Goal: Task Accomplishment & Management: Manage account settings

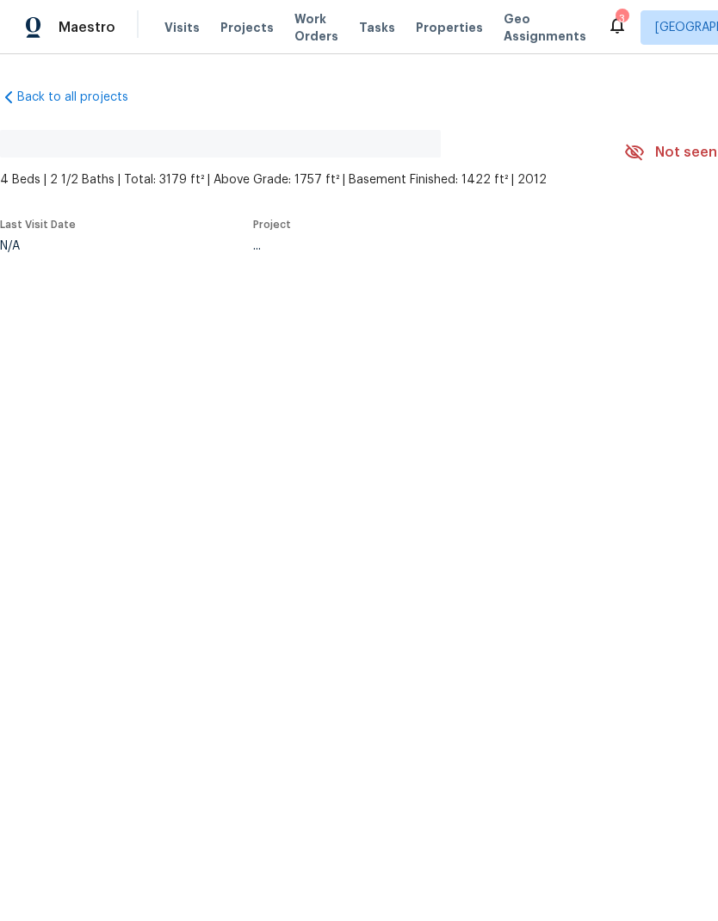
click at [649, 366] on html "Maestro Visits Projects Work Orders Tasks Properties Geo Assignments 3 Salt Lak…" at bounding box center [359, 183] width 718 height 366
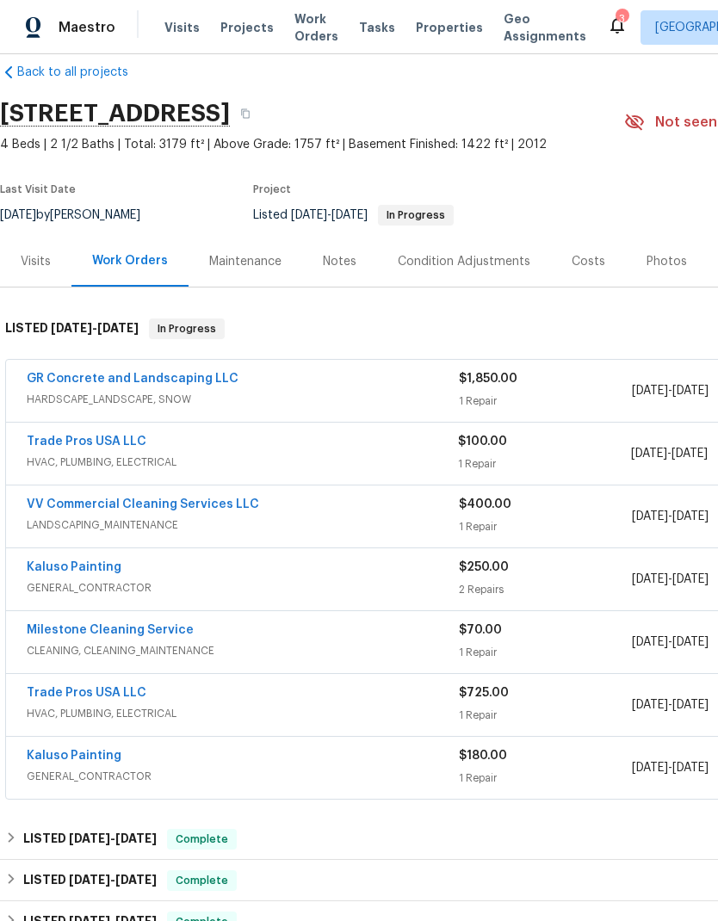
scroll to position [25, 0]
click at [104, 448] on link "Trade Pros USA LLC" at bounding box center [87, 442] width 120 height 12
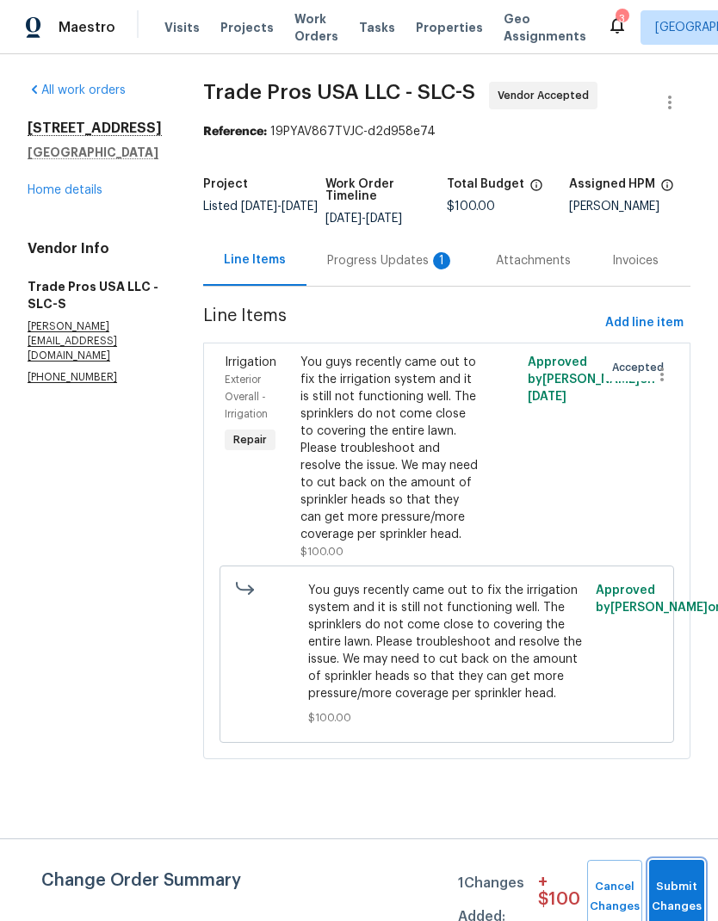
click at [678, 887] on button "Submit Changes" at bounding box center [676, 897] width 55 height 74
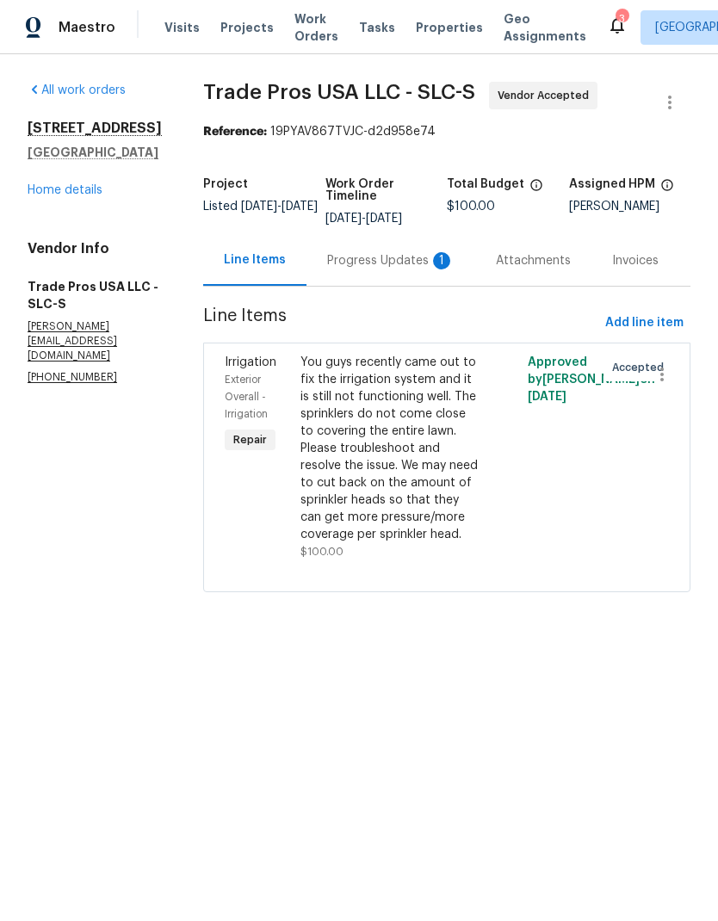
click at [367, 259] on div "Progress Updates 1" at bounding box center [390, 260] width 127 height 17
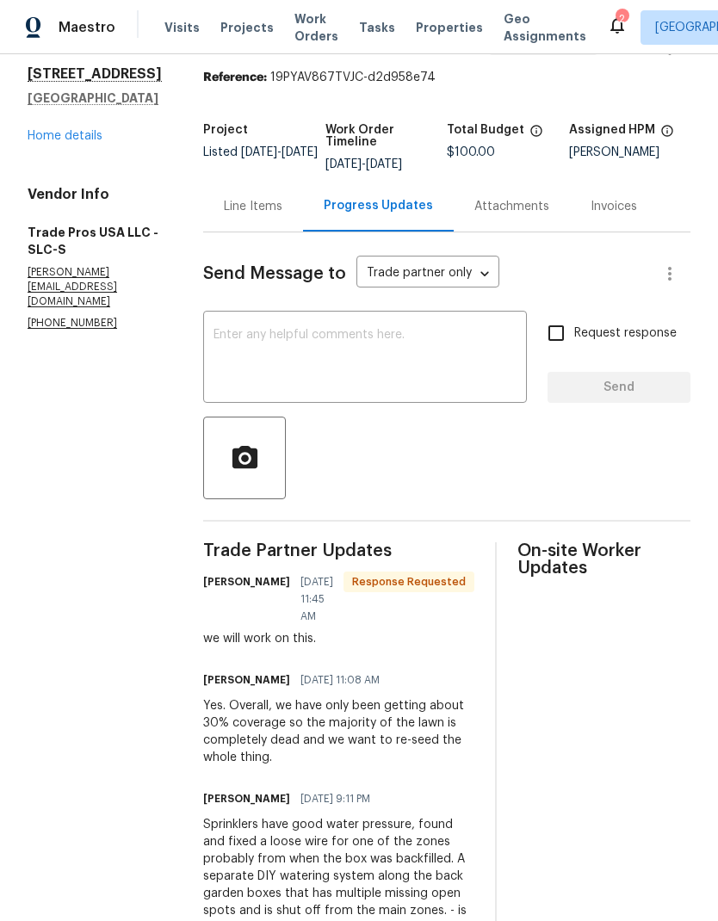
scroll to position [53, 0]
click at [75, 143] on link "Home details" at bounding box center [65, 137] width 75 height 12
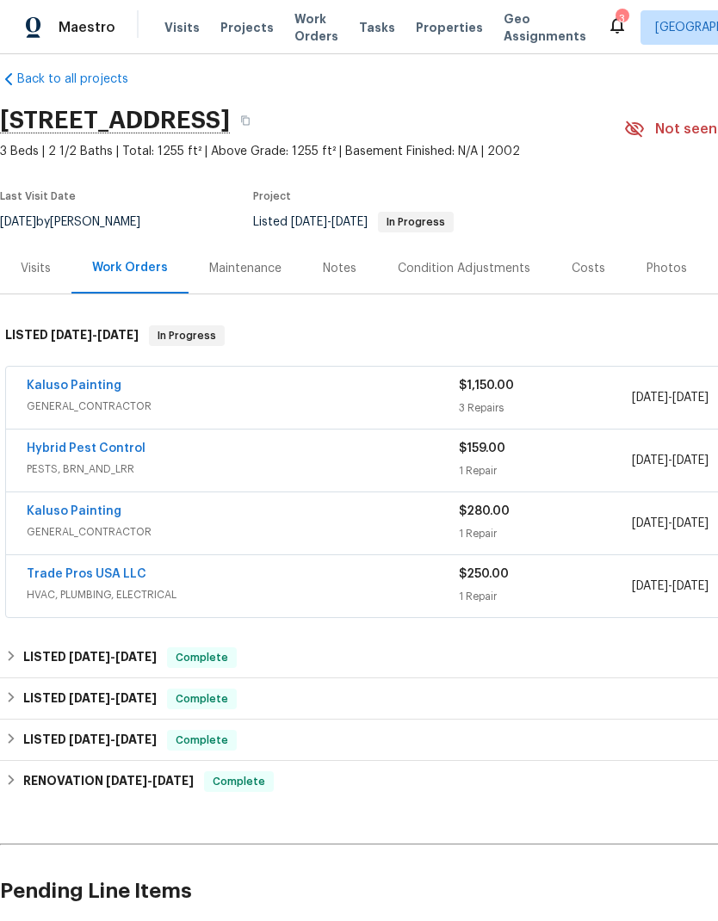
scroll to position [18, 0]
click at [88, 392] on link "Kaluso Painting" at bounding box center [74, 386] width 95 height 12
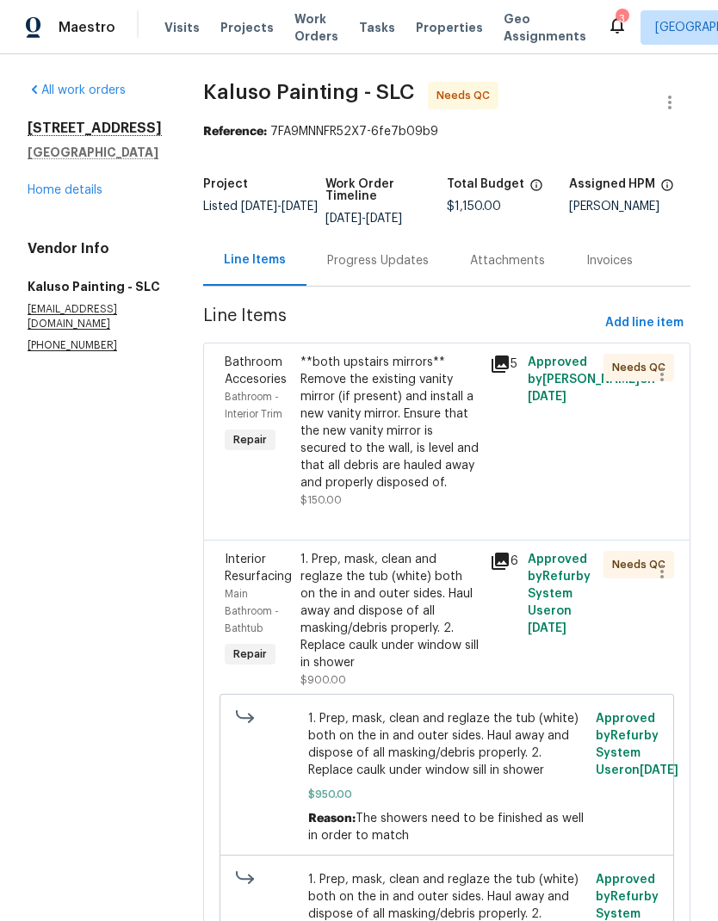
click at [400, 424] on div "**both upstairs mirrors** Remove the existing vanity mirror (if present) and in…" at bounding box center [390, 423] width 179 height 138
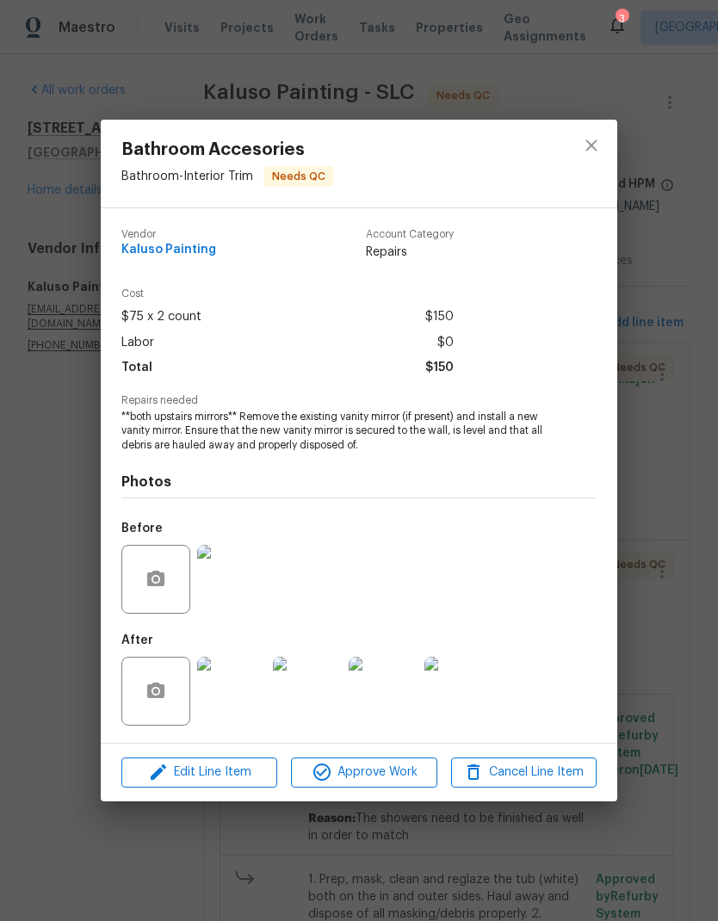
click at [398, 776] on span "Approve Work" at bounding box center [363, 773] width 135 height 22
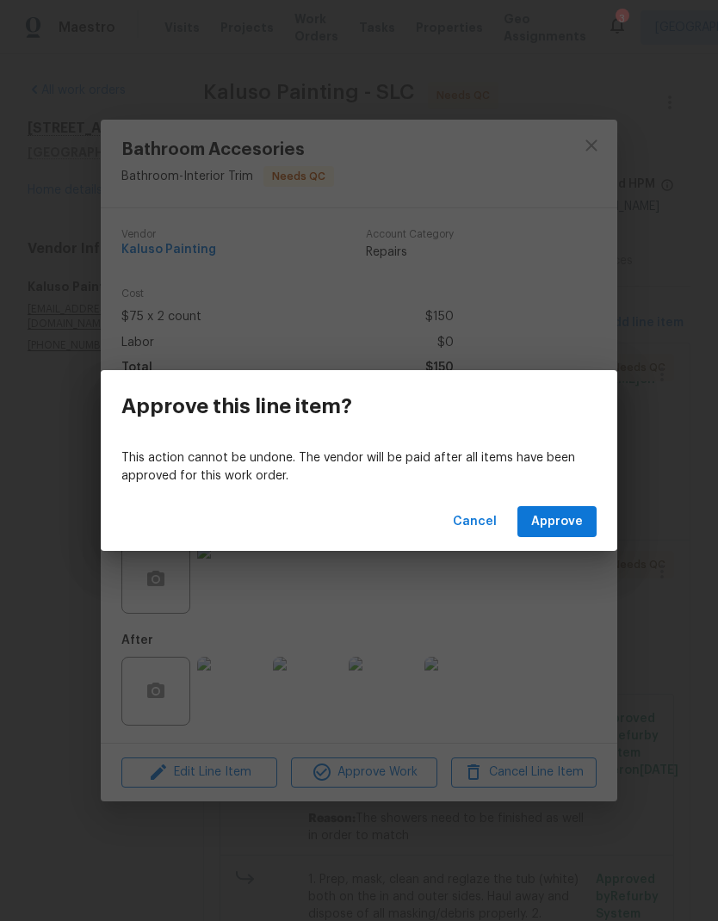
click at [564, 530] on span "Approve" at bounding box center [557, 523] width 52 height 22
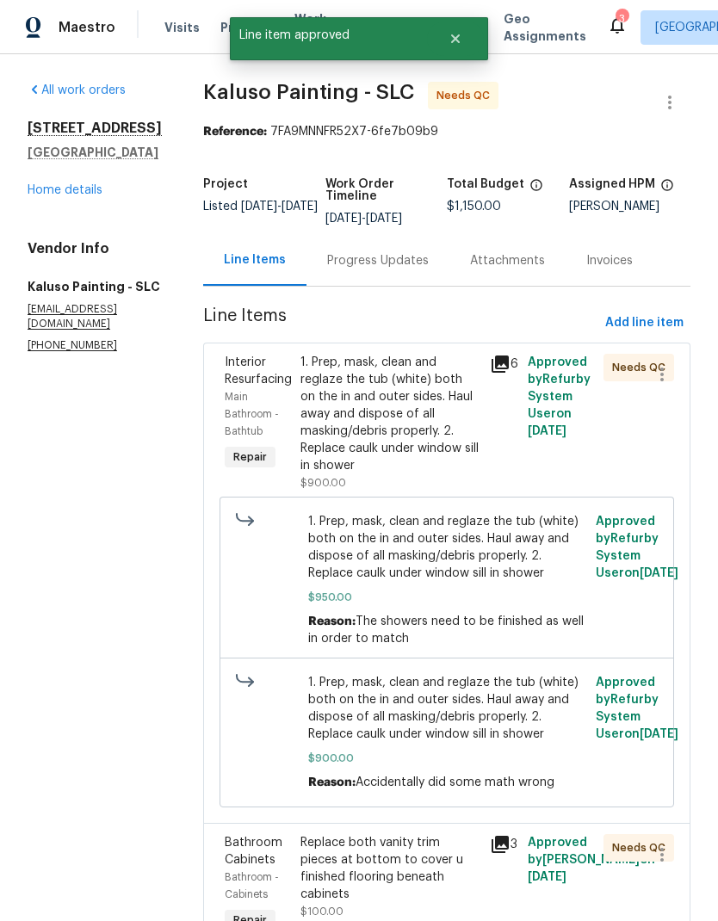
click at [414, 419] on div "1. Prep, mask, clean and reglaze the tub (white) both on the in and outer sides…" at bounding box center [390, 414] width 179 height 121
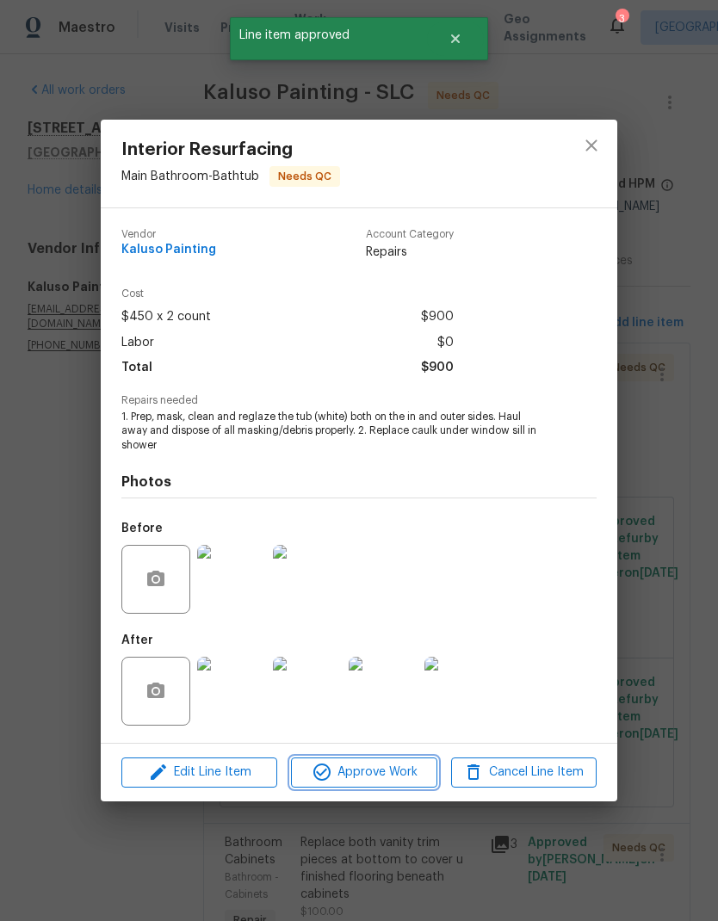
click at [406, 776] on span "Approve Work" at bounding box center [363, 773] width 135 height 22
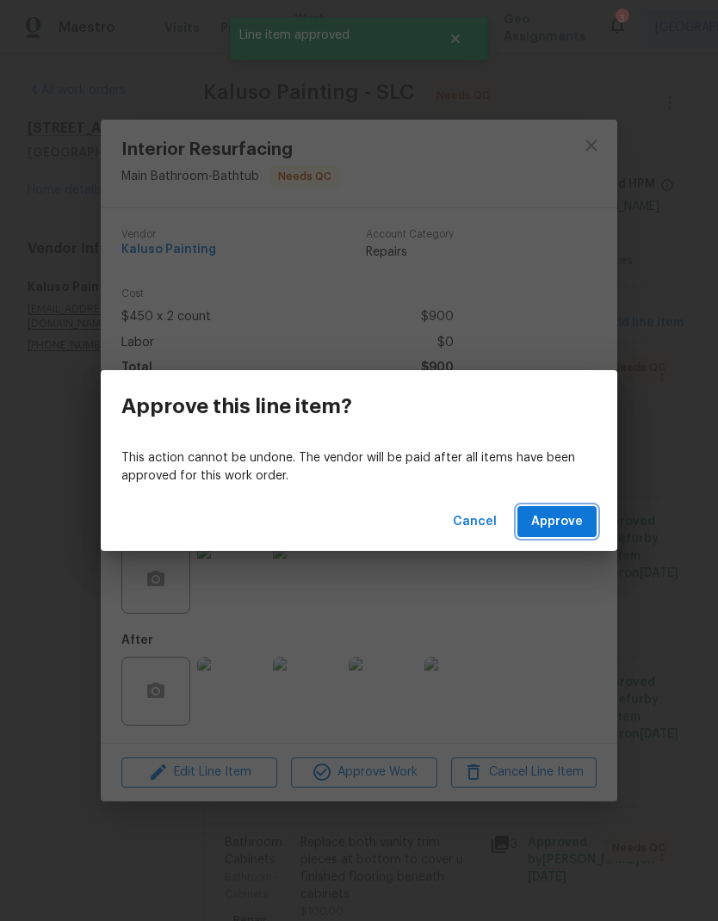
click at [560, 529] on span "Approve" at bounding box center [557, 523] width 52 height 22
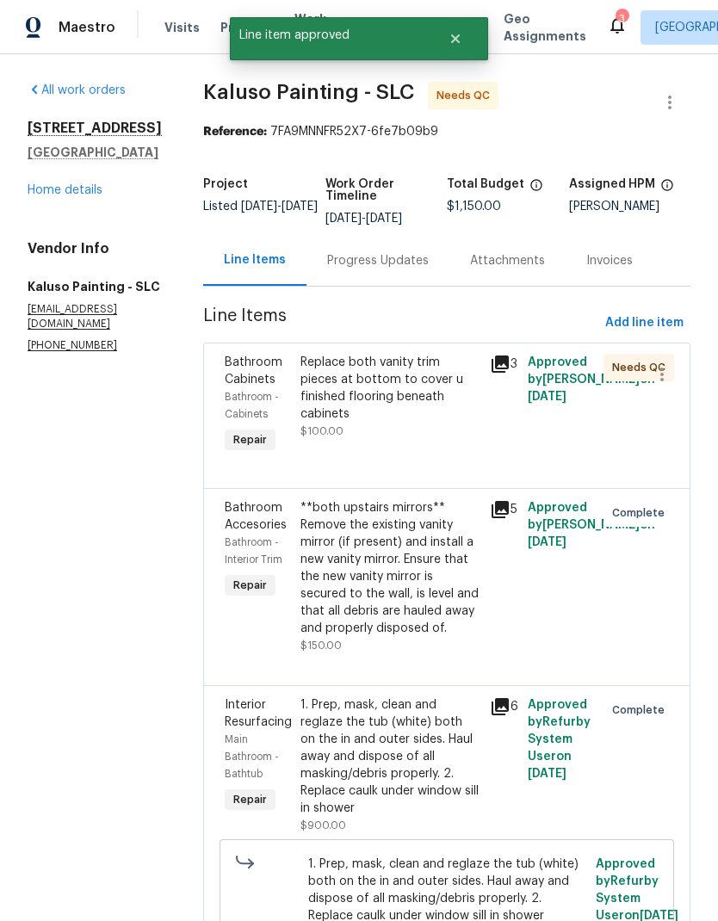
click at [402, 418] on div "Replace both vanity trim pieces at bottom to cover u finished flooring beneath …" at bounding box center [390, 397] width 179 height 86
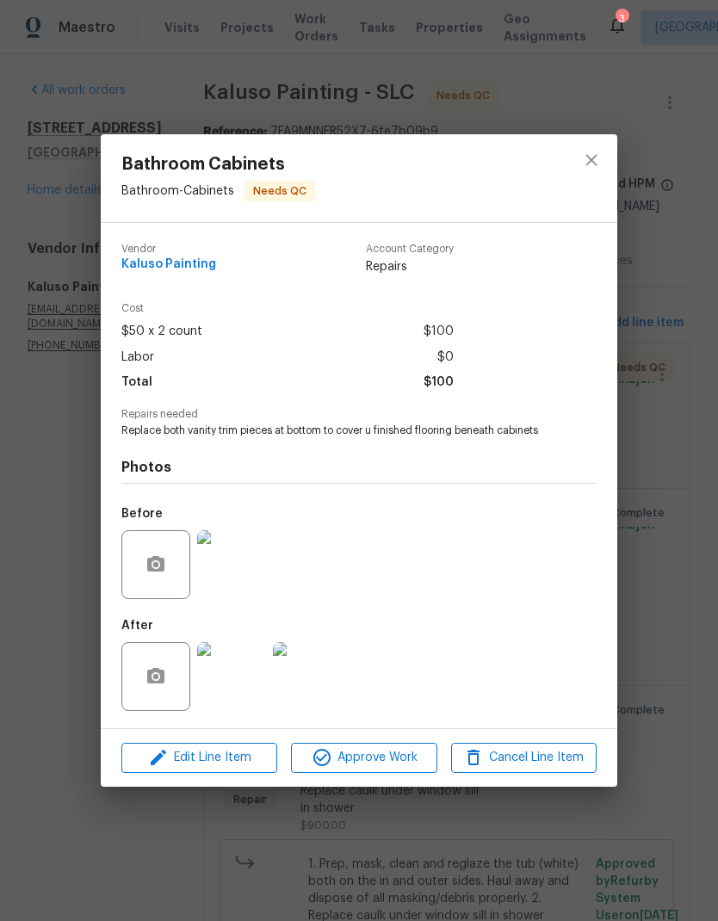
click at [239, 668] on img at bounding box center [231, 676] width 69 height 69
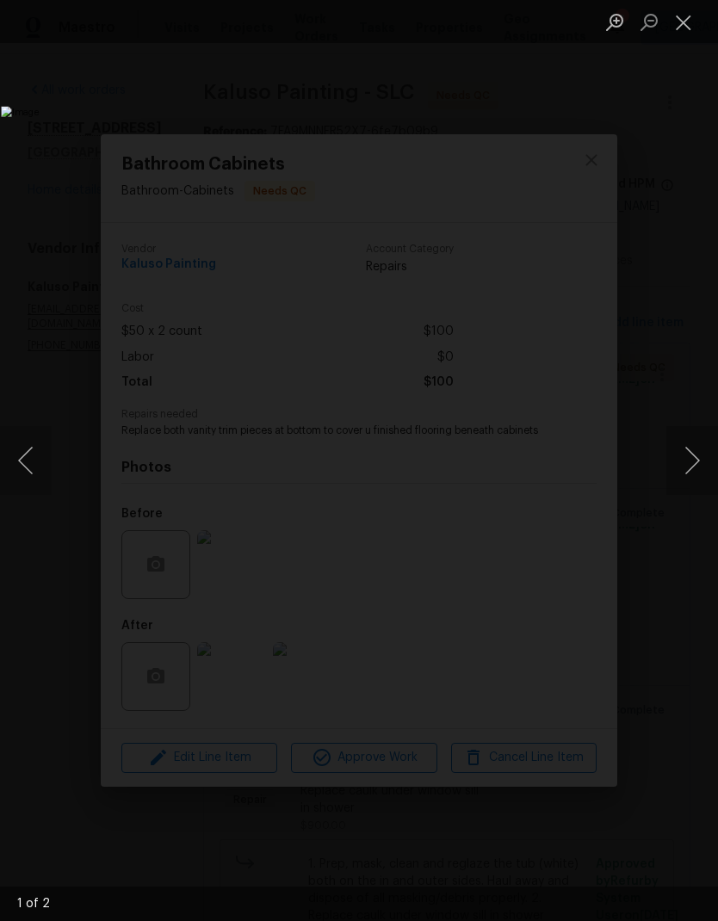
click at [680, 34] on button "Close lightbox" at bounding box center [684, 22] width 34 height 30
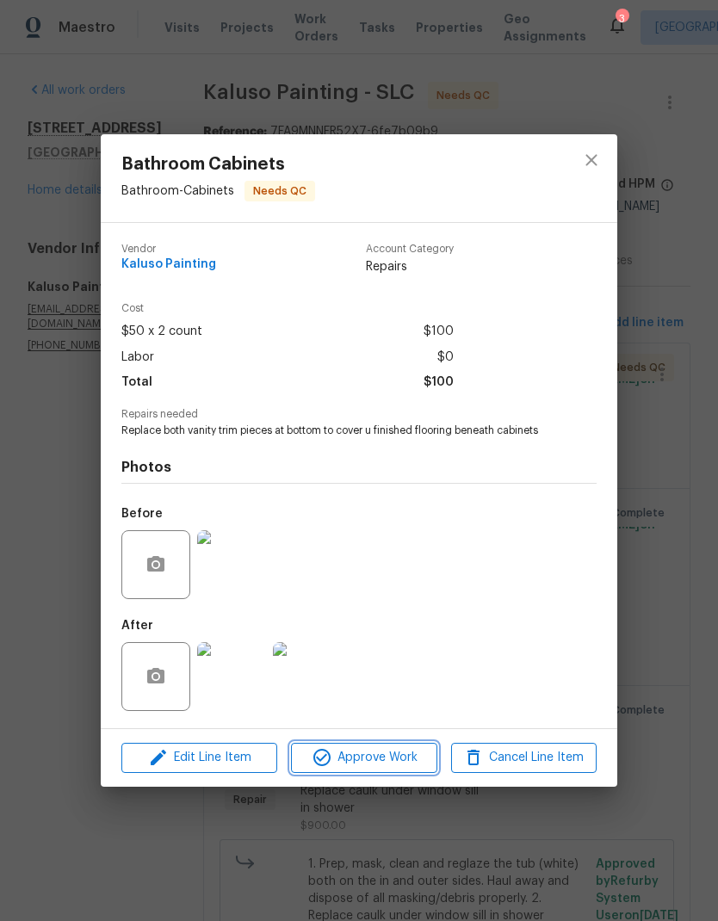
click at [380, 761] on span "Approve Work" at bounding box center [363, 758] width 135 height 22
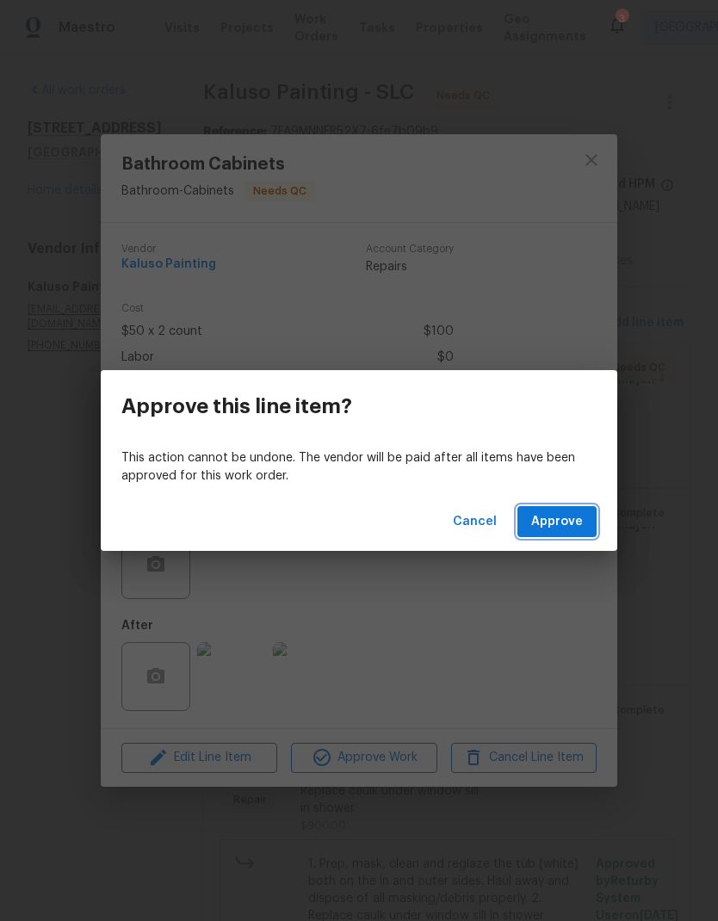
click at [577, 526] on span "Approve" at bounding box center [557, 523] width 52 height 22
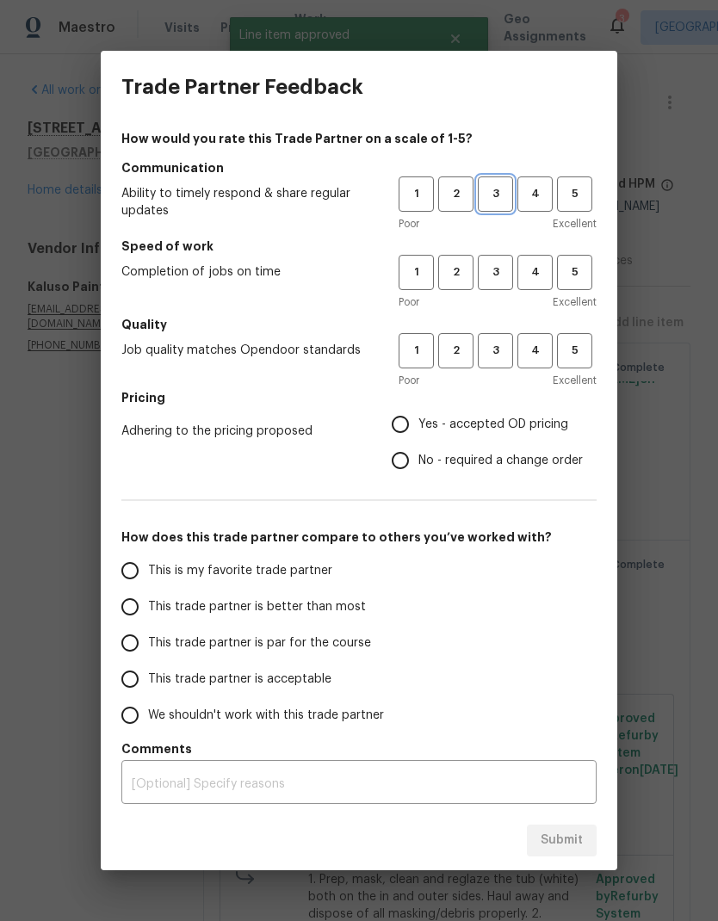
click at [503, 202] on span "3" at bounding box center [496, 194] width 32 height 20
click at [493, 276] on span "3" at bounding box center [496, 273] width 32 height 20
click at [509, 349] on span "3" at bounding box center [496, 351] width 32 height 20
click at [409, 430] on input "Yes - accepted OD pricing" at bounding box center [400, 424] width 36 height 36
radio input "true"
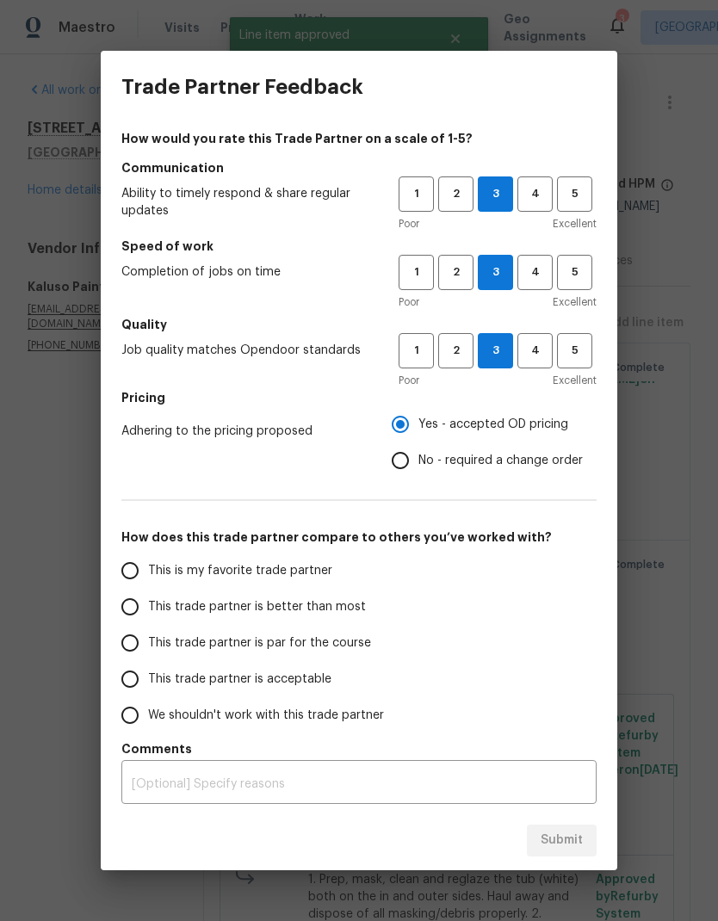
click at [136, 607] on input "This trade partner is better than most" at bounding box center [130, 607] width 36 height 36
radio input "false"
click at [412, 466] on input "No - required a change order" at bounding box center [400, 461] width 36 height 36
radio input "false"
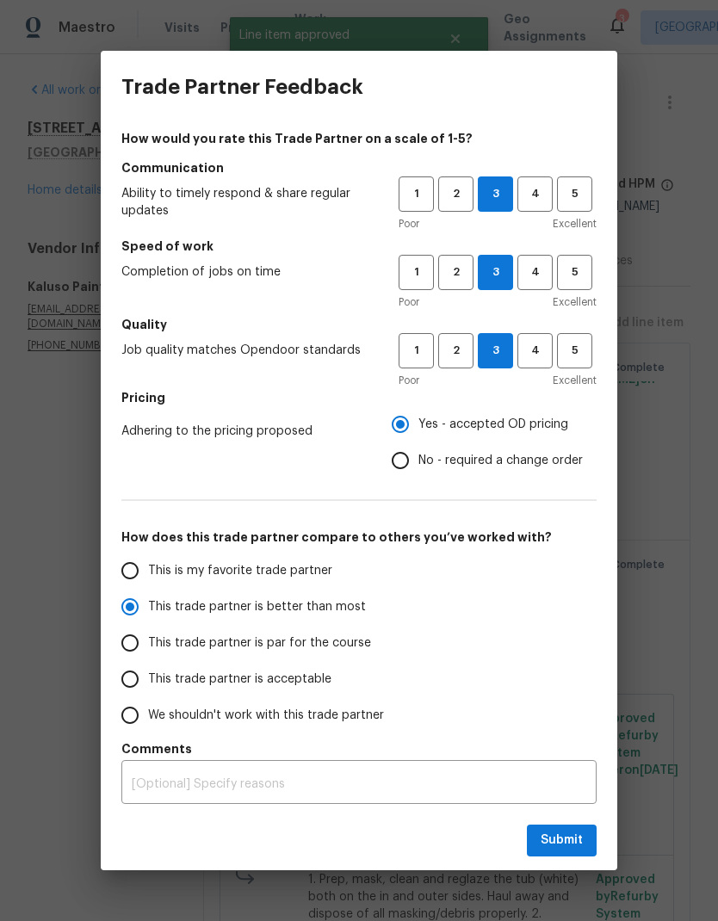
radio input "true"
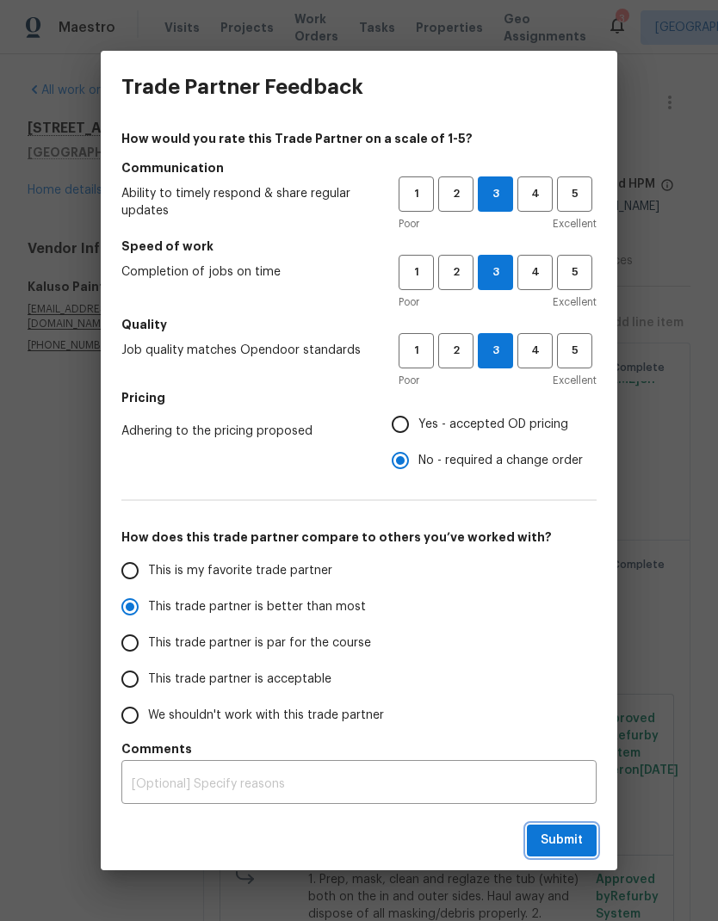
click at [575, 837] on span "Submit" at bounding box center [562, 841] width 42 height 22
radio input "false"
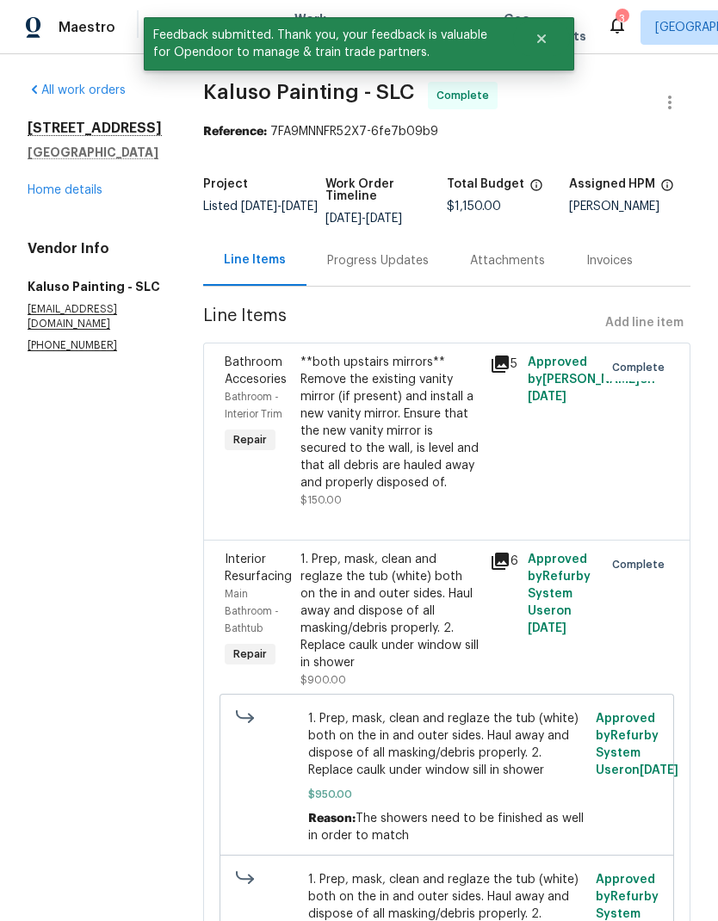
click at [84, 196] on link "Home details" at bounding box center [65, 190] width 75 height 12
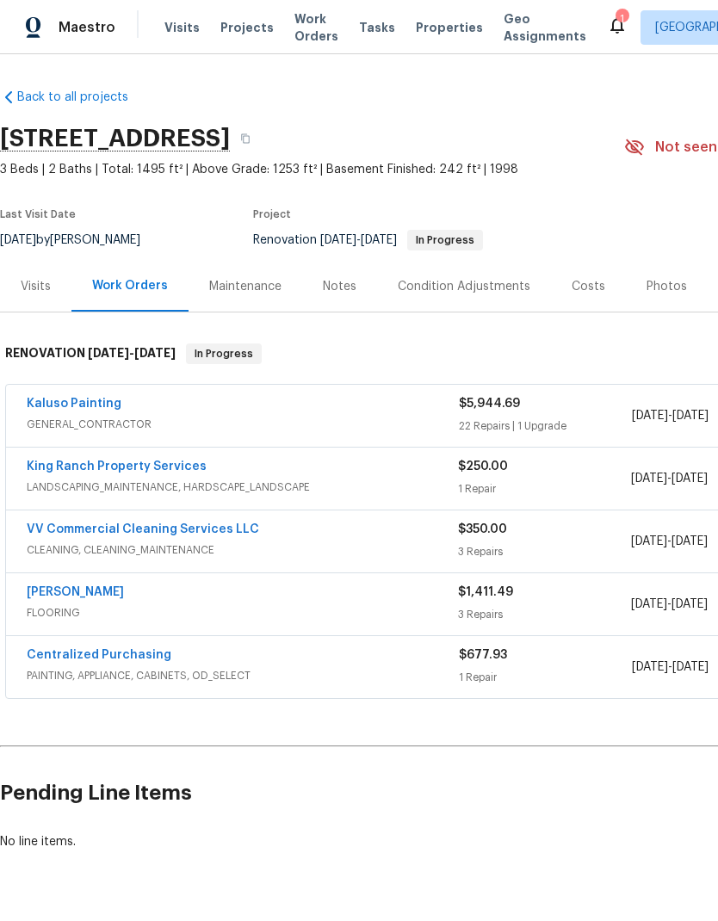
scroll to position [0, -3]
click at [94, 407] on link "Kaluso Painting" at bounding box center [74, 404] width 95 height 12
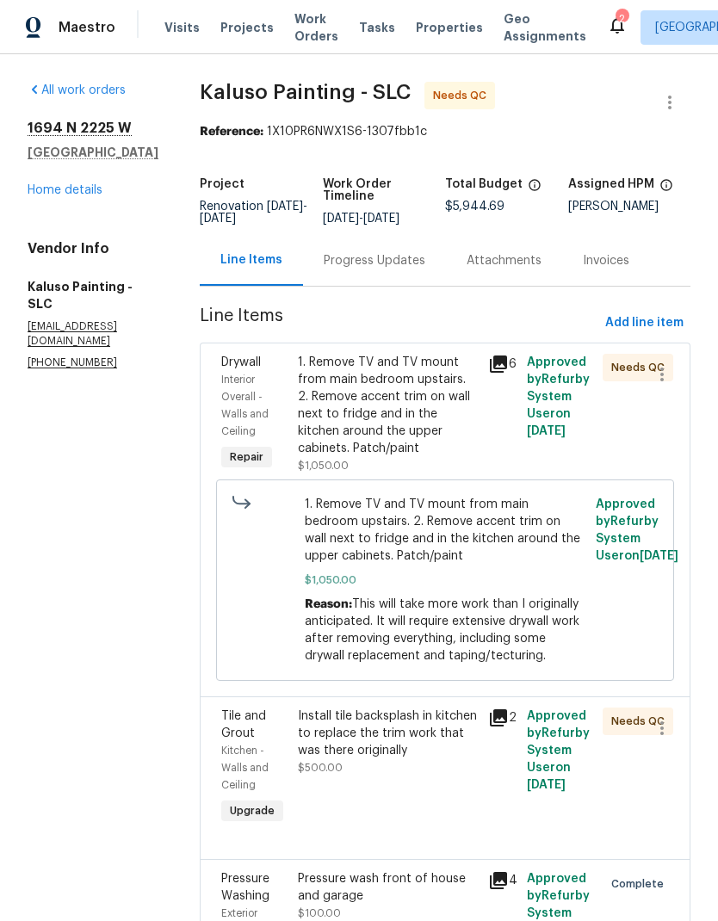
click at [387, 407] on div "1. Remove TV and TV mount from main bedroom upstairs. 2. Remove accent trim on …" at bounding box center [388, 405] width 181 height 103
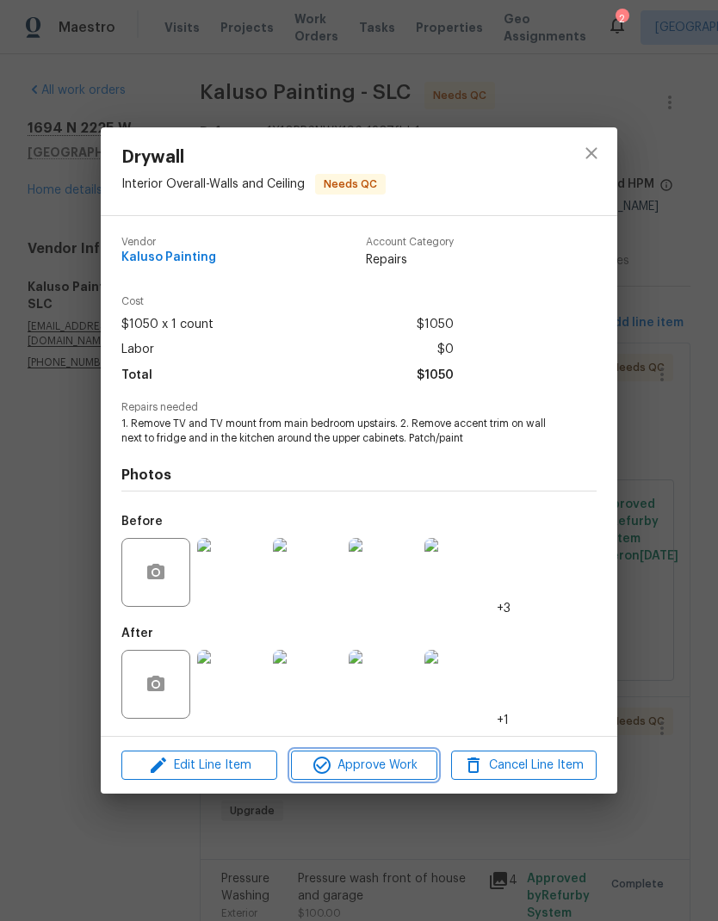
click at [400, 766] on span "Approve Work" at bounding box center [363, 766] width 135 height 22
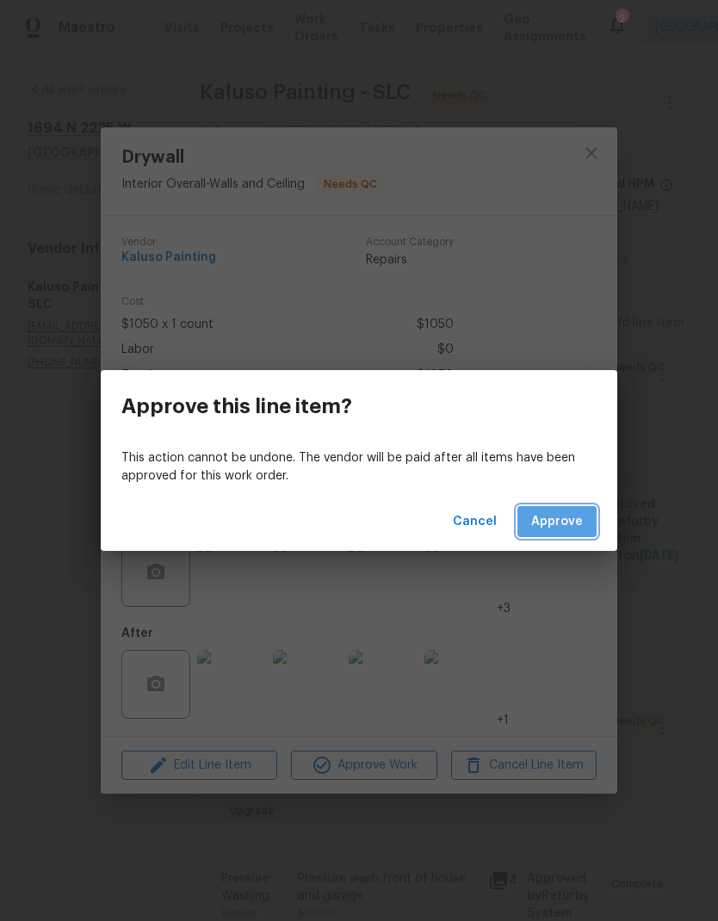
click at [577, 518] on span "Approve" at bounding box center [557, 523] width 52 height 22
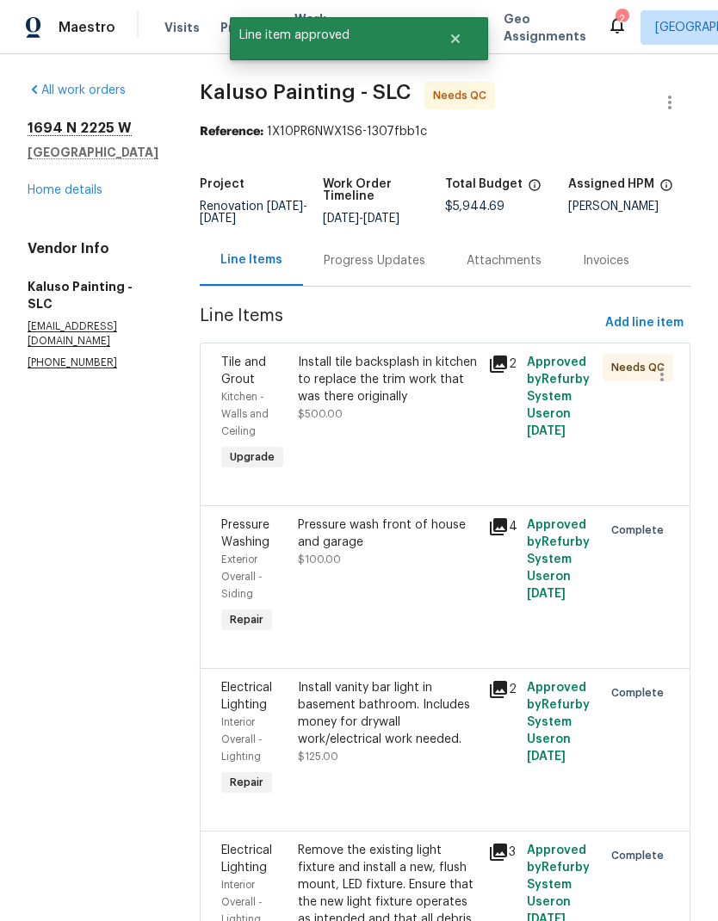
click at [398, 415] on div "Install tile backsplash in kitchen to replace the trim work that was there orig…" at bounding box center [388, 388] width 181 height 69
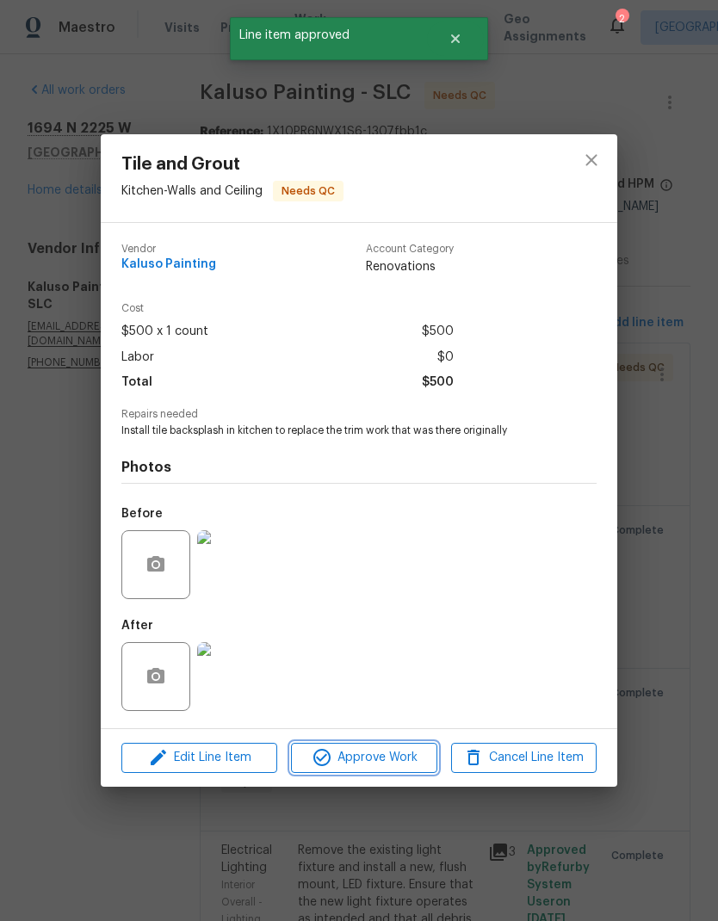
click at [394, 762] on span "Approve Work" at bounding box center [363, 758] width 135 height 22
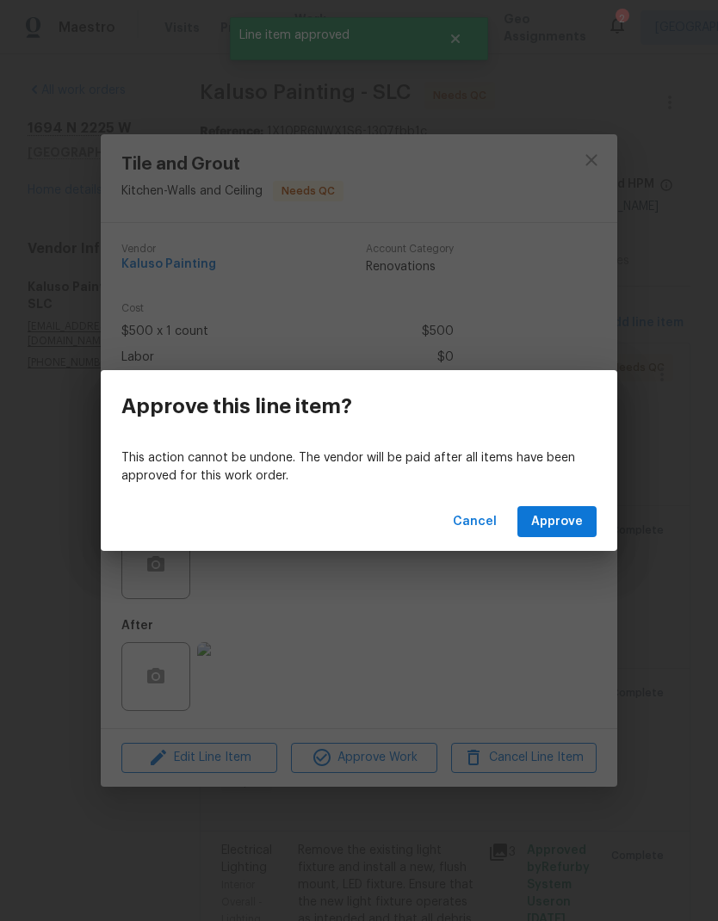
click at [570, 537] on button "Approve" at bounding box center [557, 522] width 79 height 32
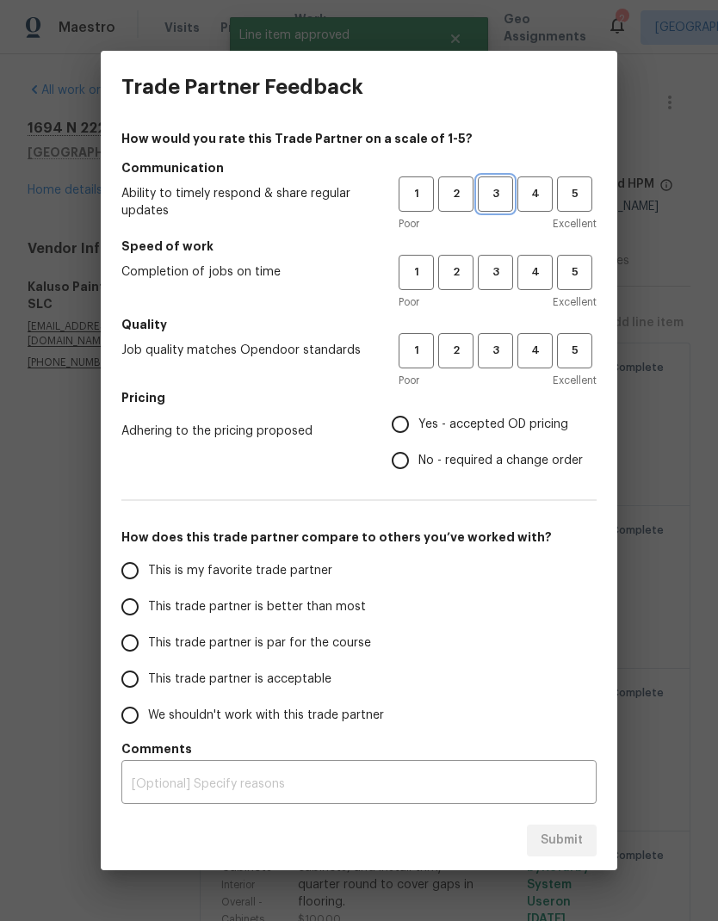
click at [508, 203] on span "3" at bounding box center [496, 194] width 32 height 20
click at [500, 276] on span "3" at bounding box center [496, 273] width 32 height 20
click at [511, 357] on span "3" at bounding box center [496, 351] width 32 height 20
click at [408, 467] on input "No - required a change order" at bounding box center [400, 461] width 36 height 36
radio input "true"
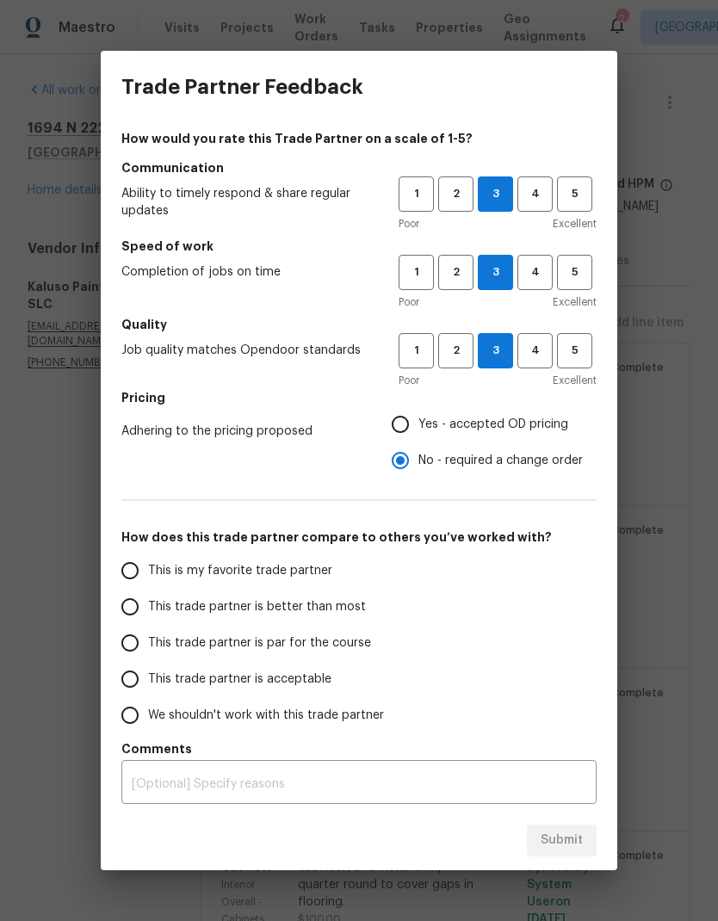
click at [409, 428] on input "Yes - accepted OD pricing" at bounding box center [400, 424] width 36 height 36
radio input "true"
click at [131, 615] on input "This trade partner is better than most" at bounding box center [130, 607] width 36 height 36
click at [557, 847] on span "Submit" at bounding box center [562, 841] width 42 height 22
radio input "true"
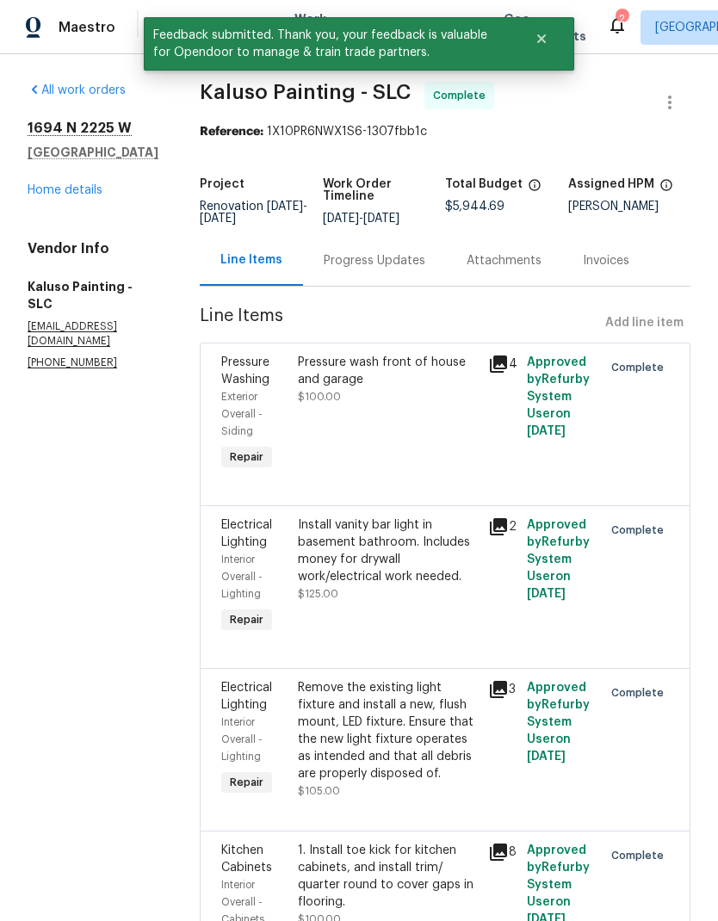
click at [88, 195] on link "Home details" at bounding box center [65, 190] width 75 height 12
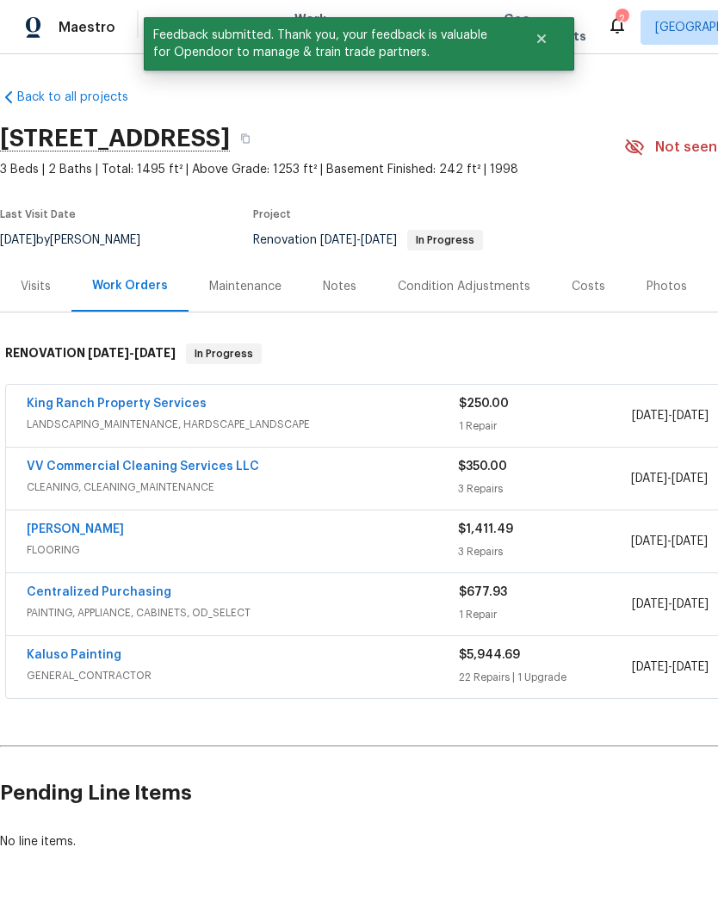
click at [538, 38] on icon "Close" at bounding box center [542, 39] width 14 height 14
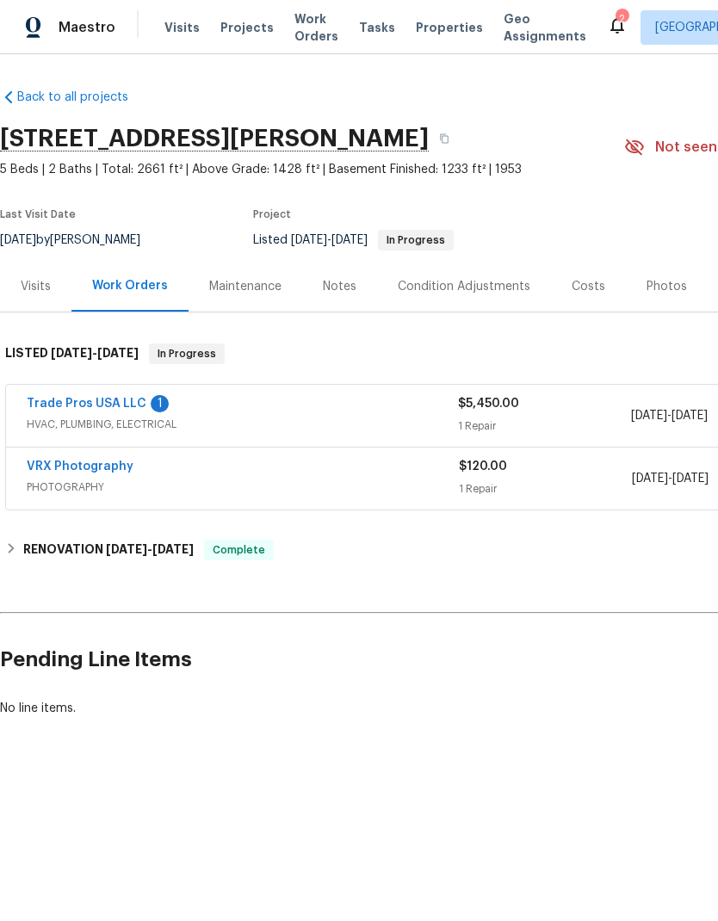
click at [107, 406] on link "Trade Pros USA LLC" at bounding box center [87, 404] width 120 height 12
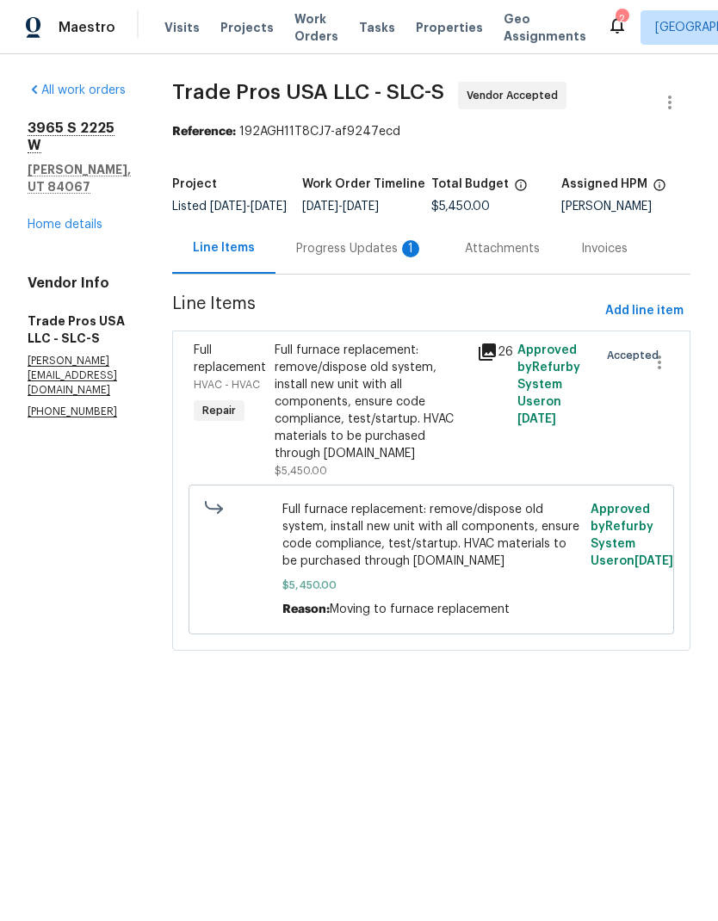
click at [377, 257] on div "Progress Updates 1" at bounding box center [359, 248] width 127 height 17
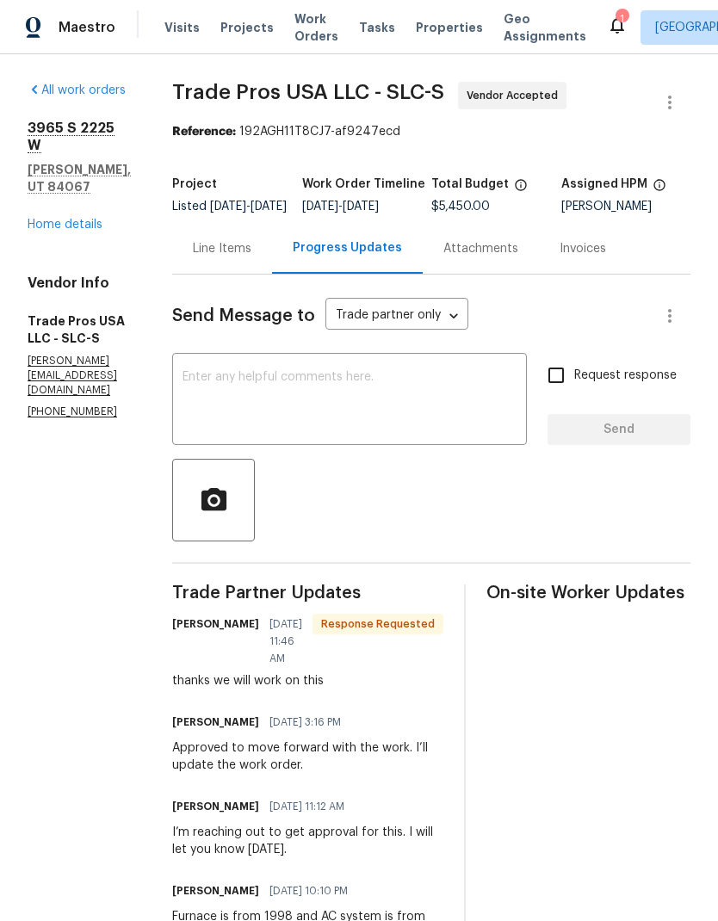
click at [81, 219] on link "Home details" at bounding box center [65, 225] width 75 height 12
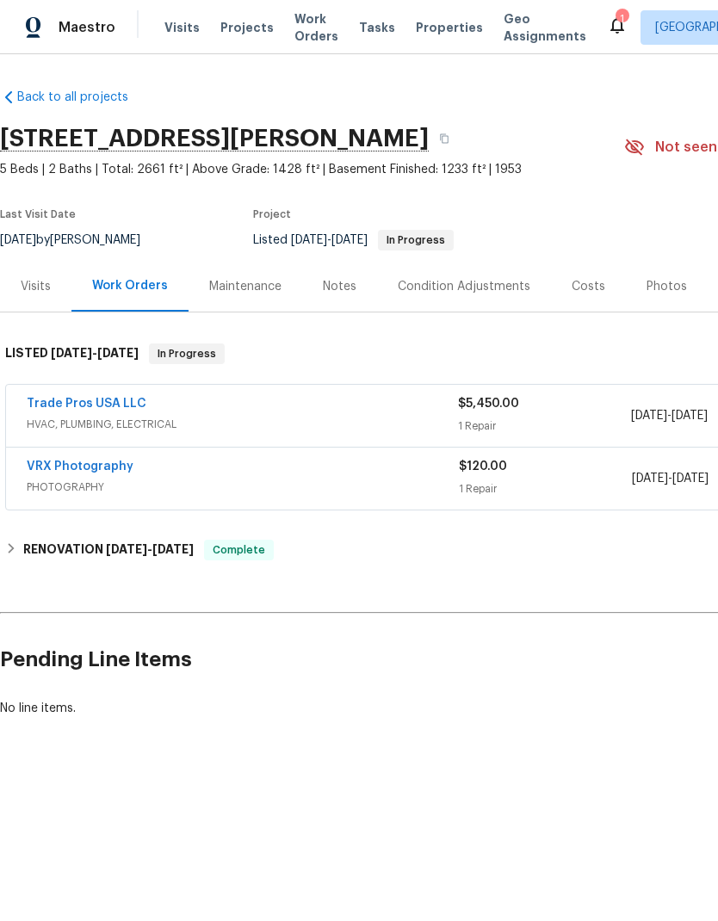
click at [309, 28] on span "Work Orders" at bounding box center [317, 27] width 44 height 34
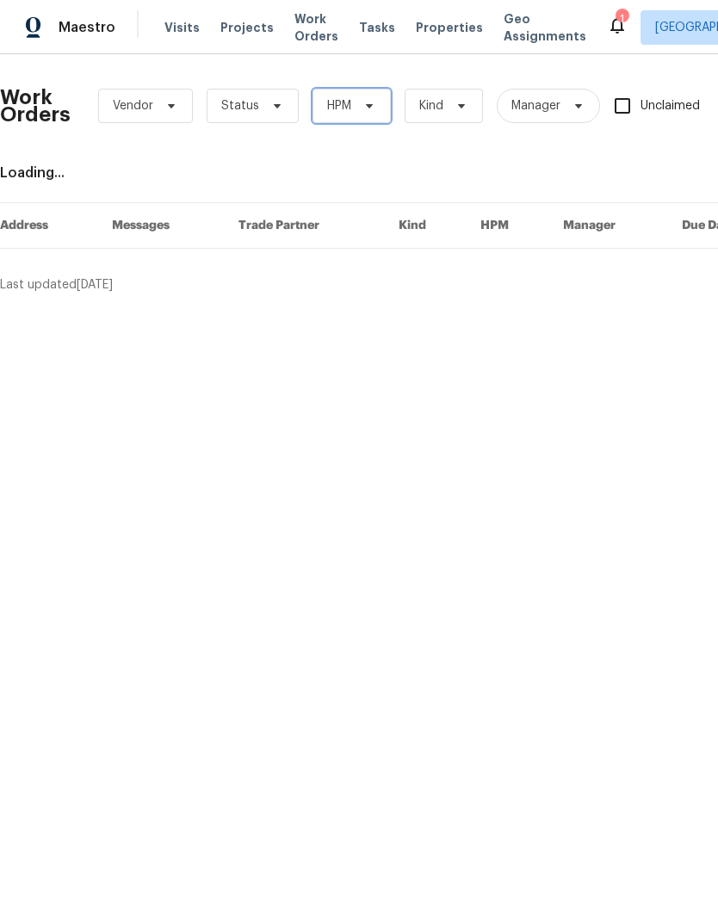
click at [355, 111] on span "HPM" at bounding box center [352, 106] width 78 height 34
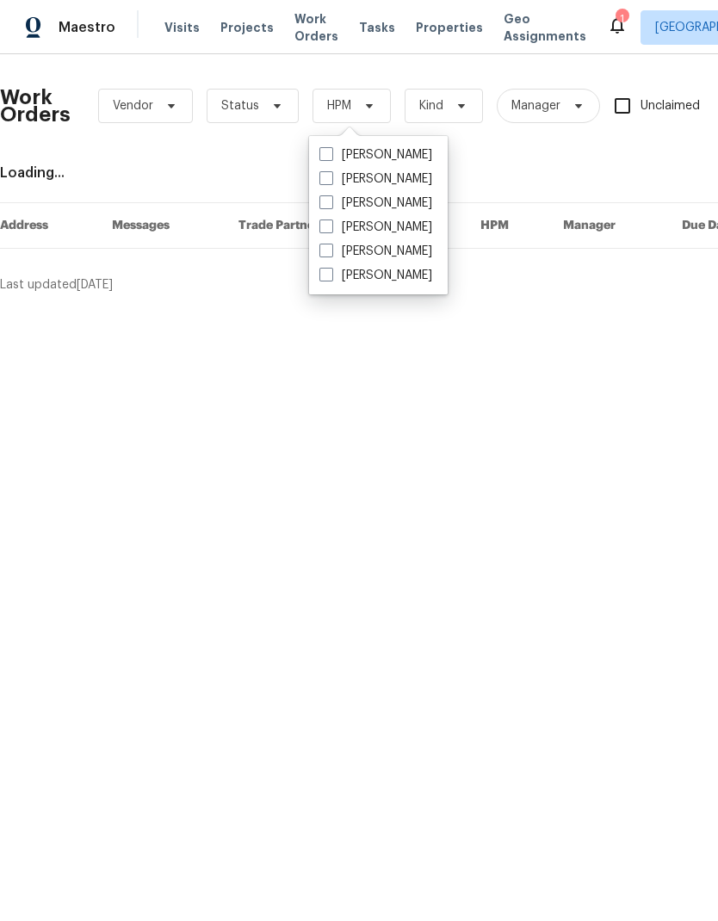
click at [326, 255] on span at bounding box center [326, 251] width 14 height 14
click at [326, 254] on input "[PERSON_NAME]" at bounding box center [324, 248] width 11 height 11
checkbox input "true"
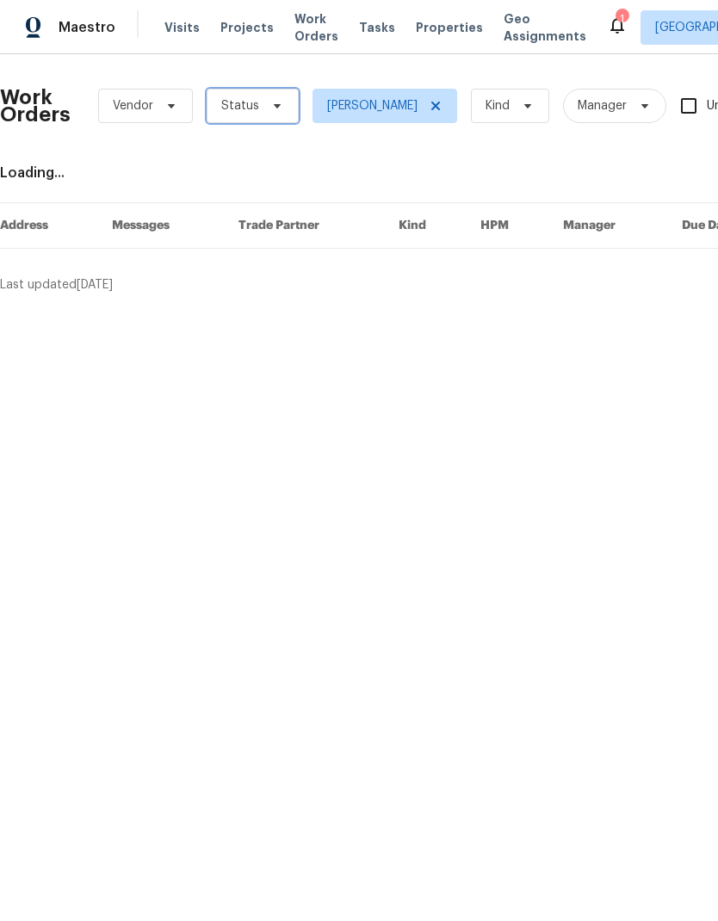
click at [258, 112] on span "Status" at bounding box center [253, 106] width 92 height 34
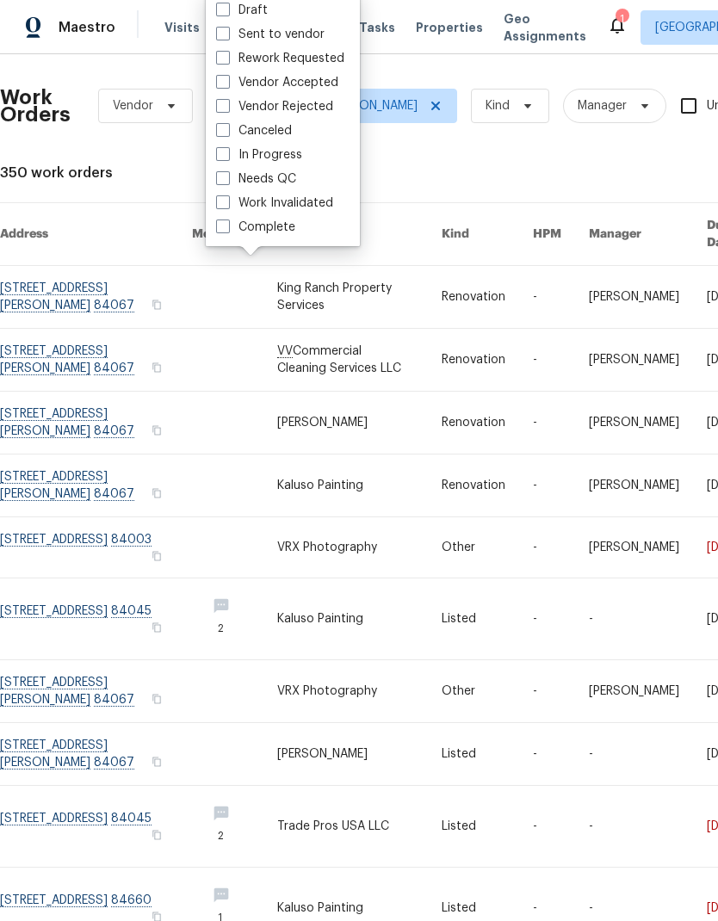
click at [226, 181] on span at bounding box center [223, 178] width 14 height 14
click at [226, 181] on input "Needs QC" at bounding box center [221, 176] width 11 height 11
checkbox input "true"
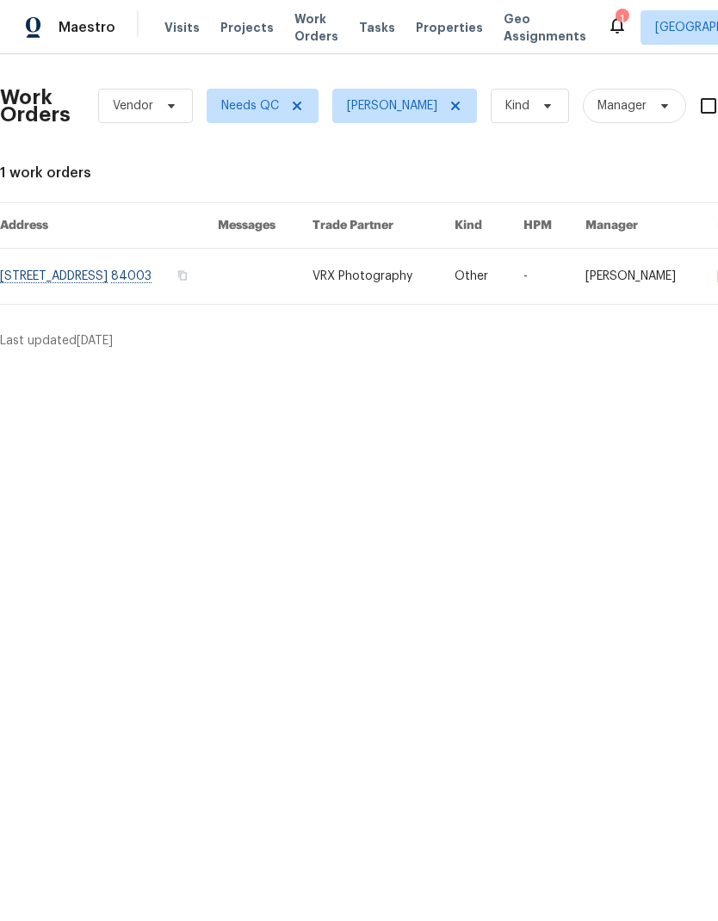
click at [163, 279] on link at bounding box center [109, 276] width 218 height 55
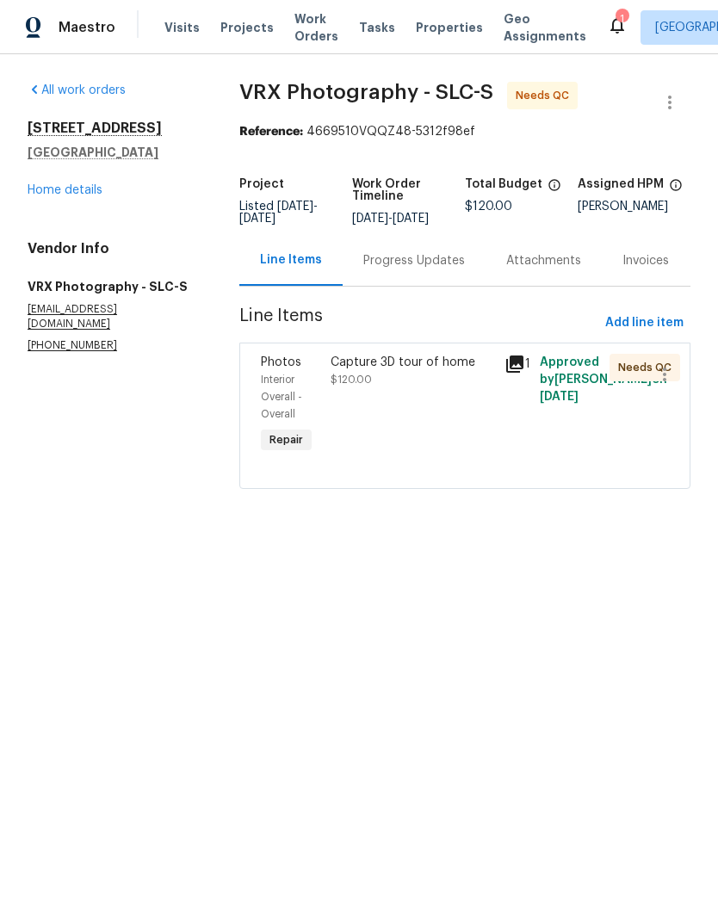
click at [403, 388] on div "Capture 3D tour of home $120.00" at bounding box center [413, 371] width 164 height 34
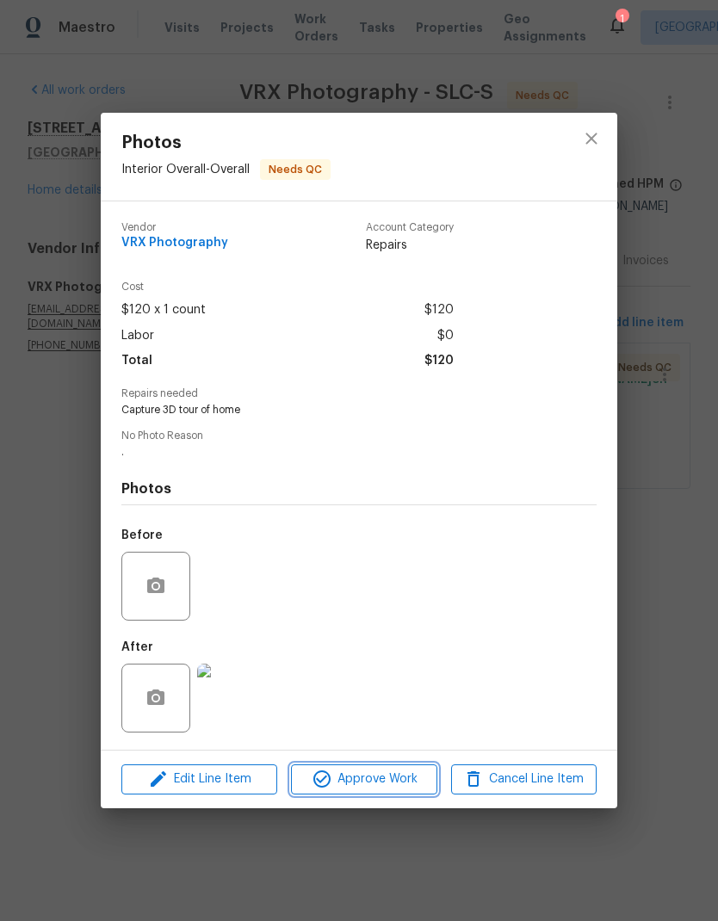
click at [401, 786] on span "Approve Work" at bounding box center [363, 780] width 135 height 22
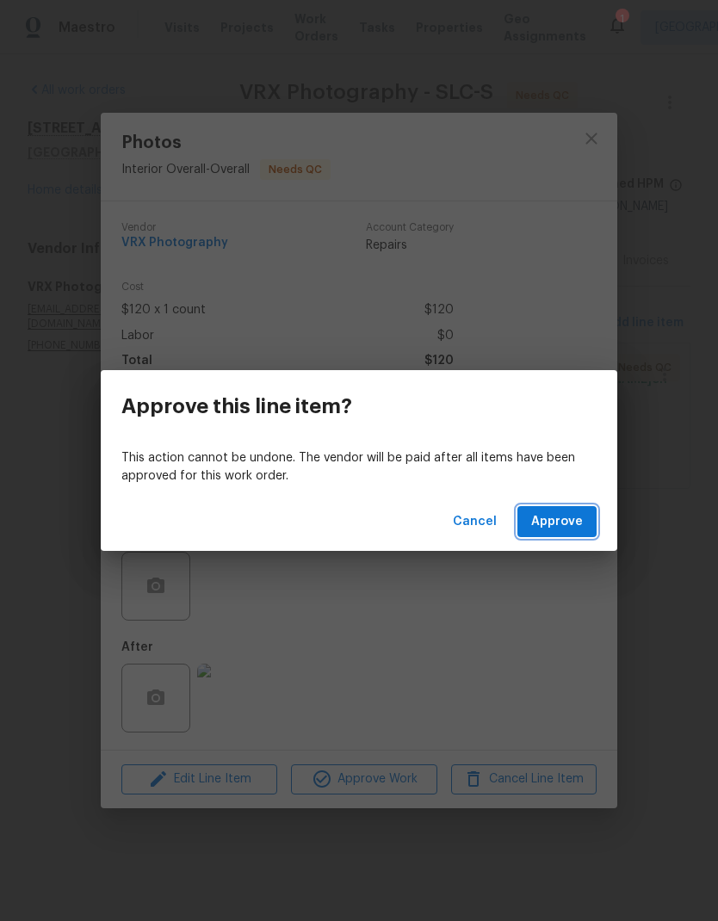
click at [568, 526] on span "Approve" at bounding box center [557, 523] width 52 height 22
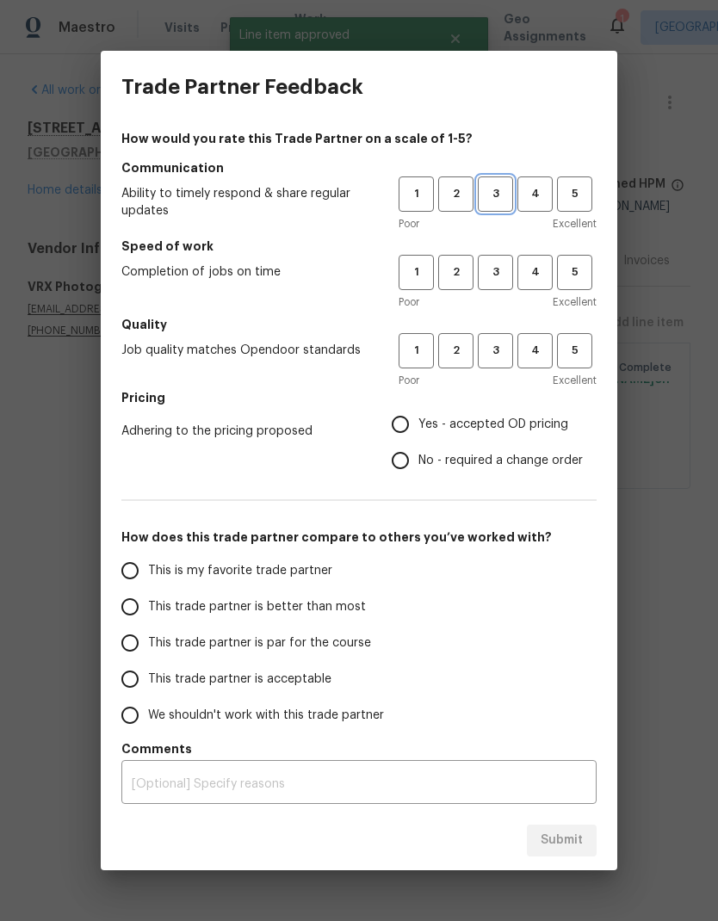
click at [496, 198] on span "3" at bounding box center [496, 194] width 32 height 20
click at [493, 272] on span "3" at bounding box center [496, 273] width 32 height 20
click at [506, 369] on button "3" at bounding box center [495, 350] width 35 height 35
click at [406, 427] on input "Yes - accepted OD pricing" at bounding box center [400, 424] width 36 height 36
radio input "true"
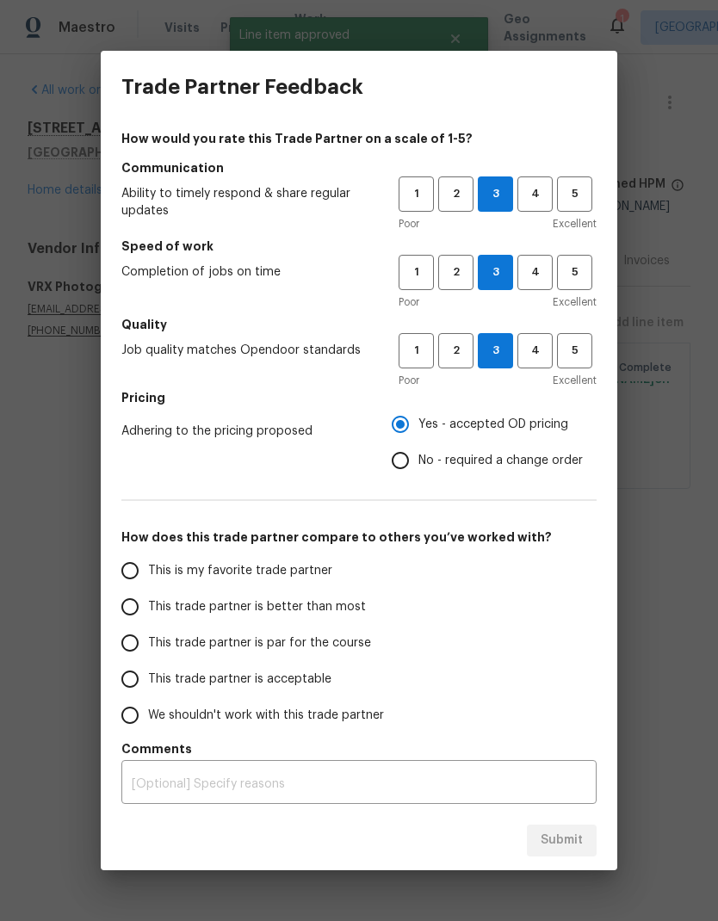
click at [146, 609] on input "This trade partner is better than most" at bounding box center [130, 607] width 36 height 36
click at [567, 840] on span "Submit" at bounding box center [562, 841] width 42 height 22
radio input "true"
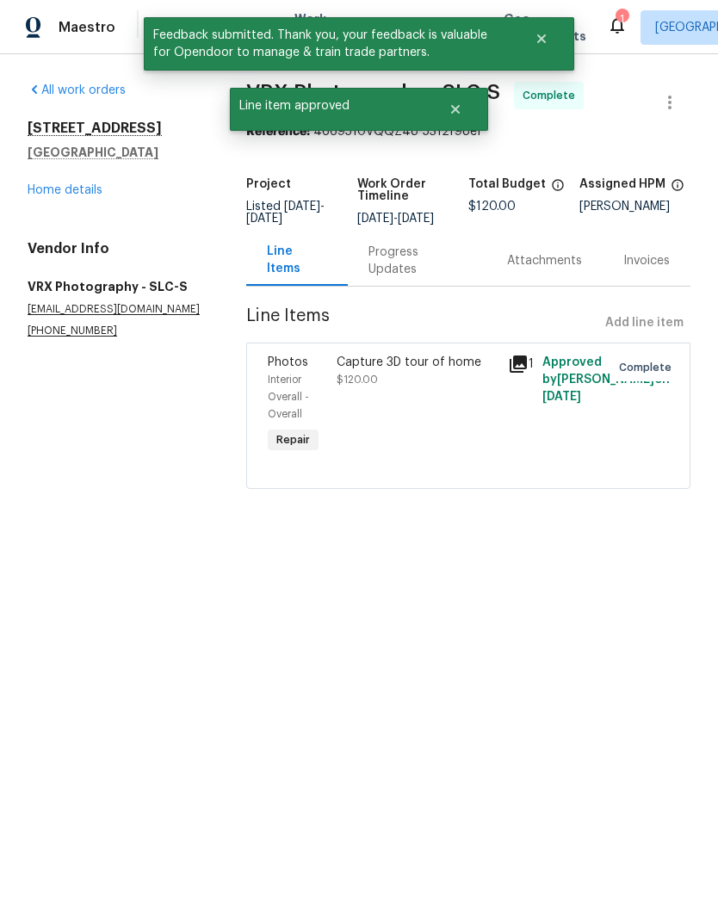
click at [97, 188] on link "Home details" at bounding box center [65, 190] width 75 height 12
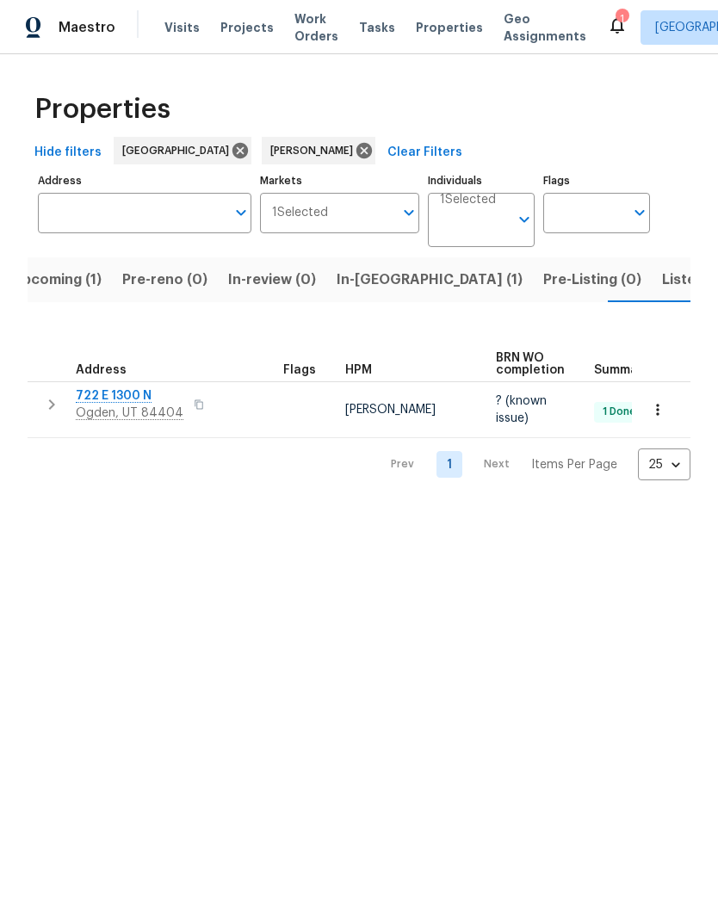
click at [662, 279] on span "Listed (10)" at bounding box center [698, 280] width 72 height 24
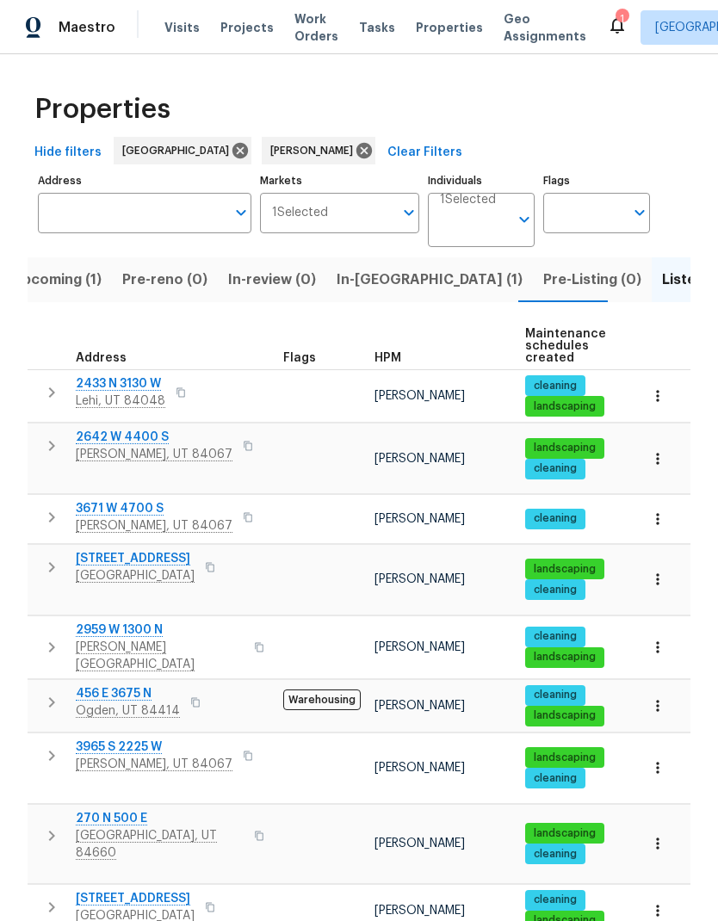
scroll to position [59, 0]
click at [127, 639] on span "[PERSON_NAME][GEOGRAPHIC_DATA]" at bounding box center [160, 656] width 168 height 34
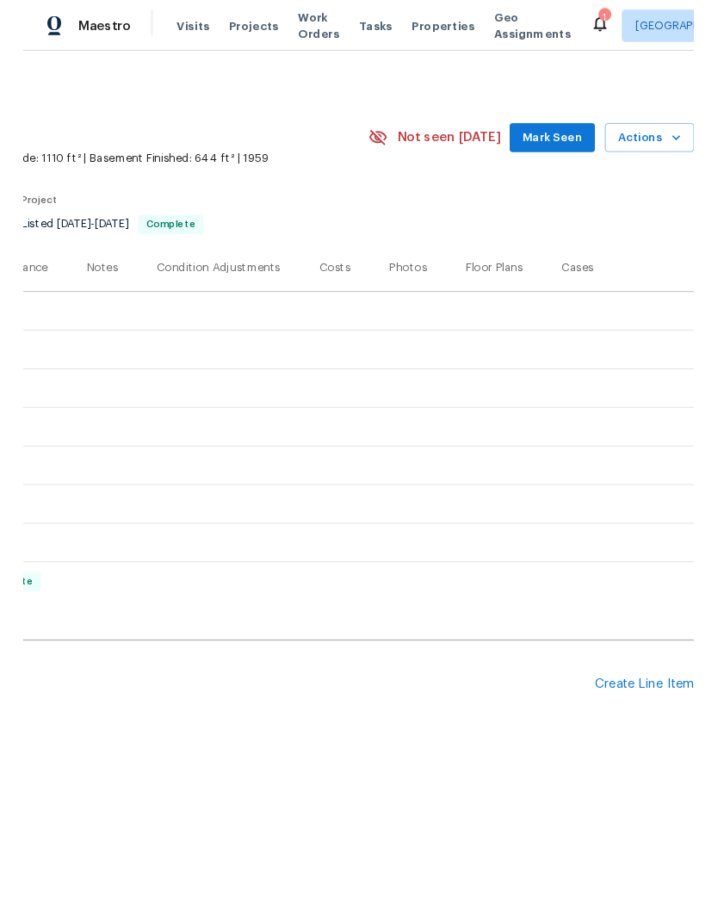
scroll to position [0, 255]
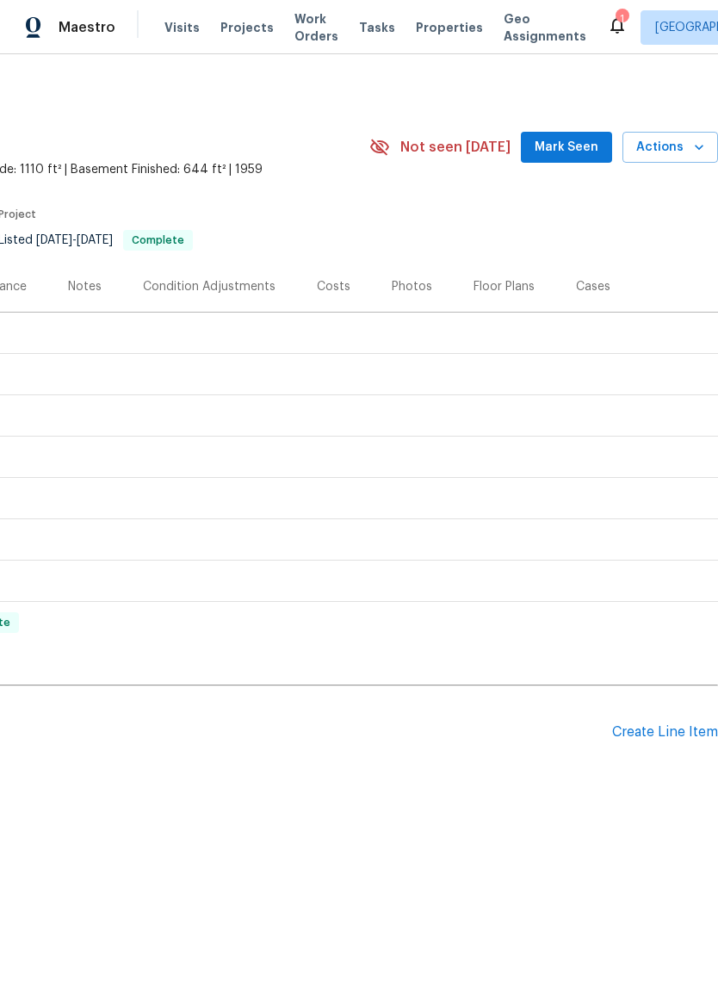
click at [667, 729] on div "Create Line Item" at bounding box center [665, 732] width 106 height 16
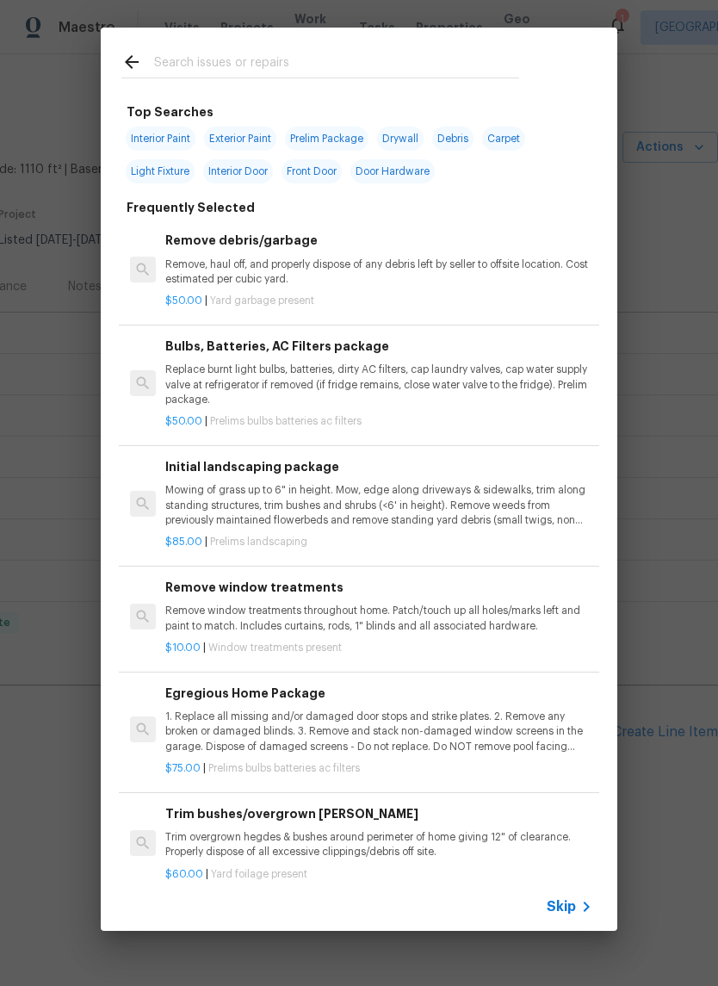
click at [326, 59] on input "text" at bounding box center [336, 65] width 365 height 26
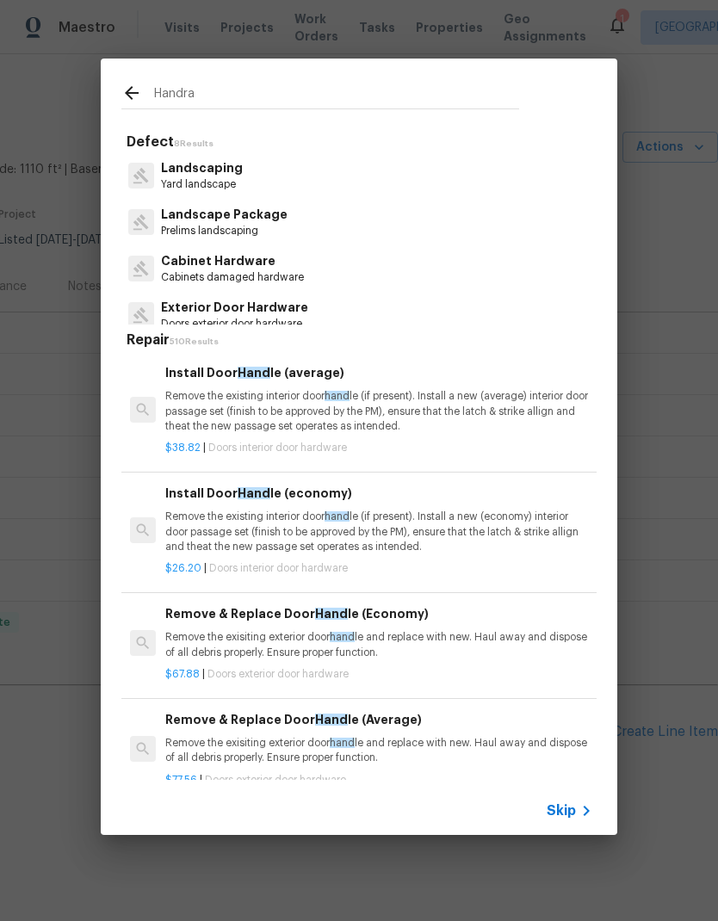
type input "Handrai"
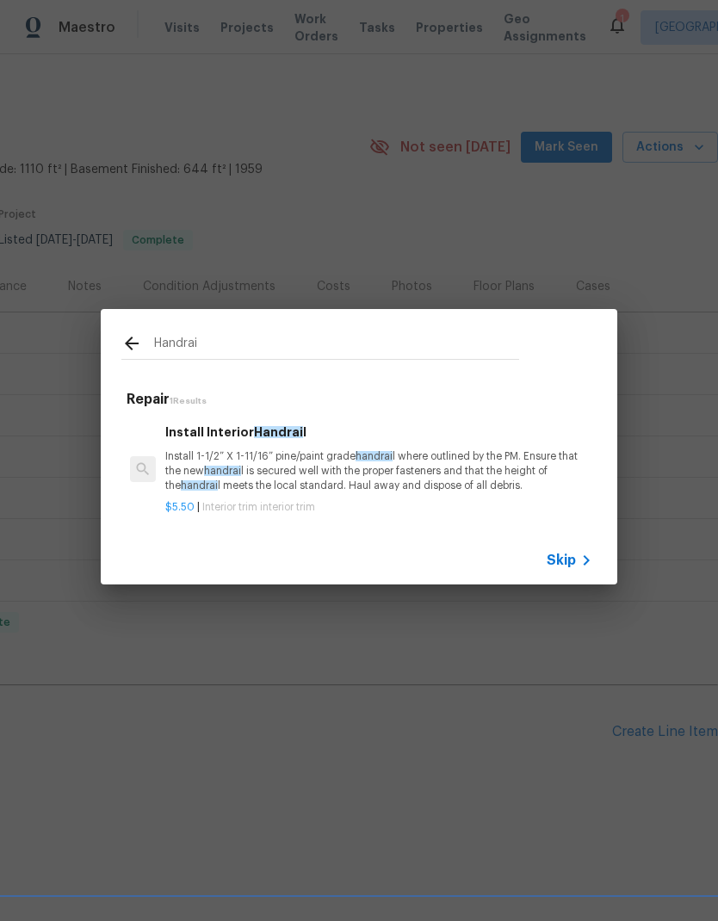
click at [463, 462] on p "Install 1-1/2” X 1-11/16” pine/paint grade handrai l where outlined by the PM. …" at bounding box center [378, 472] width 427 height 44
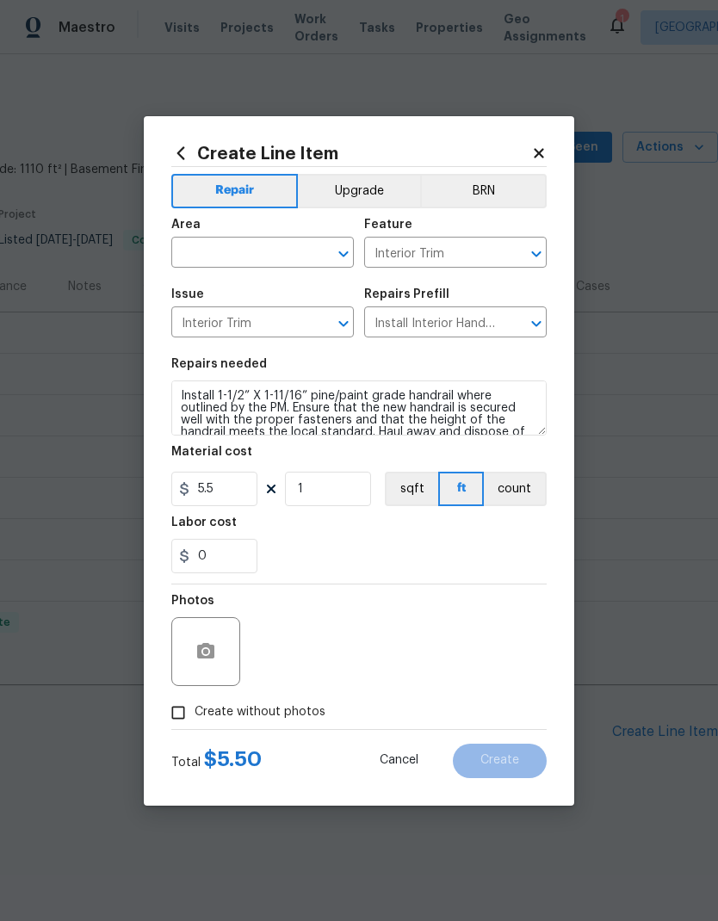
click at [253, 253] on input "text" at bounding box center [238, 254] width 134 height 27
click at [281, 319] on li "Interior Overall" at bounding box center [262, 321] width 183 height 28
type input "Interior Overall"
click at [523, 495] on button "count" at bounding box center [515, 489] width 63 height 34
click at [237, 490] on input "5.5" at bounding box center [214, 489] width 86 height 34
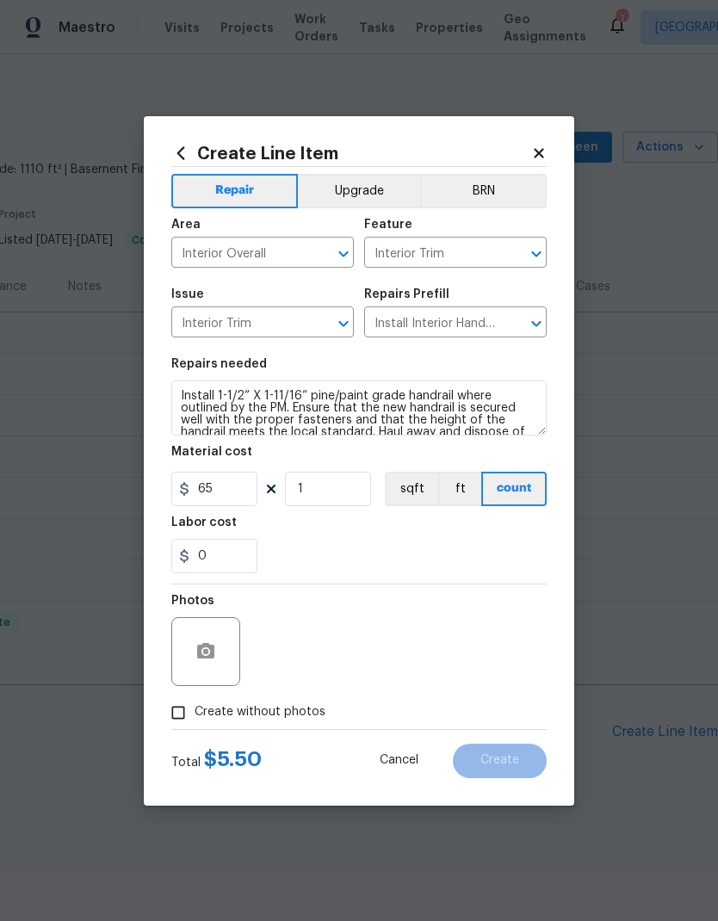
click at [398, 543] on div "0" at bounding box center [358, 556] width 375 height 34
click at [220, 653] on button "button" at bounding box center [205, 651] width 41 height 41
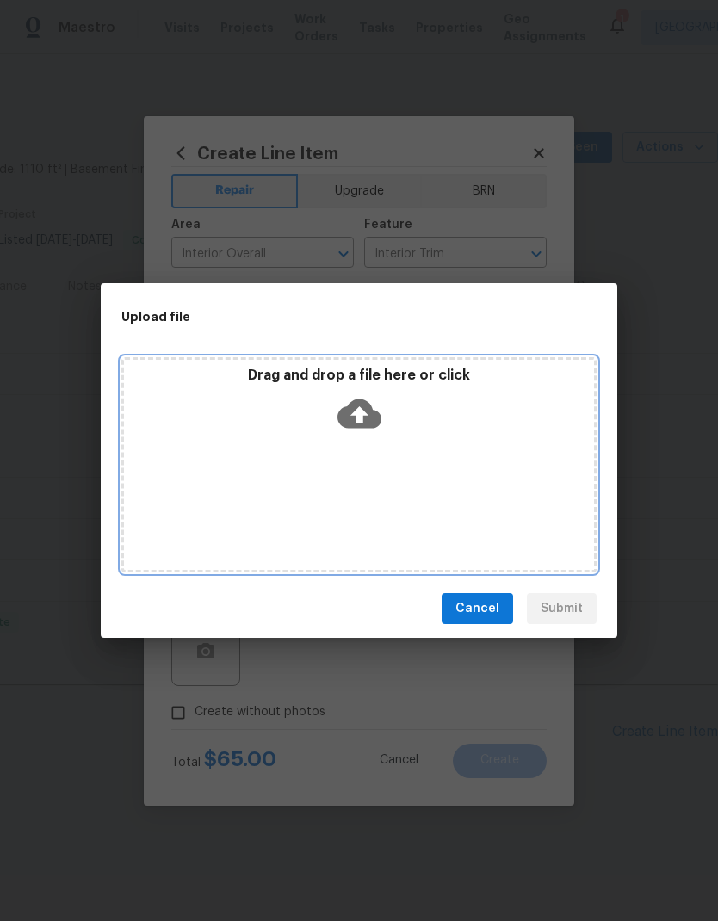
click at [445, 467] on div "Drag and drop a file here or click" at bounding box center [358, 464] width 475 height 215
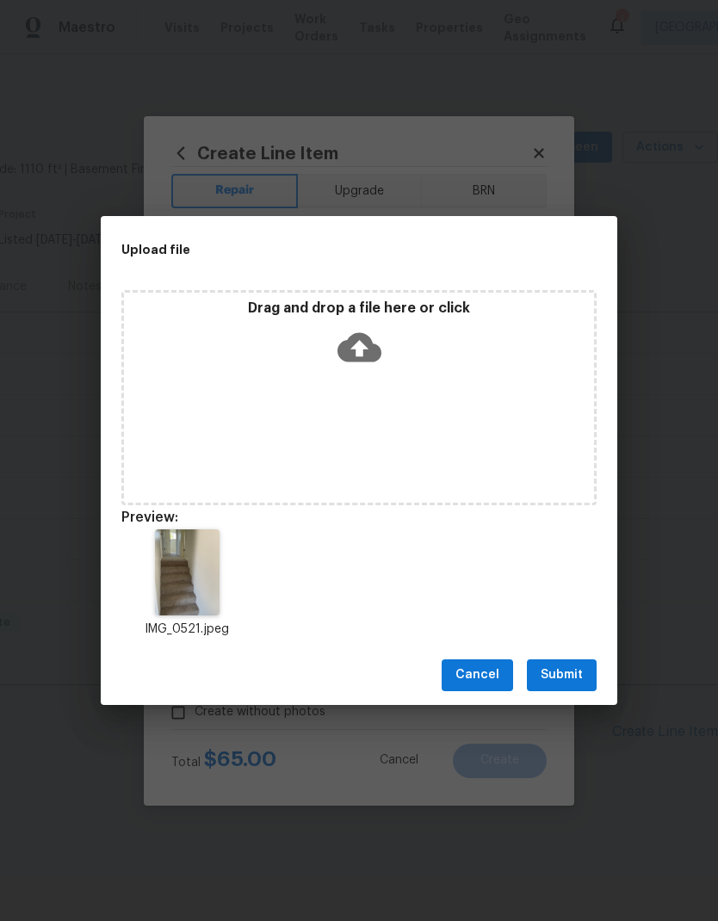
click at [569, 679] on span "Submit" at bounding box center [562, 676] width 42 height 22
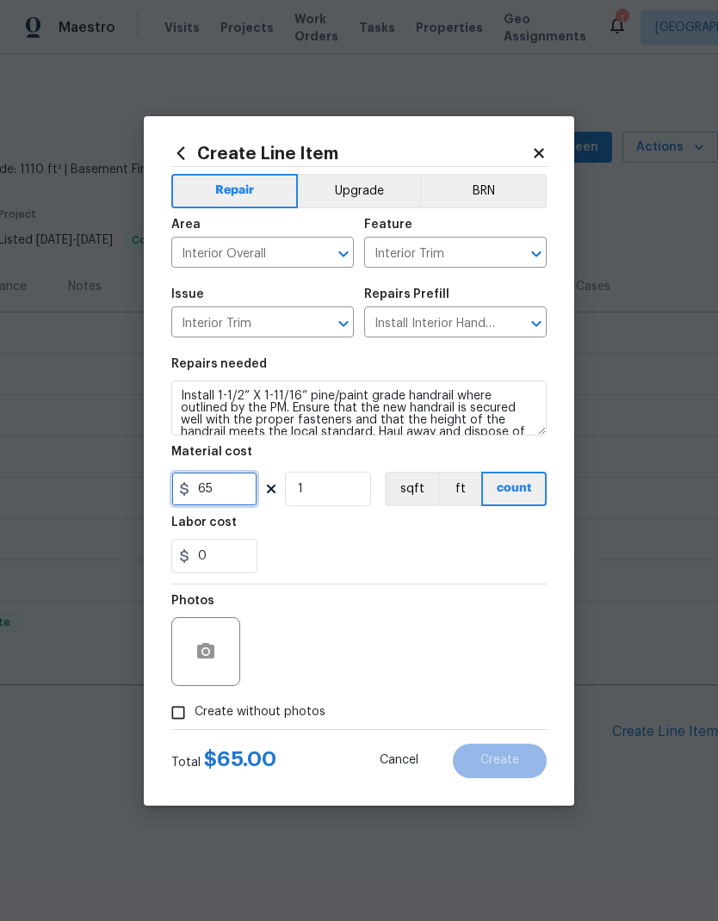
click at [227, 495] on input "65" at bounding box center [214, 489] width 86 height 34
type input "65"
click at [421, 545] on div "0" at bounding box center [358, 556] width 375 height 34
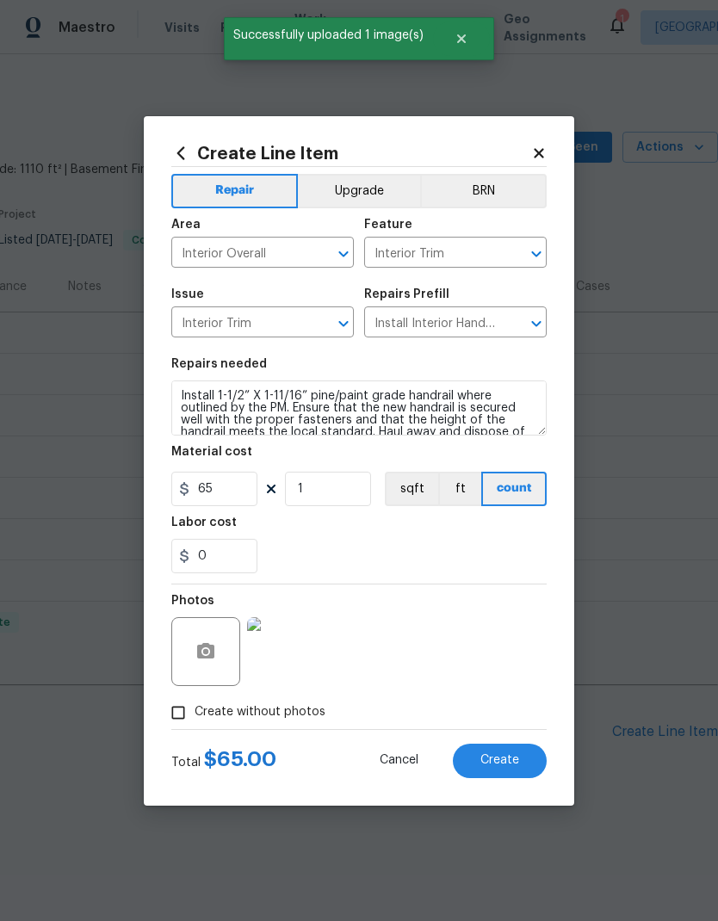
click at [510, 762] on span "Create" at bounding box center [500, 760] width 39 height 13
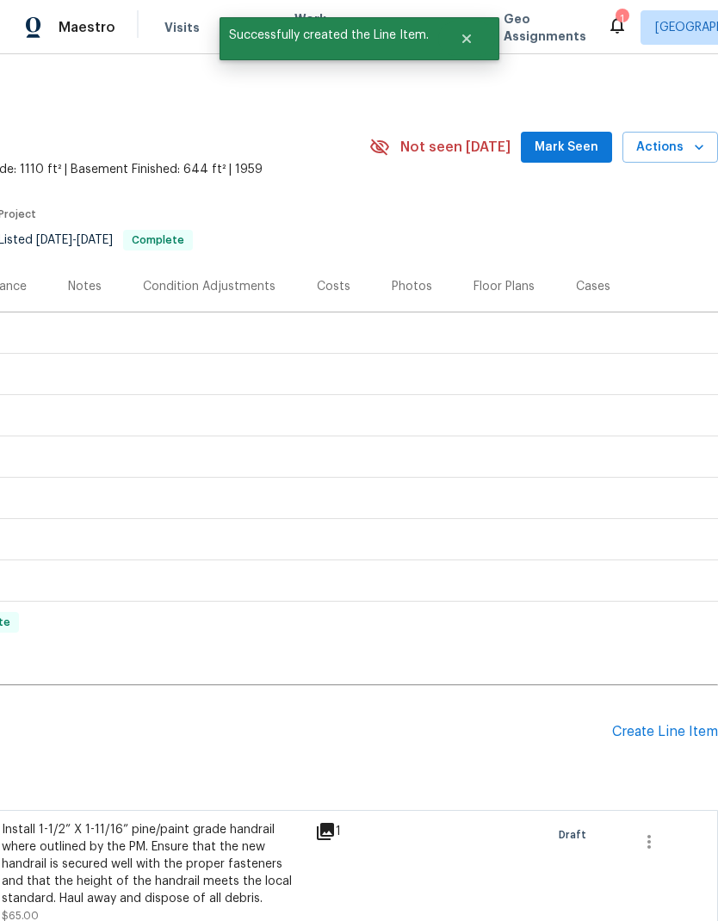
click at [664, 724] on div "Create Line Item" at bounding box center [665, 732] width 106 height 16
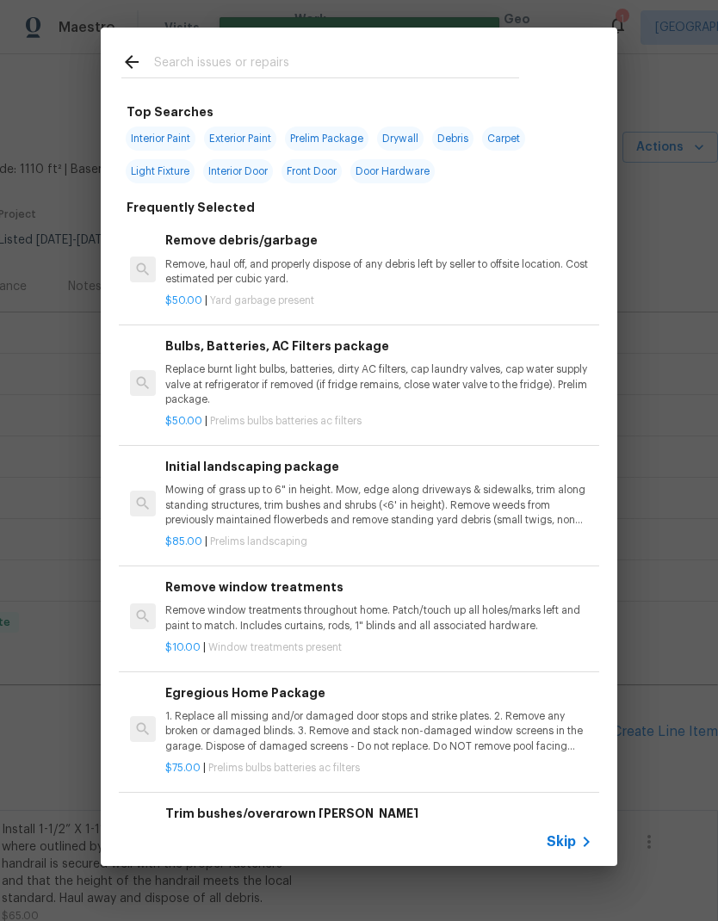
click at [408, 56] on input "text" at bounding box center [336, 65] width 365 height 26
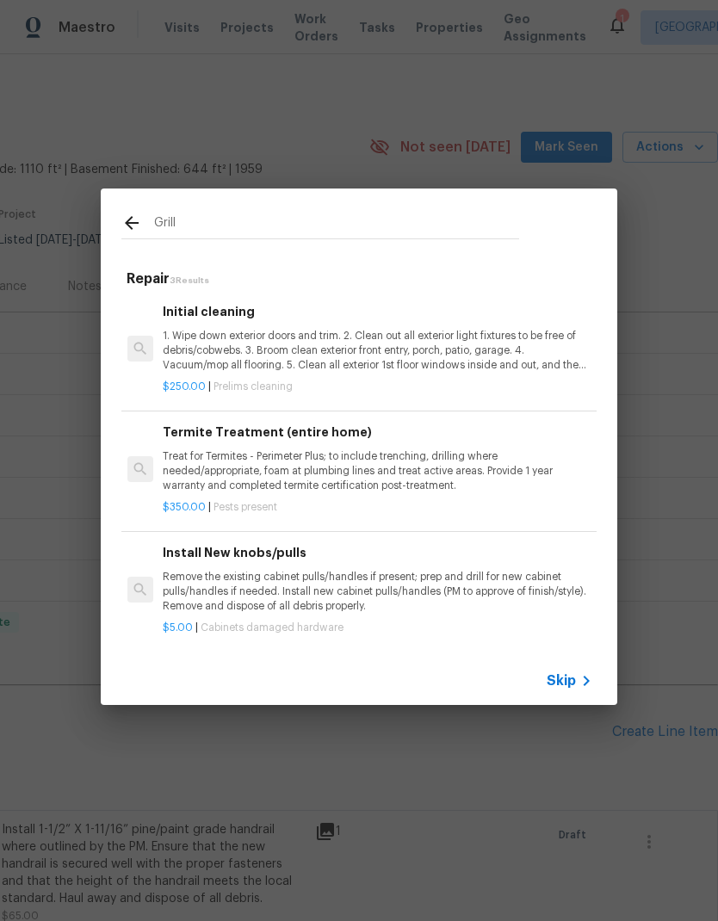
click at [276, 224] on input "Grill" at bounding box center [336, 226] width 365 height 26
type input "G"
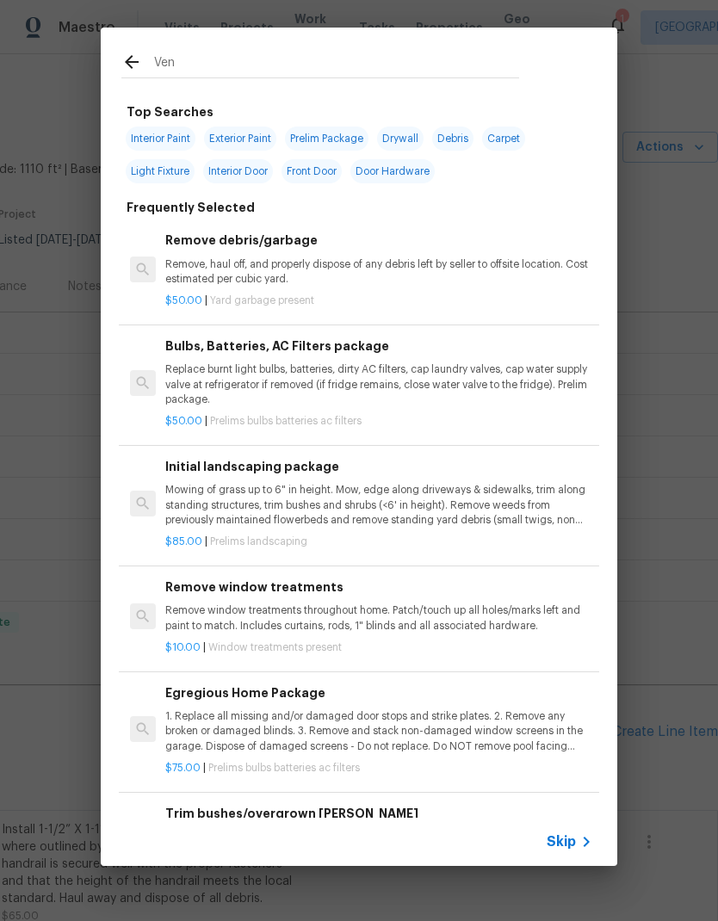
type input "Vent"
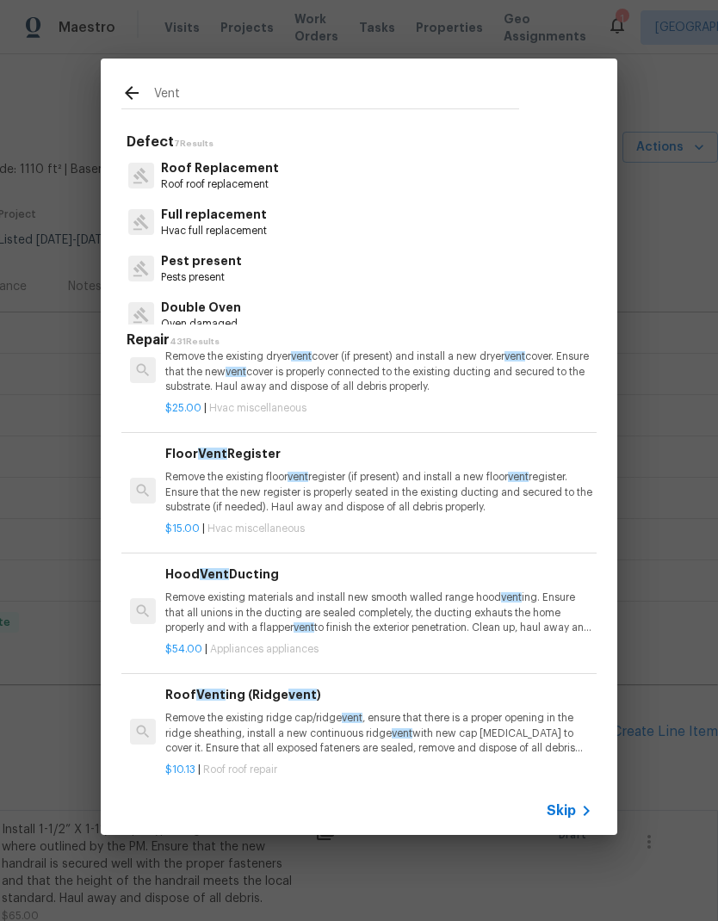
scroll to position [145, 0]
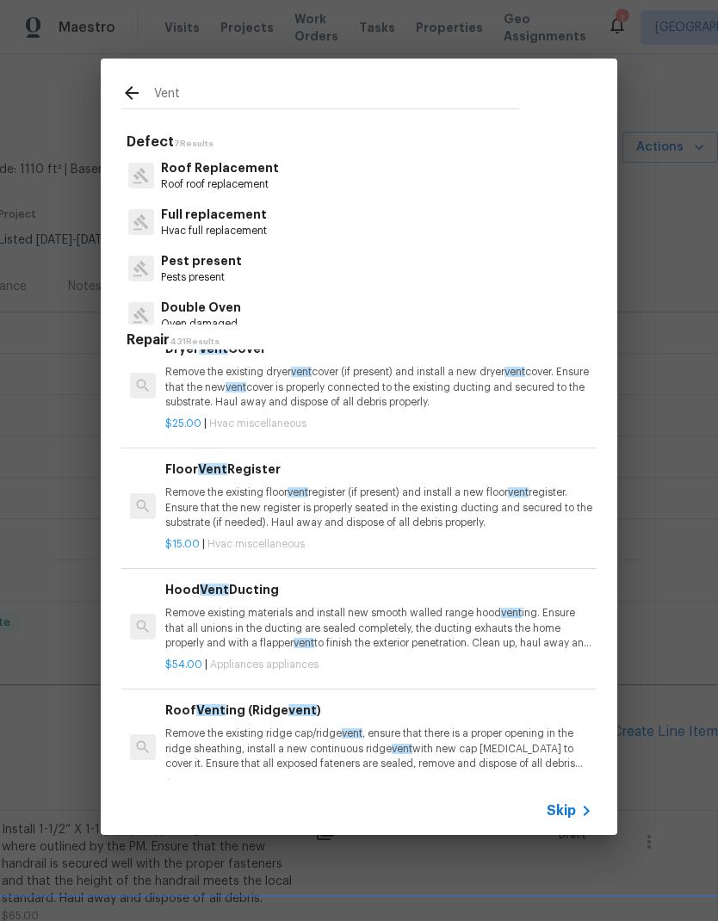
click at [408, 506] on p "Remove the existing floor vent register (if present) and install a new floor ve…" at bounding box center [378, 508] width 427 height 44
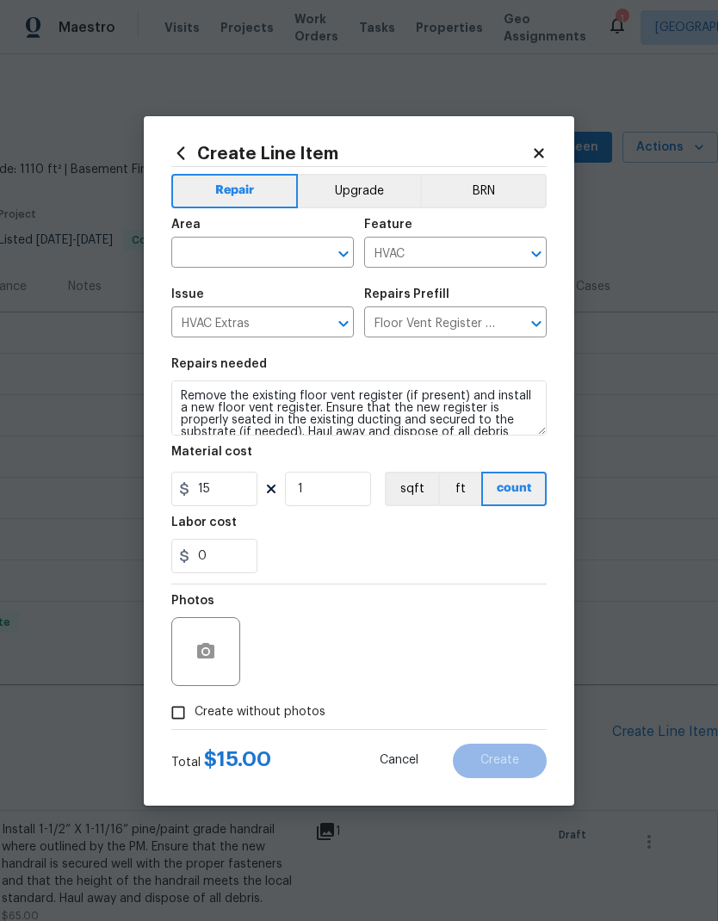
click at [451, 331] on input "Floor Vent Register $15.00" at bounding box center [431, 324] width 134 height 27
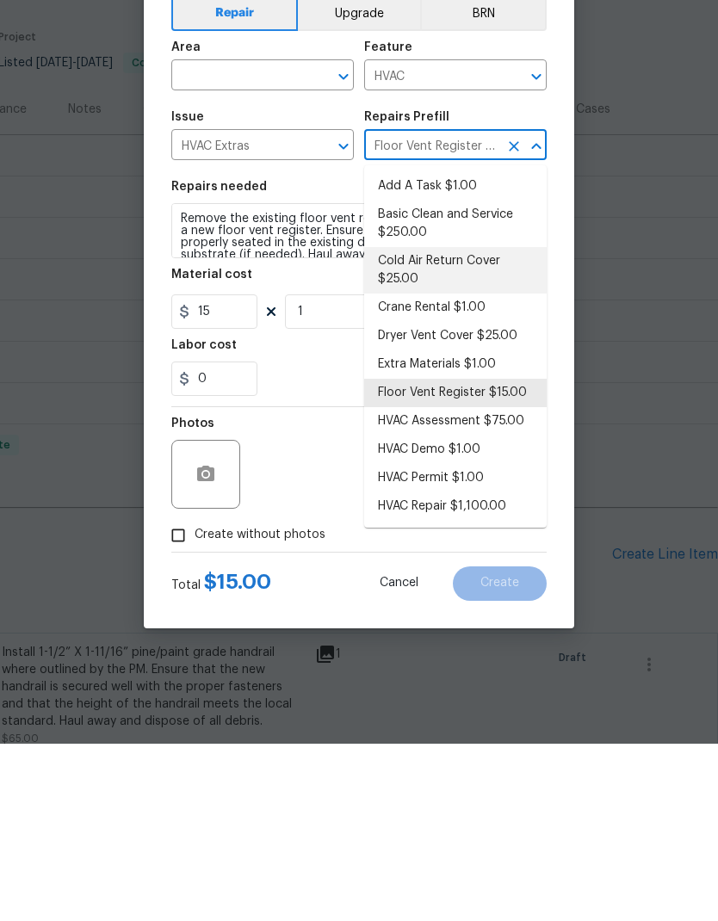
click at [429, 425] on li "Cold Air Return Cover $25.00" at bounding box center [455, 448] width 183 height 47
type input "Floor Vent Register $15.00"
type textarea "Remove the existing cold air return cover (if present) and install a new fcold …"
type input "Cold Air Return Cover $25.00"
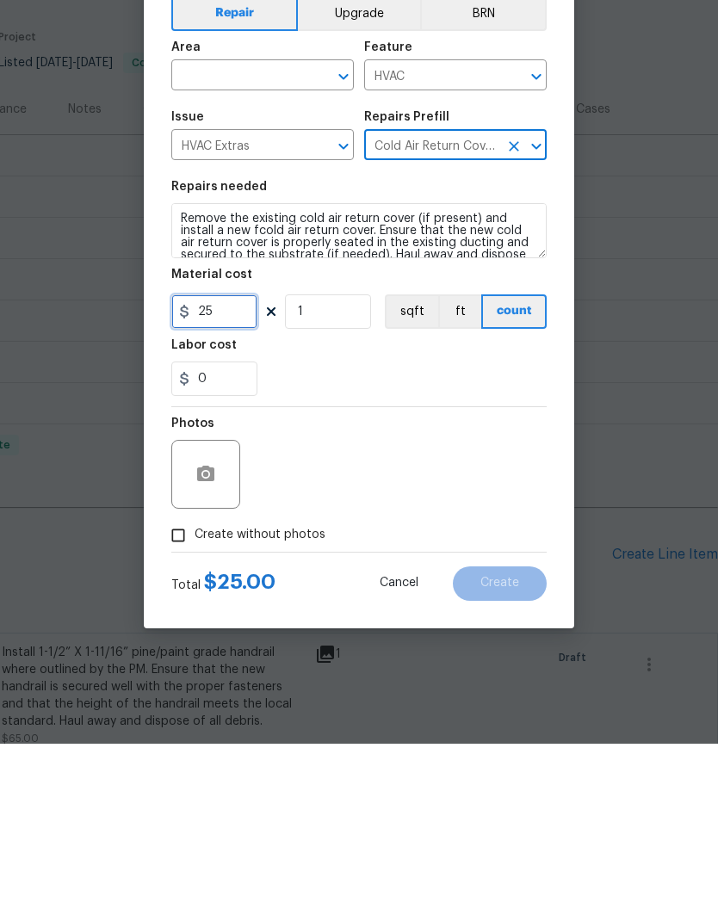
click at [240, 472] on input "25" at bounding box center [214, 489] width 86 height 34
type input "35"
click at [212, 643] on icon "button" at bounding box center [205, 651] width 17 height 16
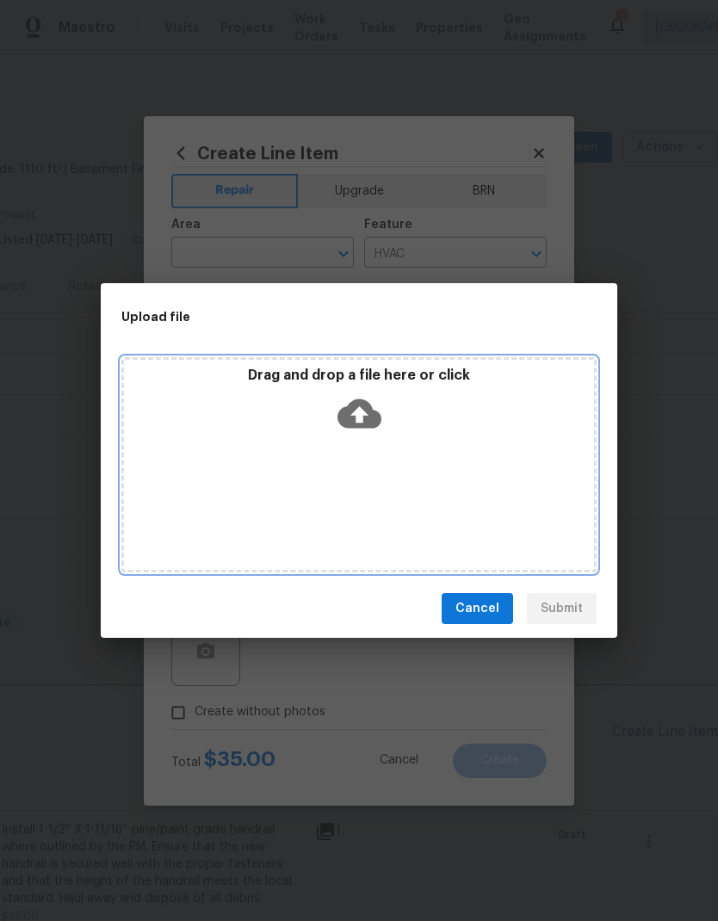
click at [458, 470] on div "Drag and drop a file here or click" at bounding box center [358, 464] width 475 height 215
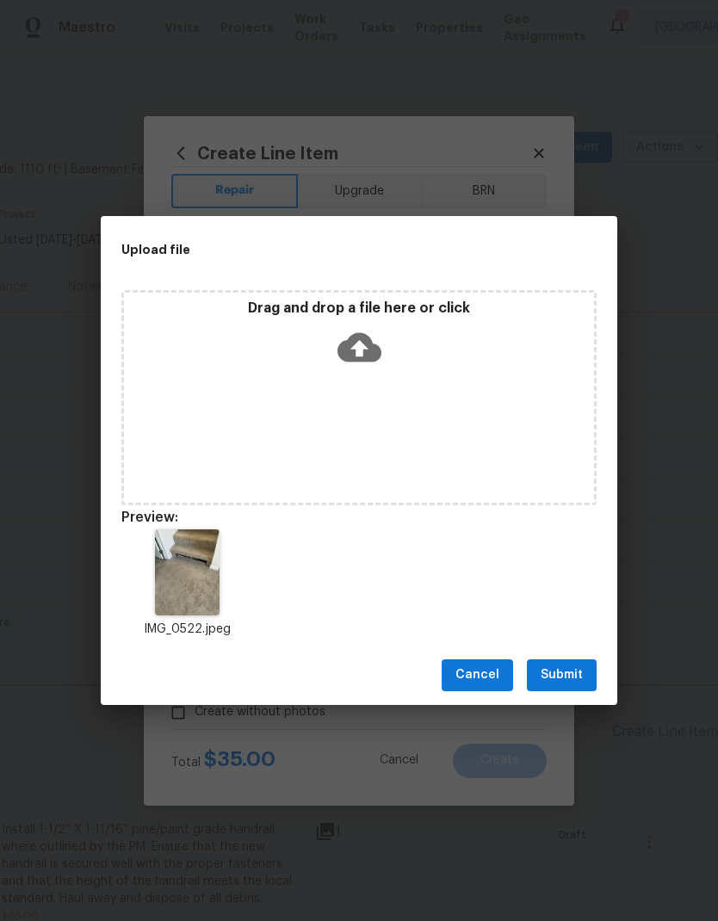
click at [571, 679] on span "Submit" at bounding box center [562, 676] width 42 height 22
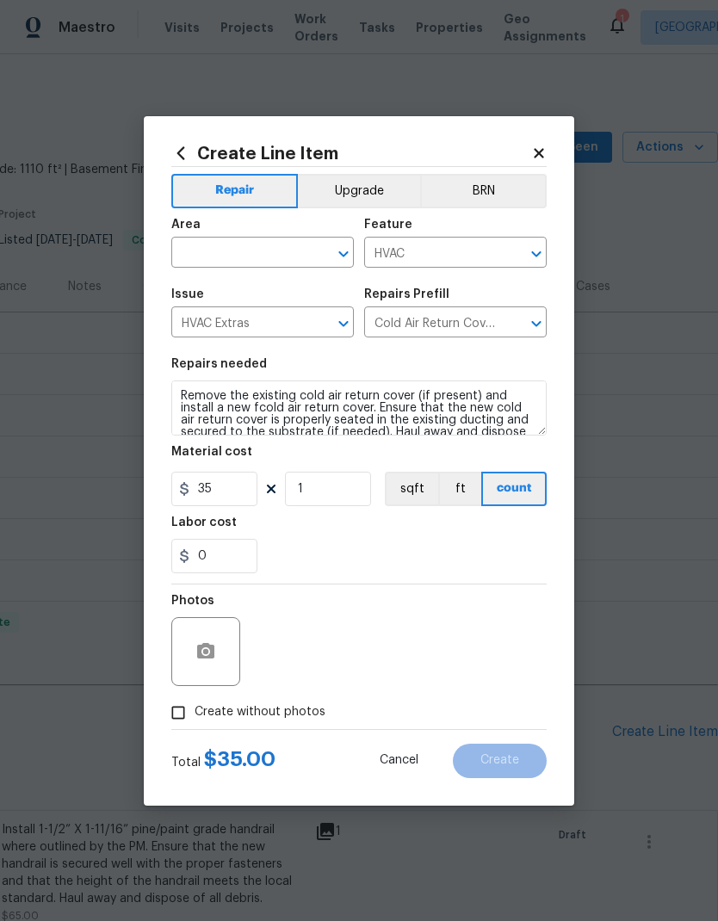
click at [258, 245] on input "text" at bounding box center [238, 254] width 134 height 27
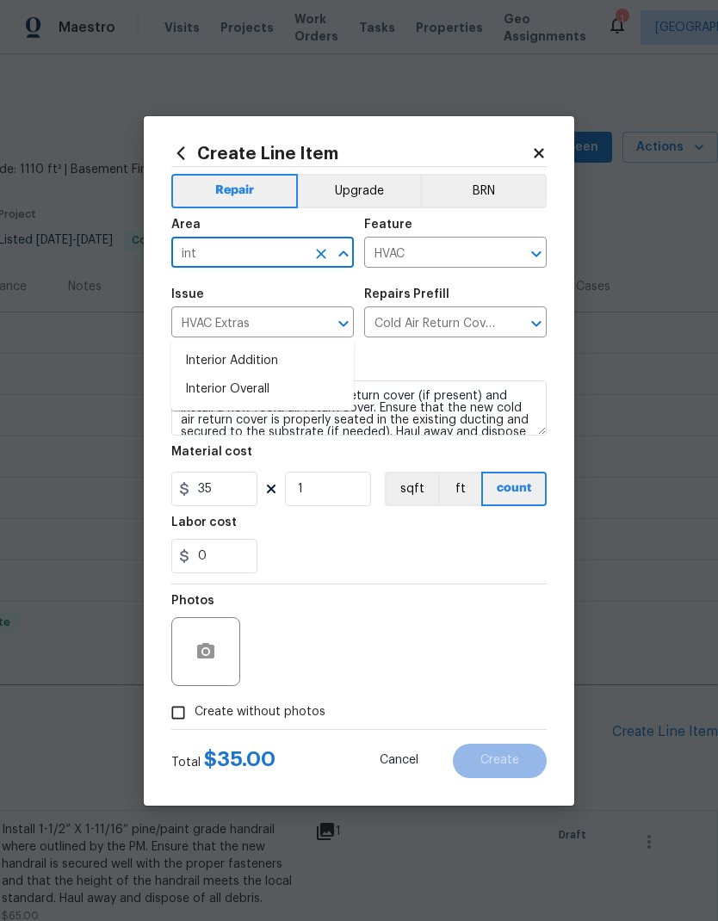
click at [283, 375] on li "Interior Overall" at bounding box center [262, 389] width 183 height 28
type input "Interior Overall"
click at [525, 550] on div "0" at bounding box center [358, 556] width 375 height 34
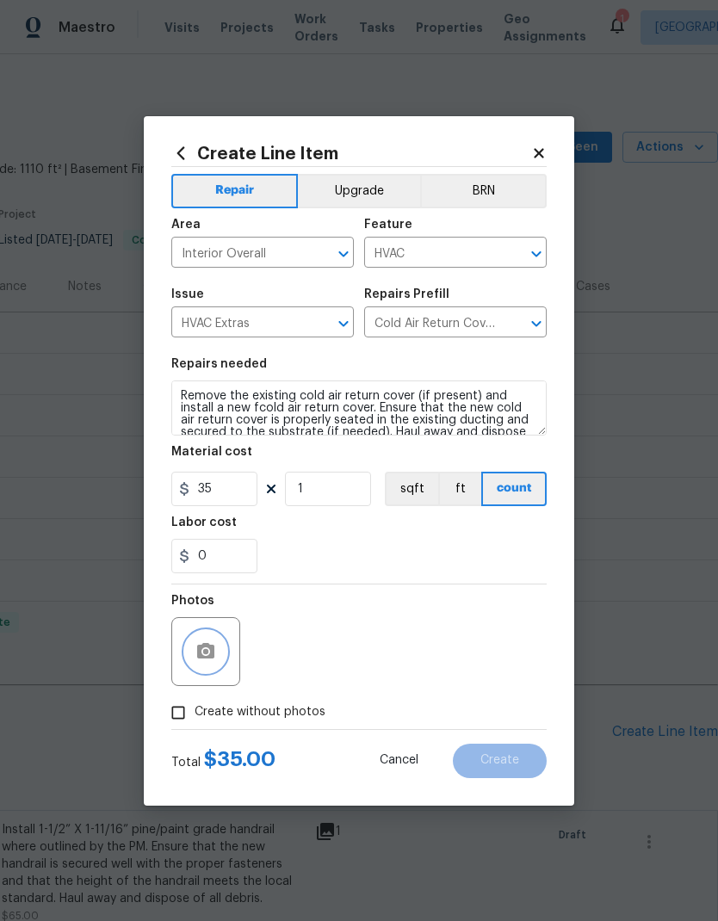
click at [223, 650] on button "button" at bounding box center [205, 651] width 41 height 41
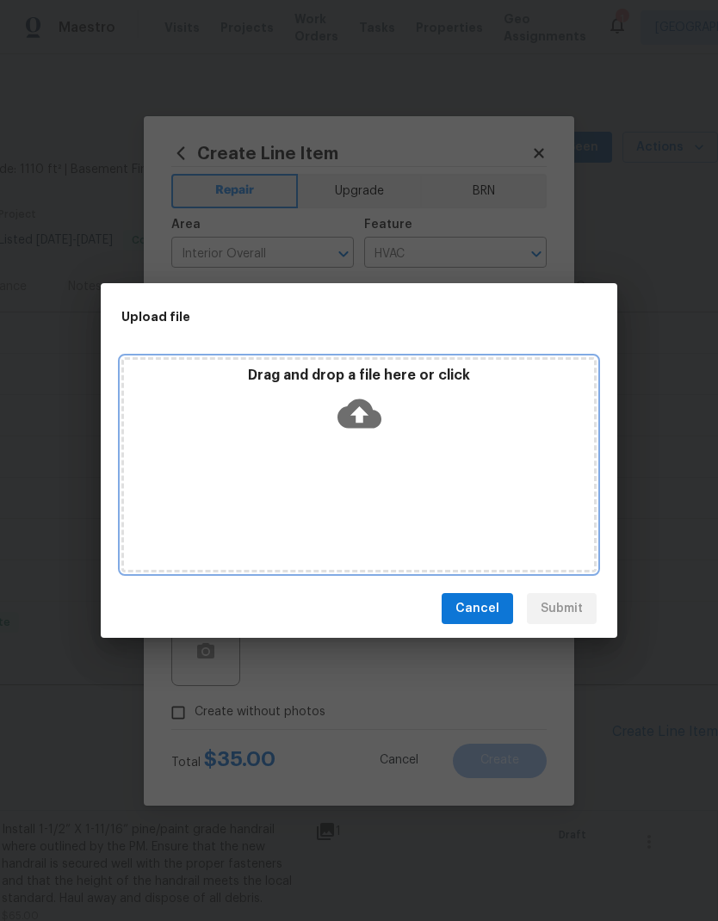
click at [488, 465] on div "Drag and drop a file here or click" at bounding box center [358, 464] width 475 height 215
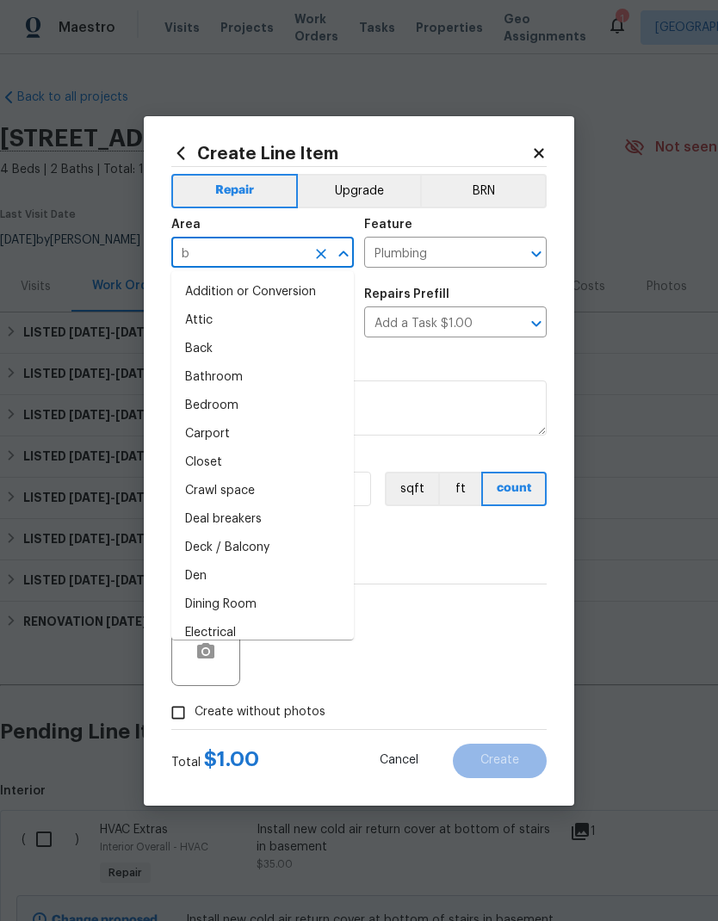
scroll to position [127, 255]
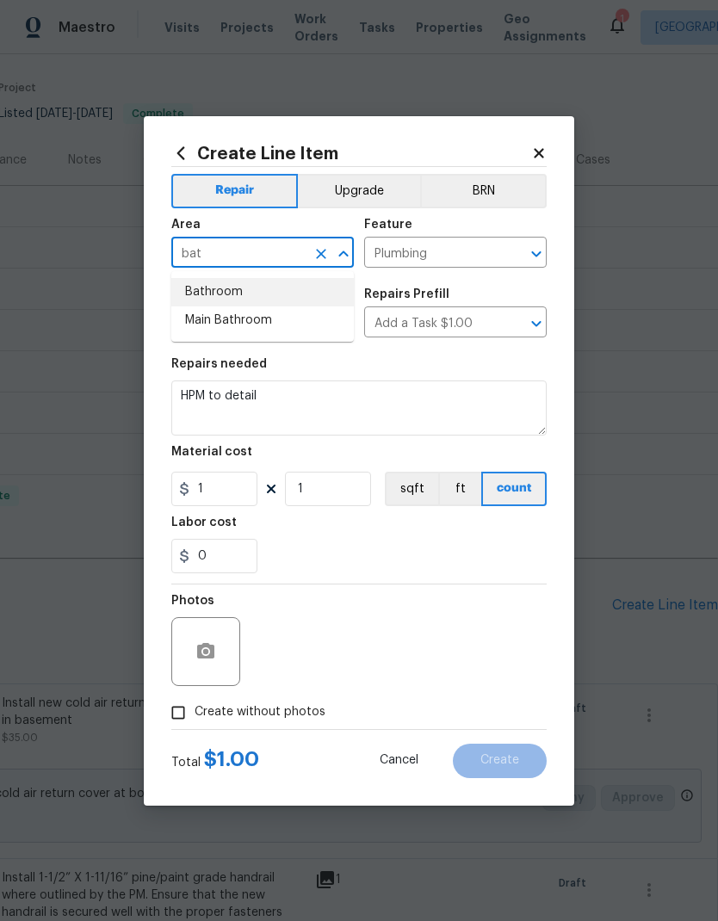
click at [254, 292] on li "Bathroom" at bounding box center [262, 292] width 183 height 28
type input "Bathroom"
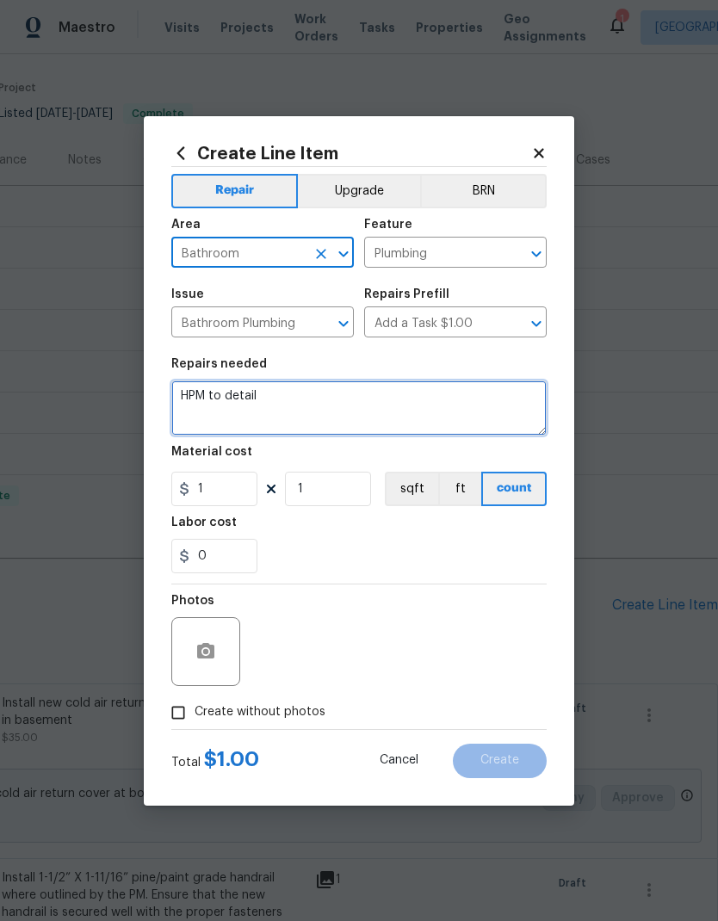
click at [236, 407] on textarea "HPM to detail" at bounding box center [358, 408] width 375 height 55
click at [240, 399] on textarea "HPM to detail" at bounding box center [358, 408] width 375 height 55
click at [241, 391] on textarea "HPM to detail" at bounding box center [358, 408] width 375 height 55
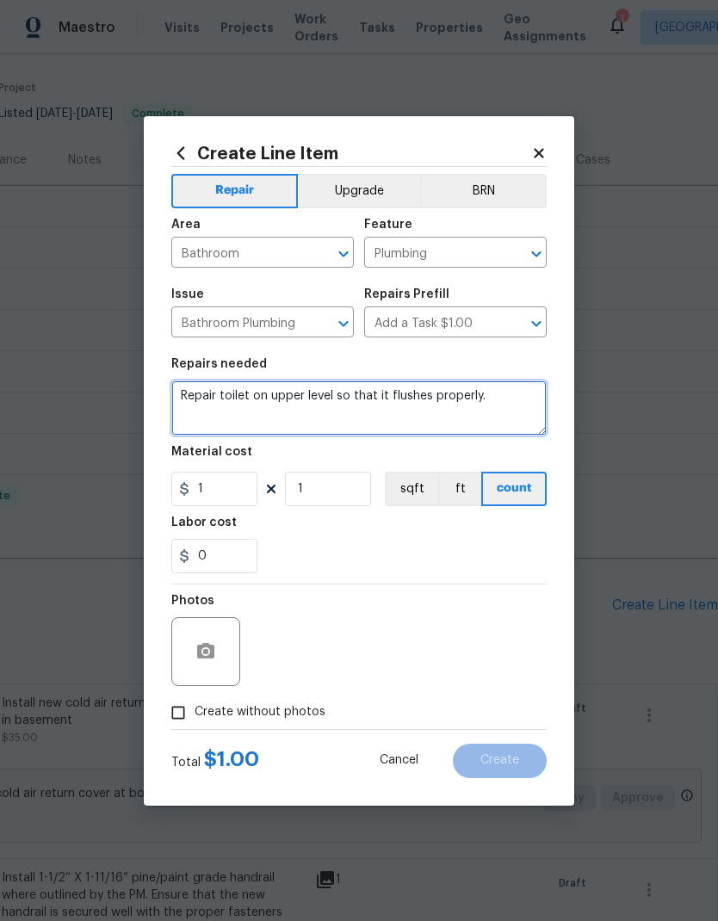
type textarea "Repair toilet on upper level so that it flushes properly."
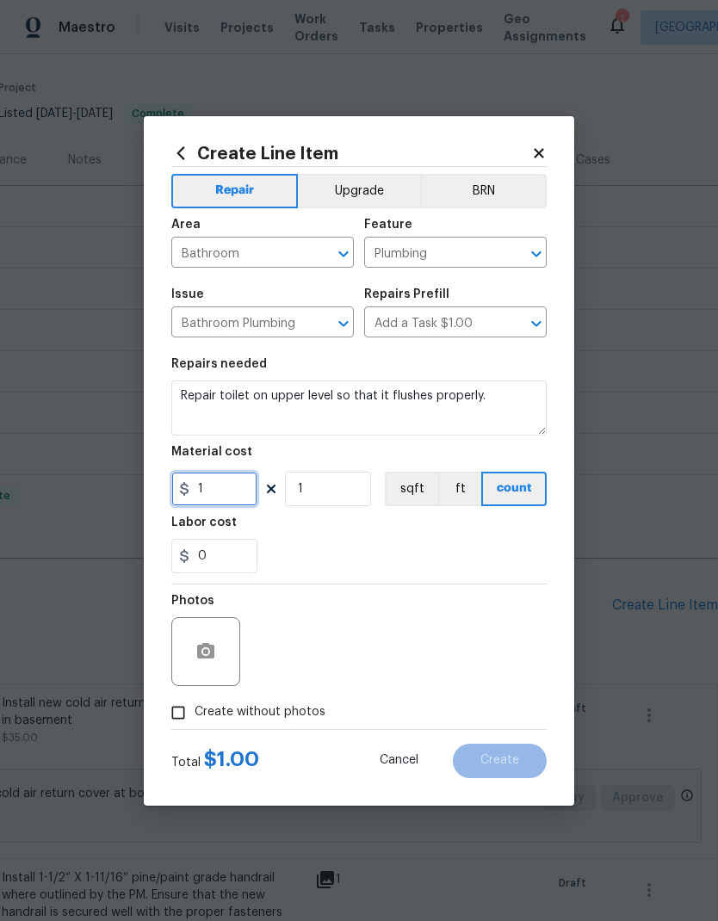
click at [233, 488] on input "1" at bounding box center [214, 489] width 86 height 34
type input "40"
click at [406, 543] on div "0" at bounding box center [358, 556] width 375 height 34
click at [206, 659] on icon "button" at bounding box center [205, 651] width 17 height 16
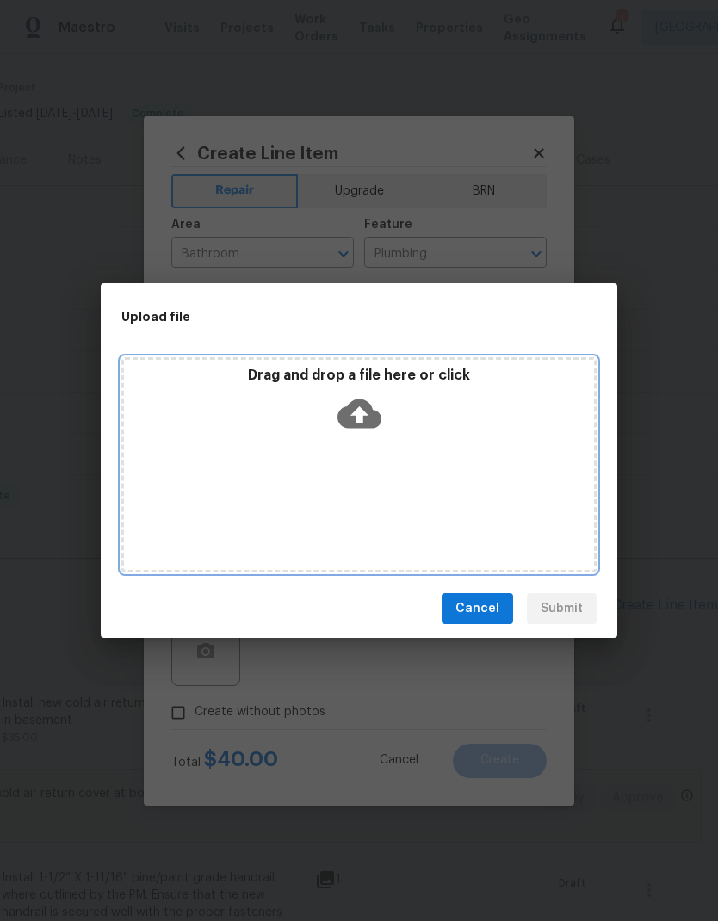
click at [505, 477] on div "Drag and drop a file here or click" at bounding box center [358, 464] width 475 height 215
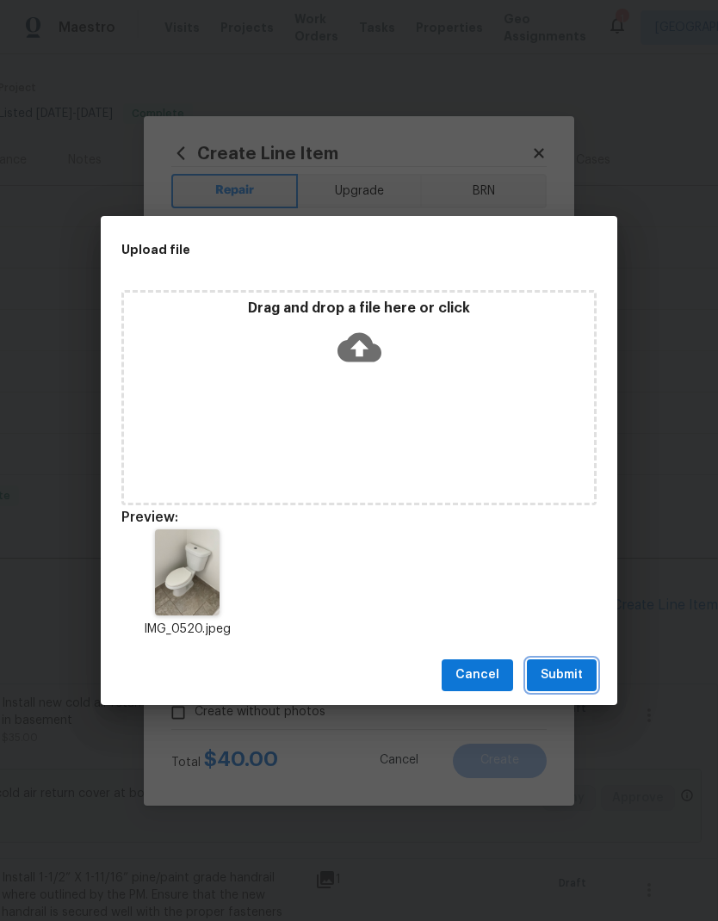
click at [574, 679] on span "Submit" at bounding box center [562, 676] width 42 height 22
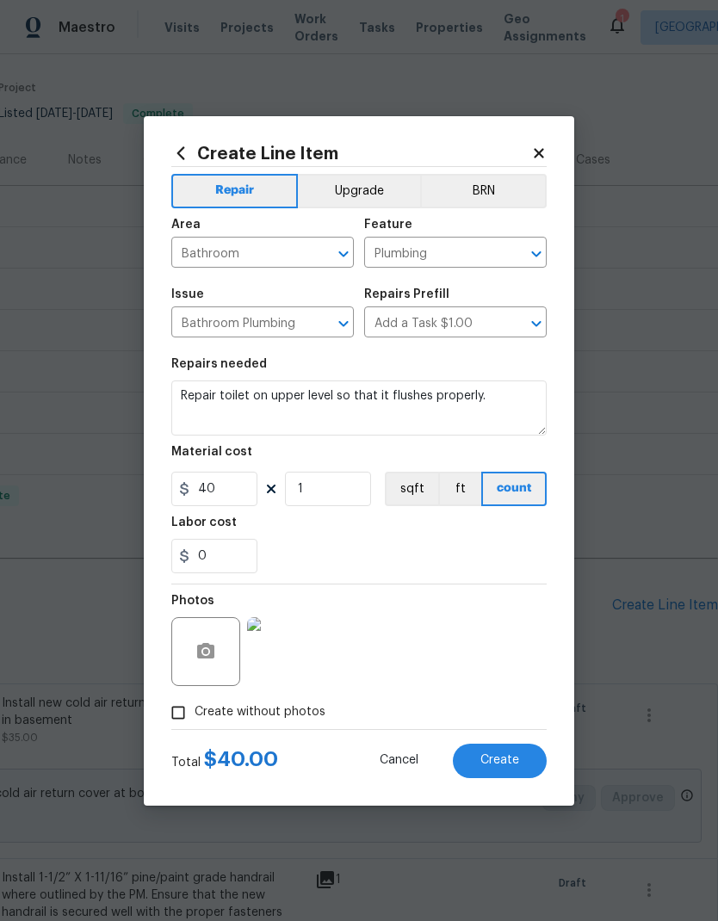
click at [506, 766] on span "Create" at bounding box center [500, 760] width 39 height 13
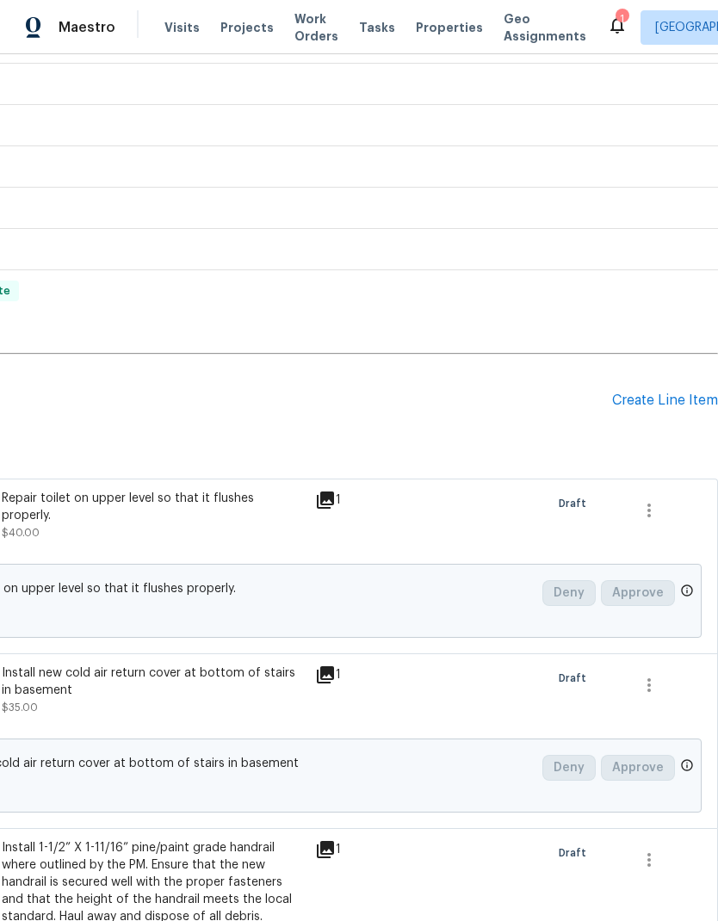
scroll to position [325, 255]
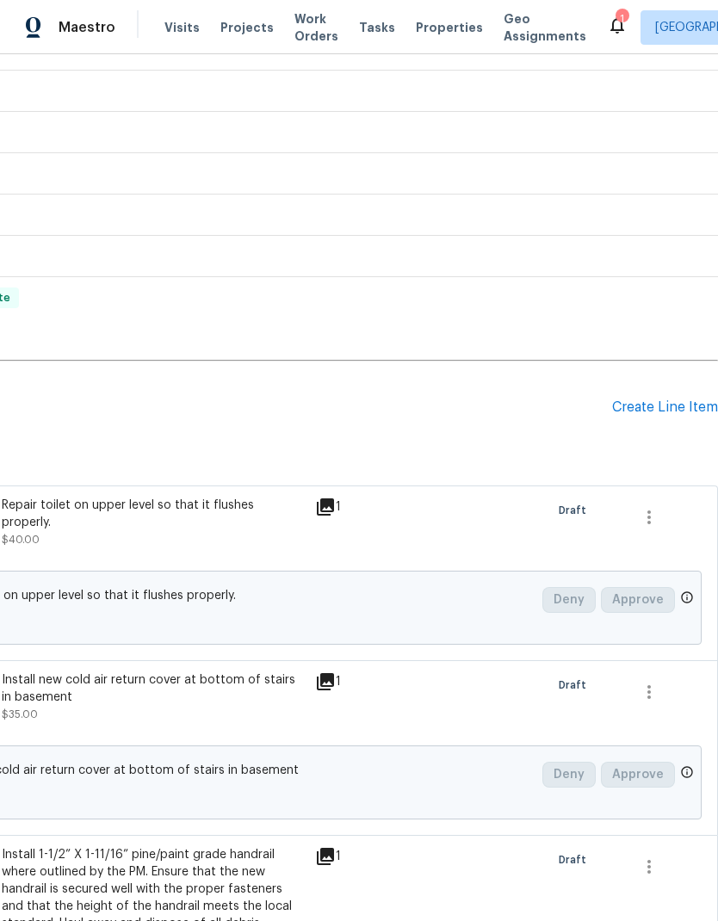
click at [660, 414] on div "Create Line Item" at bounding box center [665, 408] width 106 height 16
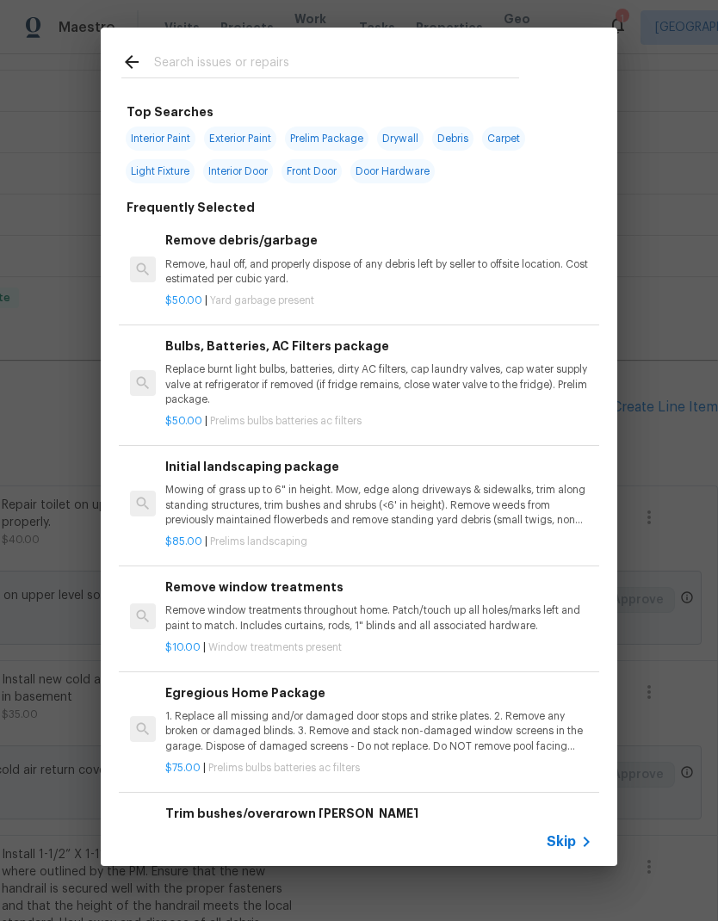
click at [342, 56] on input "text" at bounding box center [336, 65] width 365 height 26
type input "Trip"
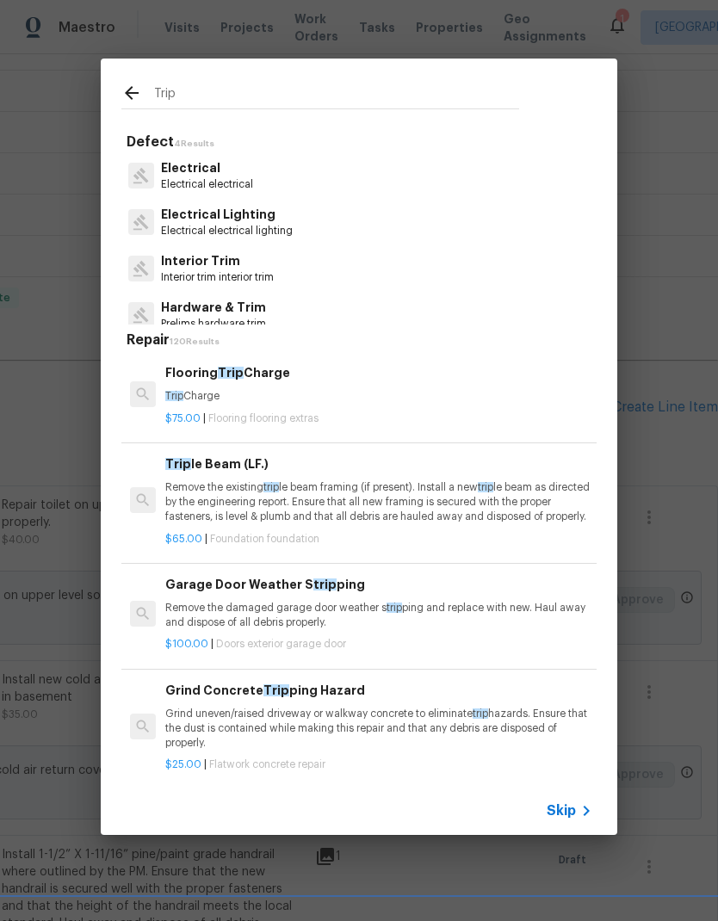
click at [260, 400] on p "Trip Charge" at bounding box center [378, 396] width 427 height 15
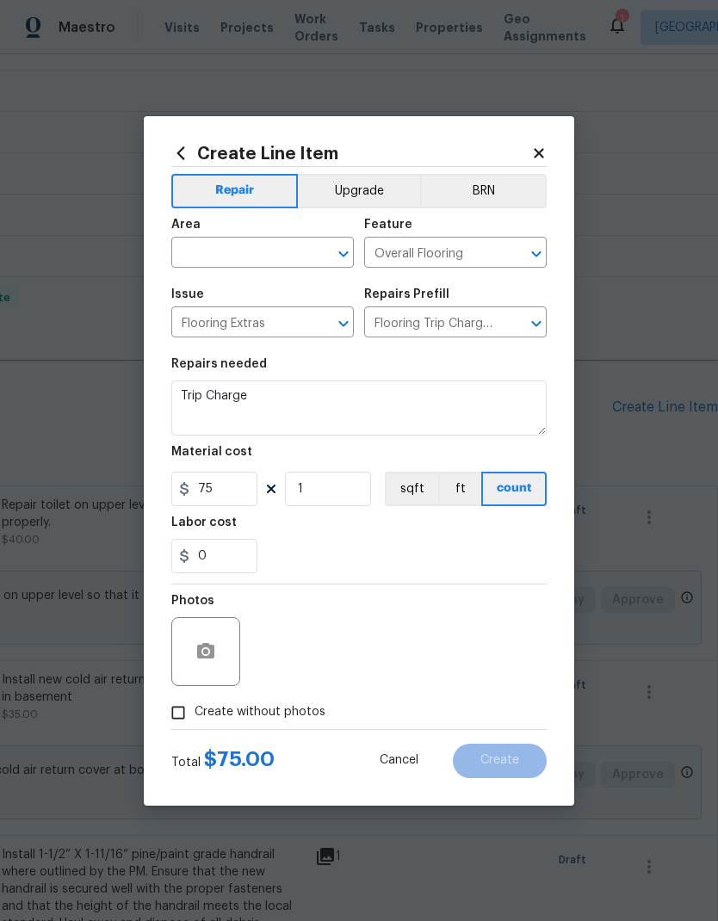
click at [278, 242] on input "text" at bounding box center [238, 254] width 134 height 27
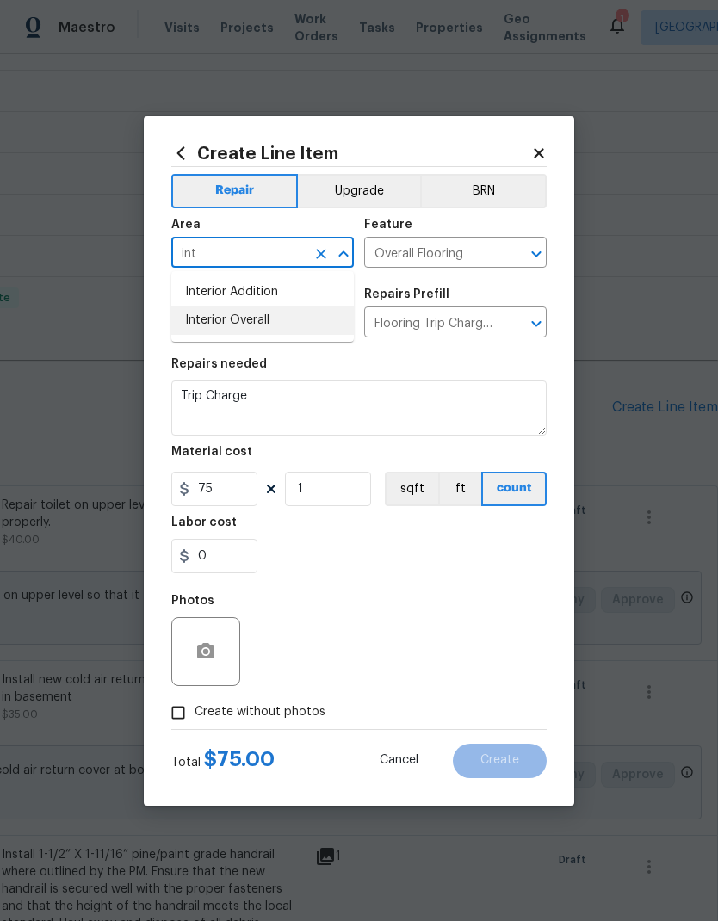
click at [295, 325] on li "Interior Overall" at bounding box center [262, 321] width 183 height 28
type input "Interior Overall"
click at [500, 555] on div "0" at bounding box center [358, 556] width 375 height 34
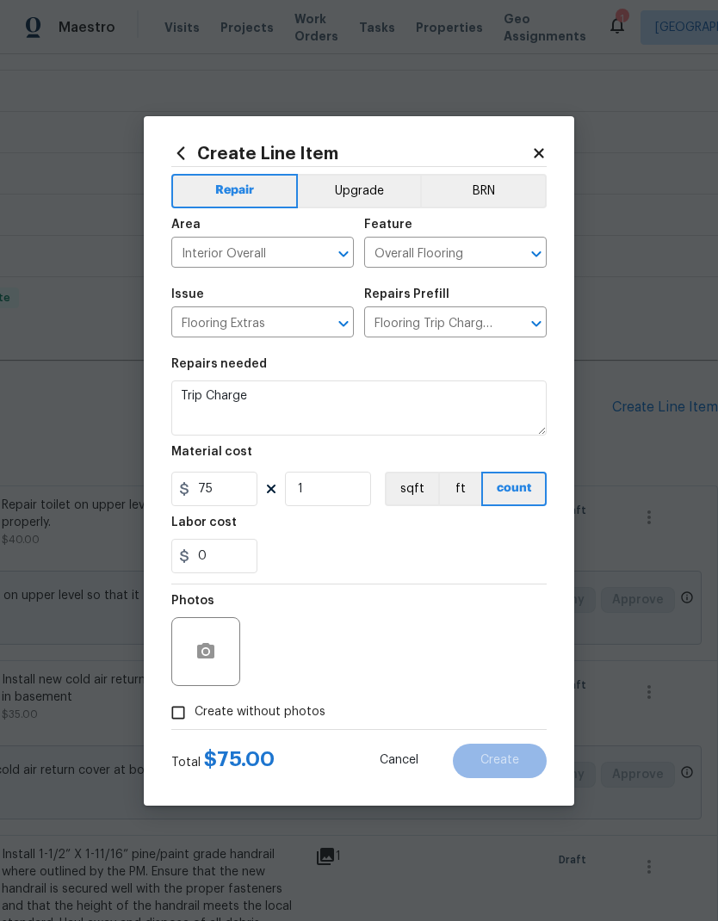
click at [189, 721] on input "Create without photos" at bounding box center [178, 713] width 33 height 33
checkbox input "true"
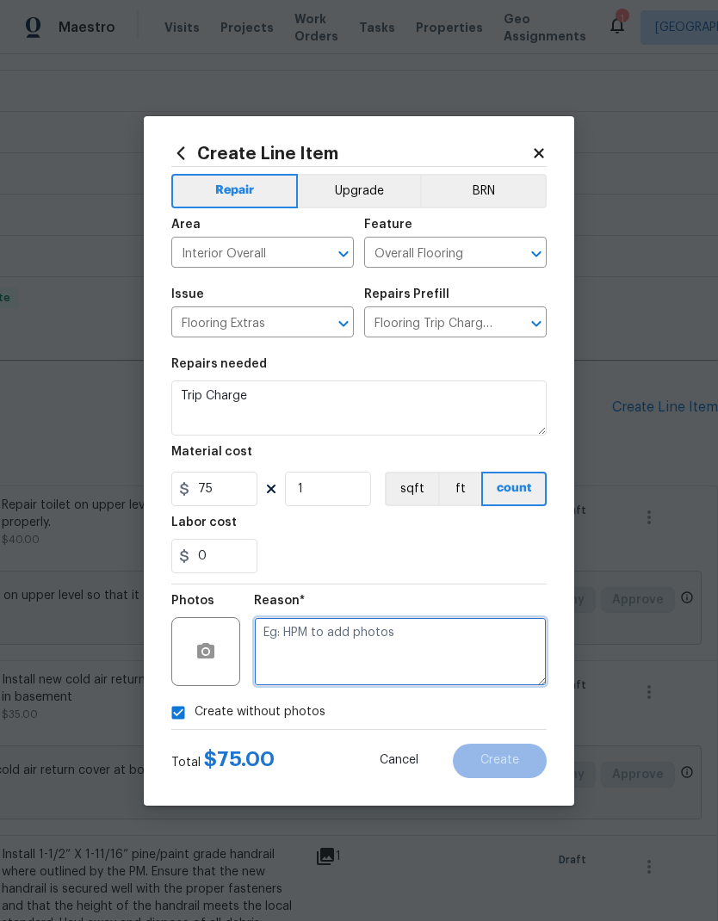
click at [393, 648] on textarea at bounding box center [400, 651] width 293 height 69
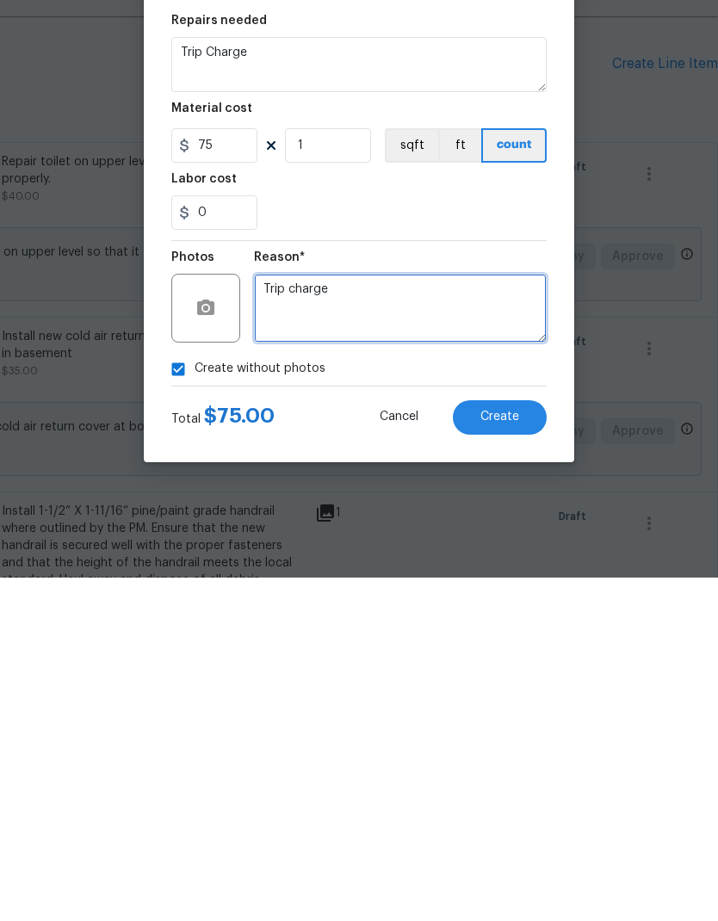
type textarea "Trip charge"
click at [462, 697] on div "Create without photos" at bounding box center [358, 713] width 375 height 33
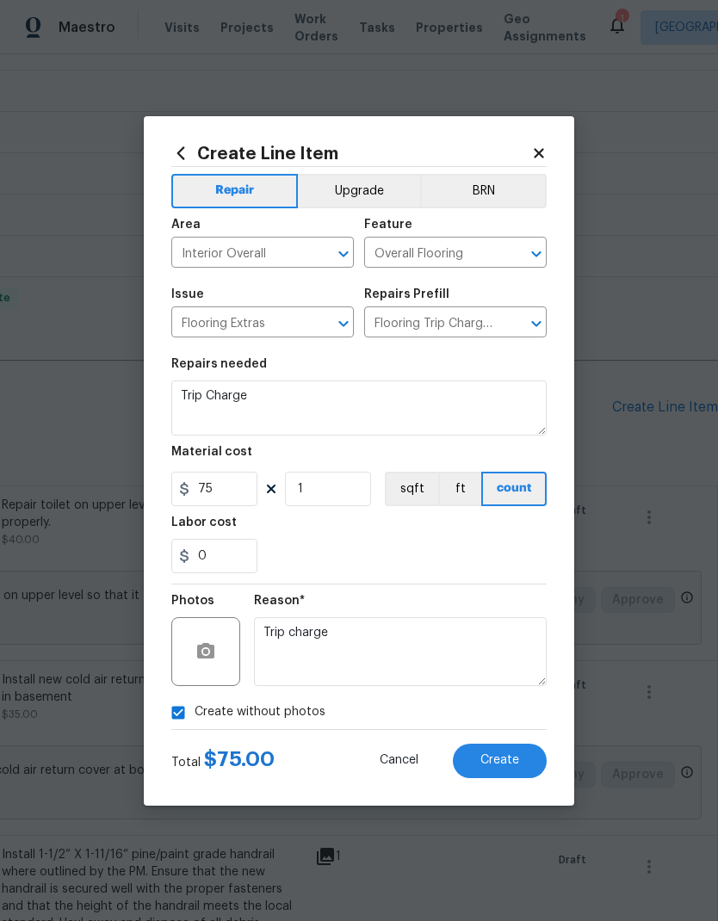
click at [524, 769] on button "Create" at bounding box center [500, 761] width 94 height 34
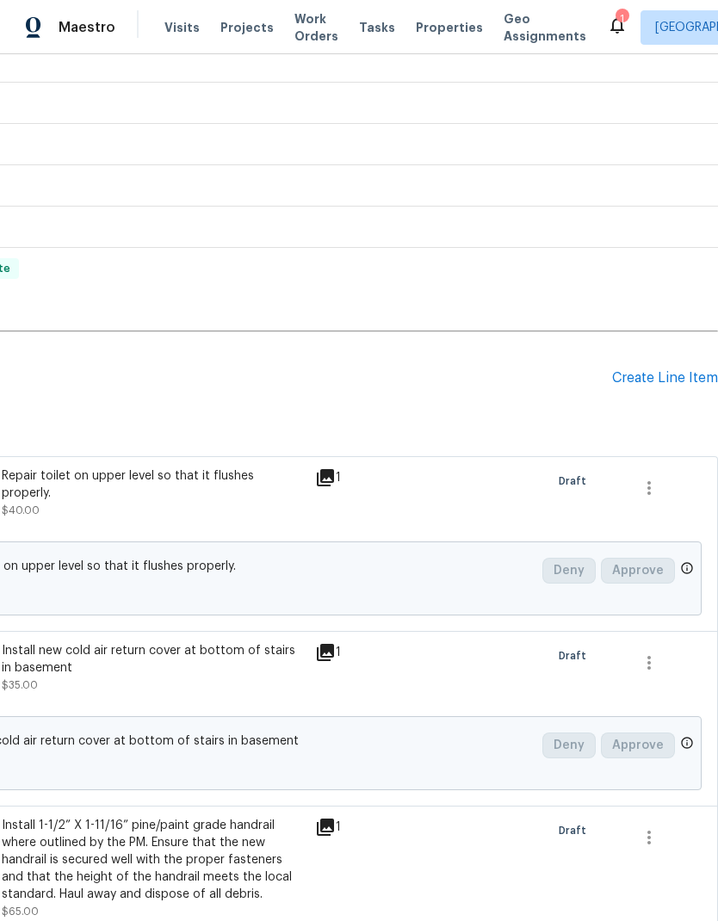
scroll to position [354, 255]
click at [660, 370] on div "Create Line Item" at bounding box center [665, 378] width 106 height 16
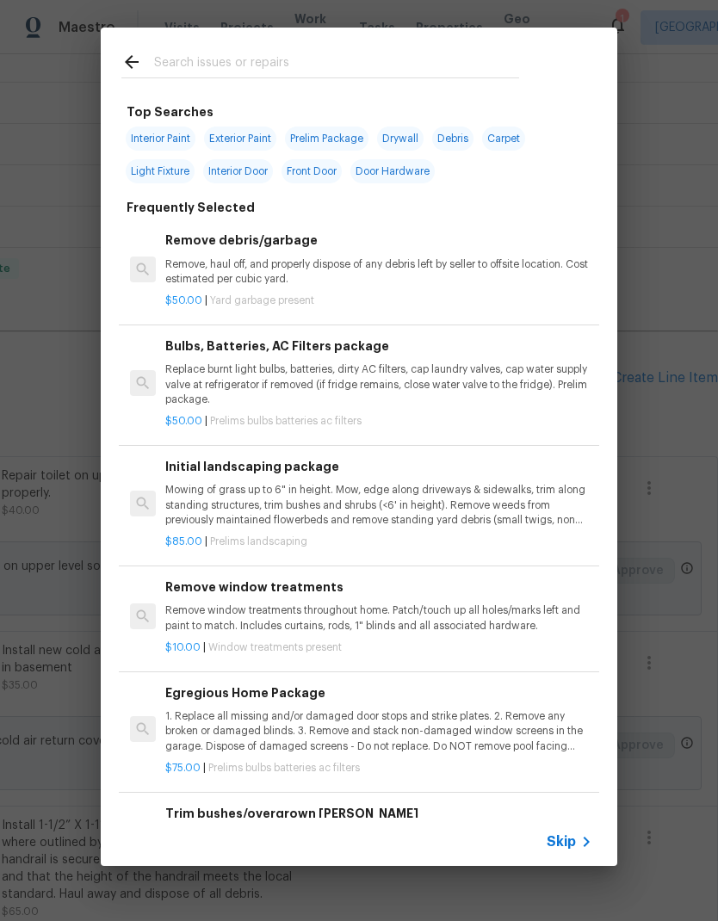
click at [328, 57] on input "text" at bounding box center [336, 65] width 365 height 26
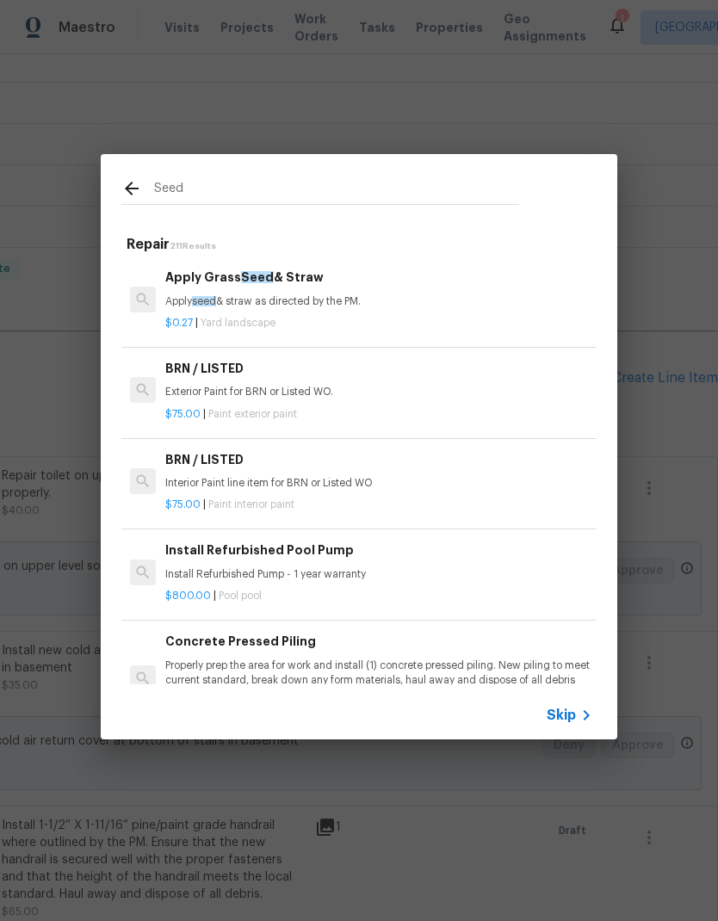
type input "Seed"
click at [125, 193] on icon at bounding box center [131, 188] width 21 height 21
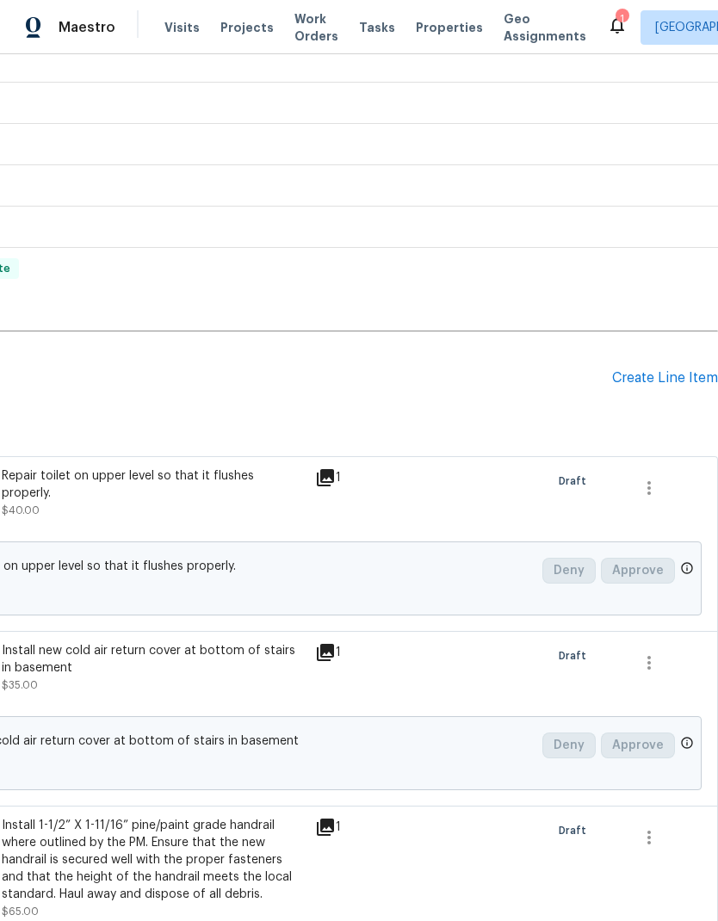
click at [665, 370] on div "Create Line Item" at bounding box center [665, 378] width 106 height 16
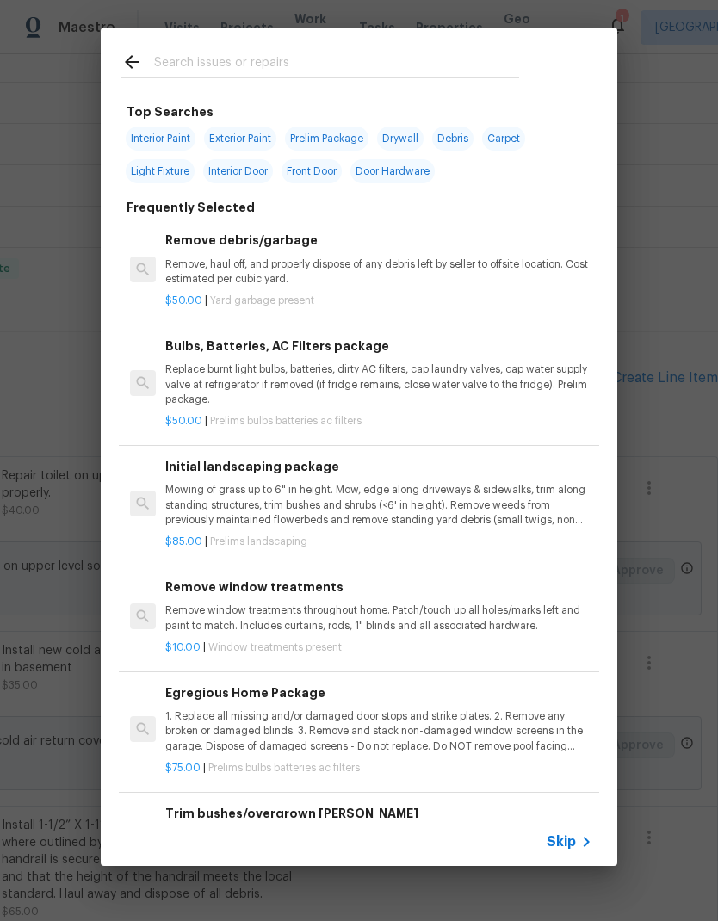
click at [371, 59] on input "text" at bounding box center [336, 65] width 365 height 26
type input "Lawn"
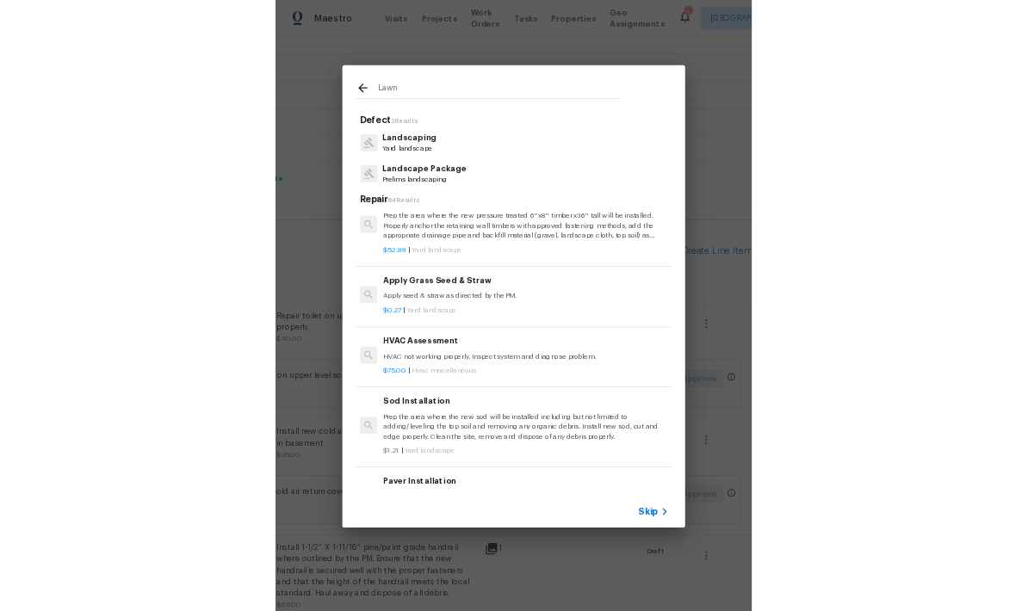
scroll to position [468, 3]
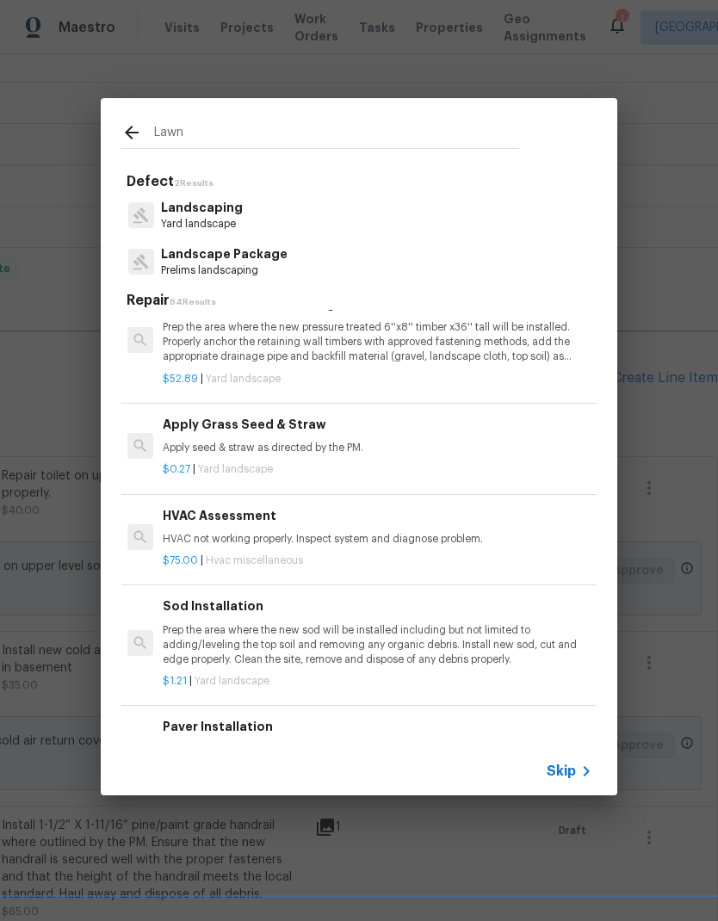
click at [330, 441] on p "Apply seed & straw as directed by the PM." at bounding box center [376, 448] width 427 height 15
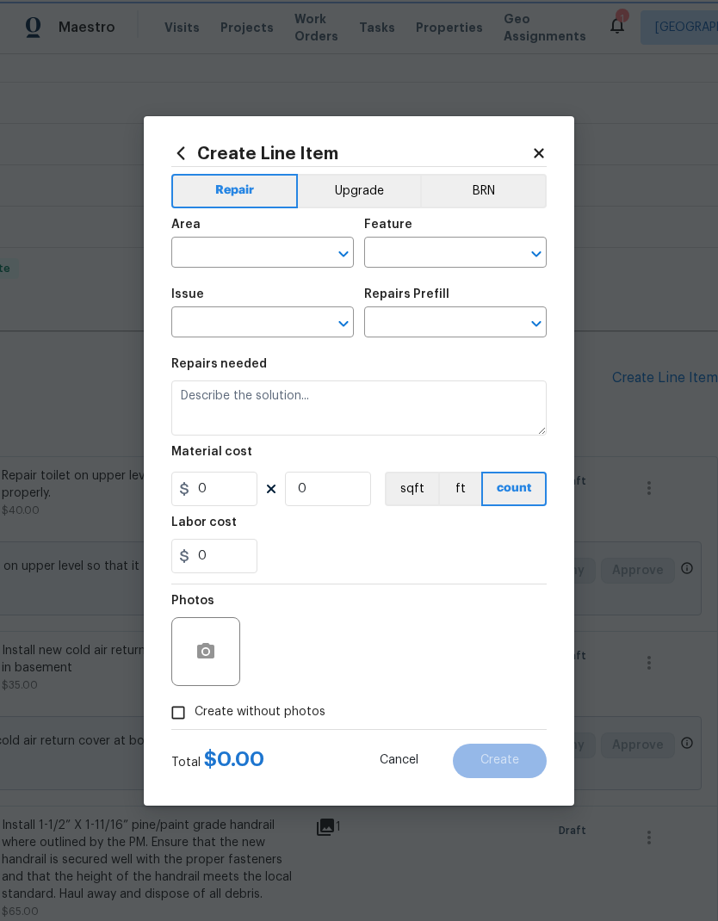
type input "Landscaping"
type textarea "Apply seed & straw as directed by the PM."
type input "1"
type input "Apply Grass Seed & Straw $0.27"
type input "0.27"
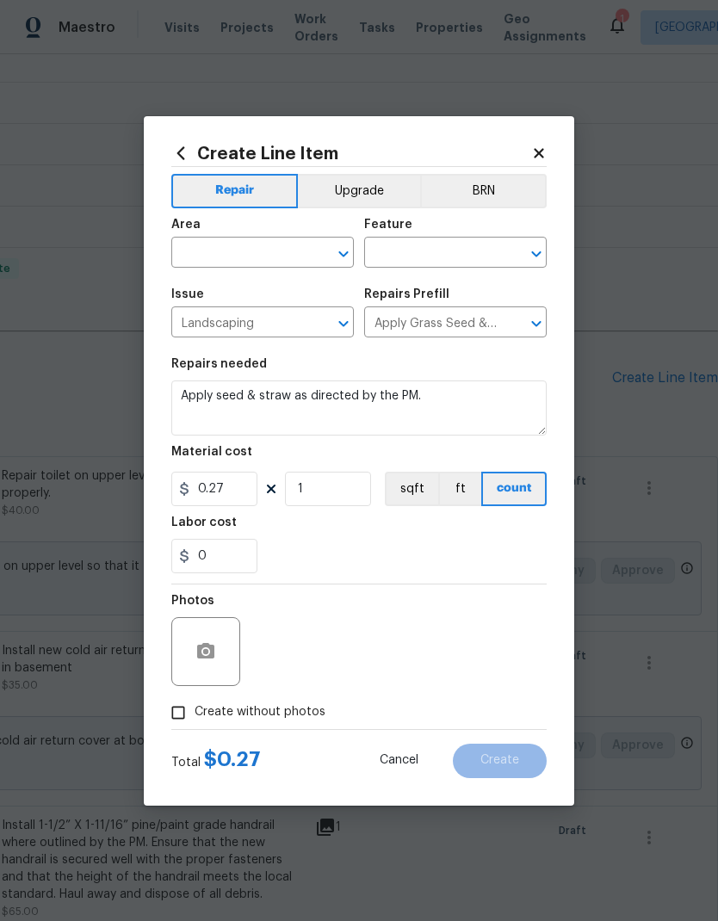
click at [275, 252] on input "text" at bounding box center [238, 254] width 134 height 27
click at [215, 347] on li "Front" at bounding box center [262, 361] width 183 height 28
type input "Front"
click at [451, 253] on input "text" at bounding box center [431, 254] width 134 height 27
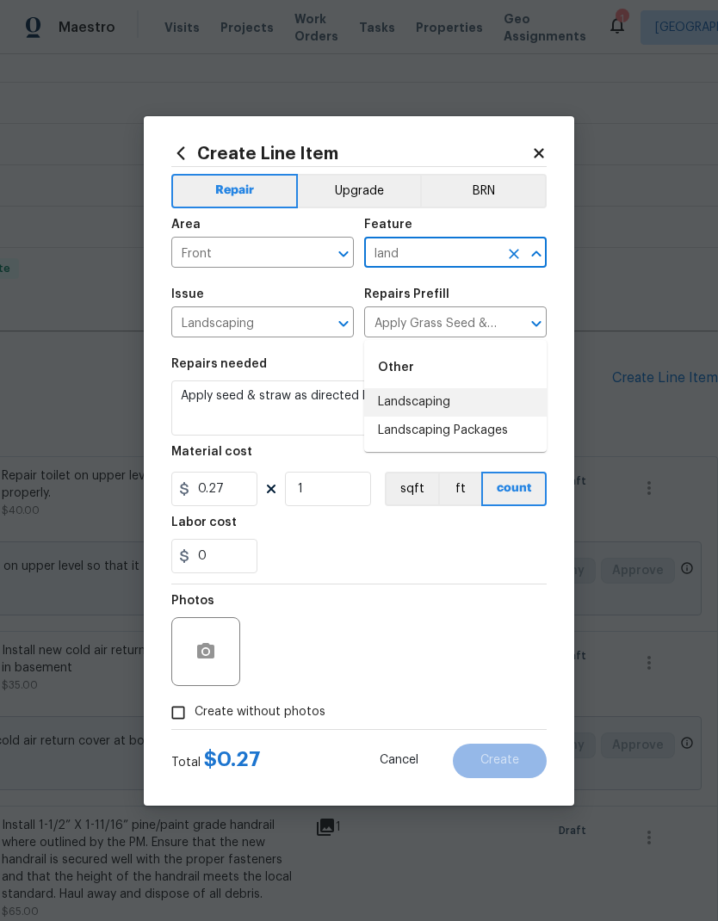
click at [451, 388] on li "Landscaping" at bounding box center [455, 402] width 183 height 28
type input "Landscaping"
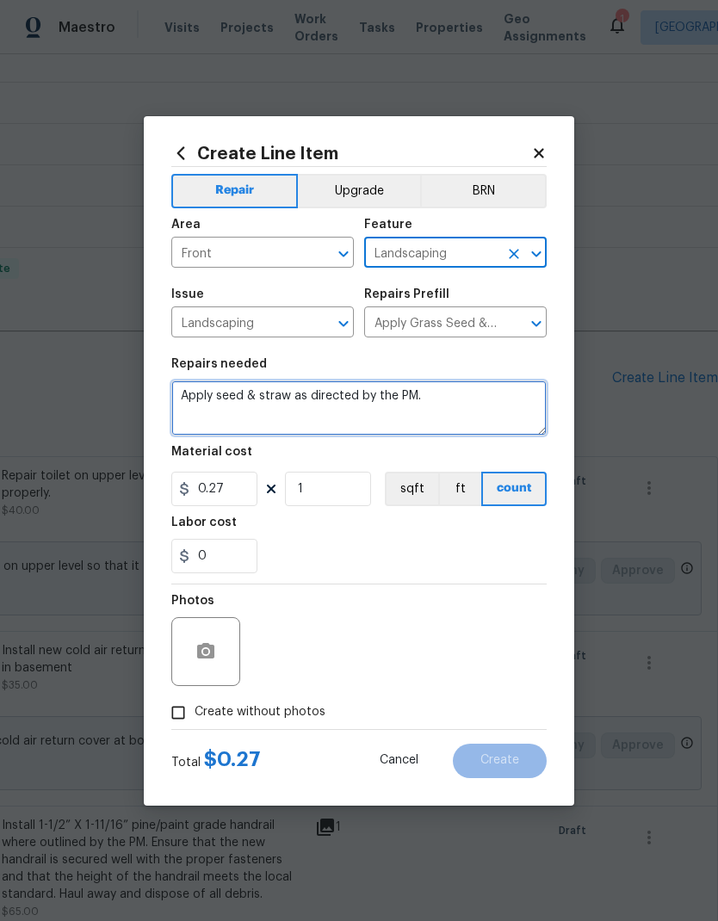
click at [324, 399] on textarea "Apply seed & straw as directed by the PM." at bounding box center [358, 408] width 375 height 55
click at [323, 399] on textarea "Apply seed & straw as directed by the PM." at bounding box center [358, 408] width 375 height 55
click at [319, 400] on textarea "Apply seed & straw as directed by the PM." at bounding box center [358, 408] width 375 height 55
click at [315, 406] on textarea "Apply seed & straw as directed by the PM." at bounding box center [358, 408] width 375 height 55
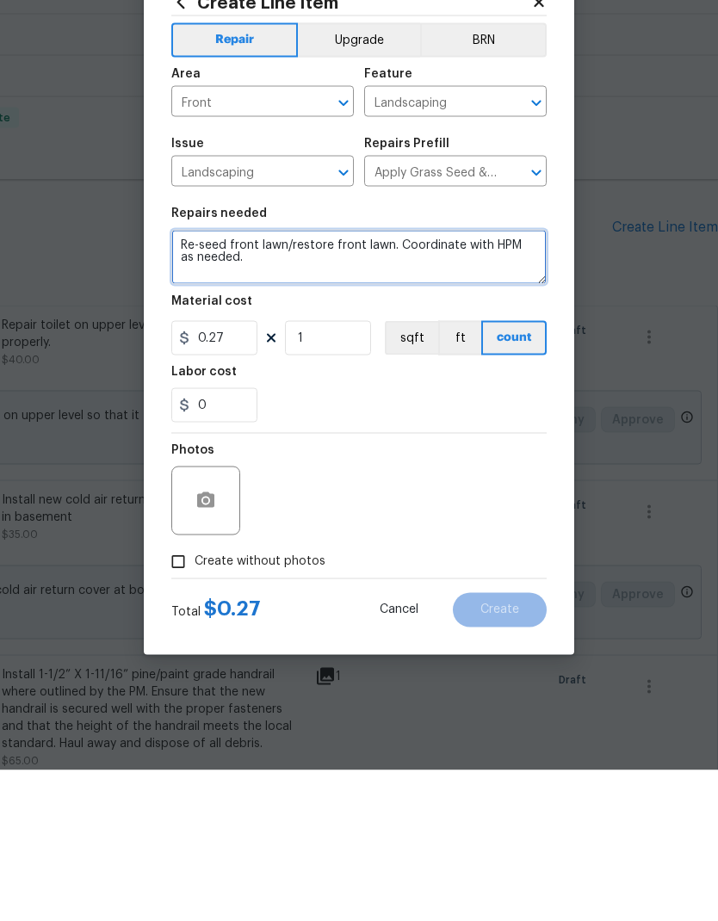
type textarea "Re-seed front lawn/restore front lawn. Coordinate with HPM as needed."
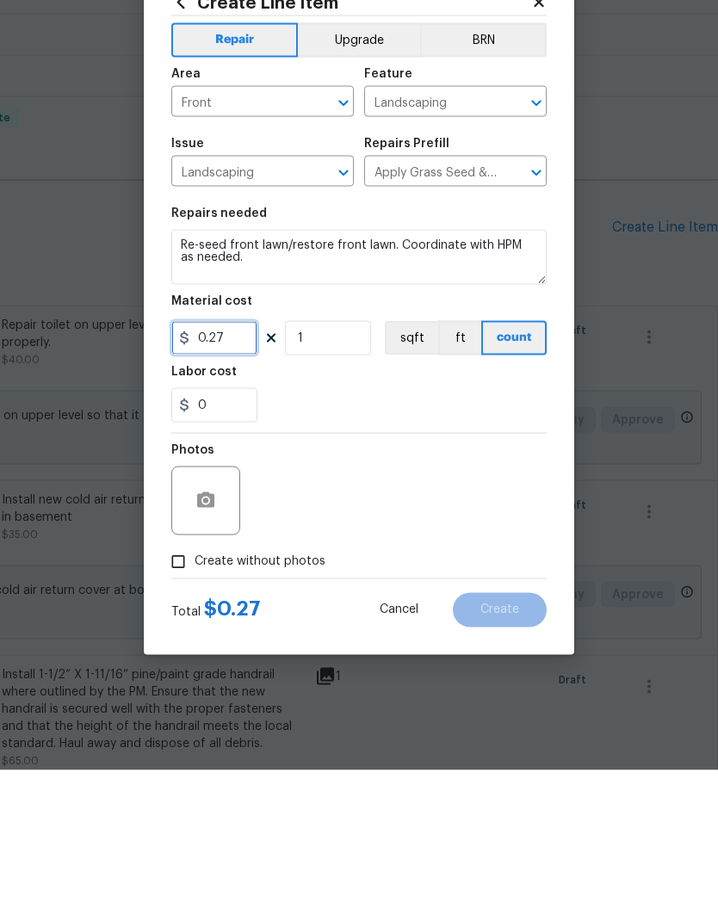
click at [246, 472] on input "0.27" at bounding box center [214, 489] width 86 height 34
type input "100"
click at [484, 585] on div "Photos" at bounding box center [358, 641] width 375 height 112
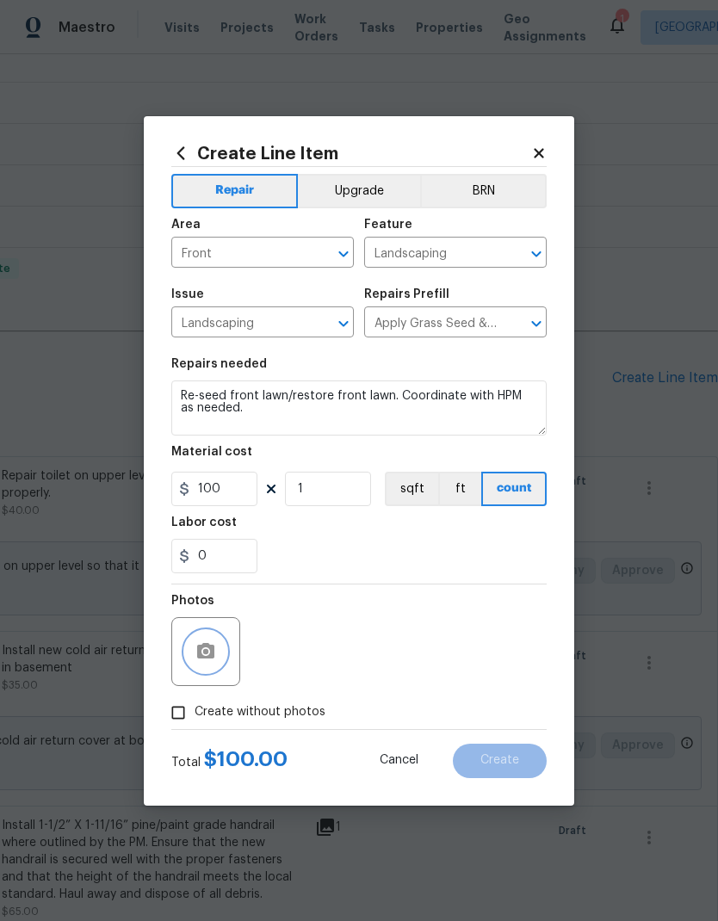
click at [203, 654] on circle "button" at bounding box center [205, 650] width 5 height 5
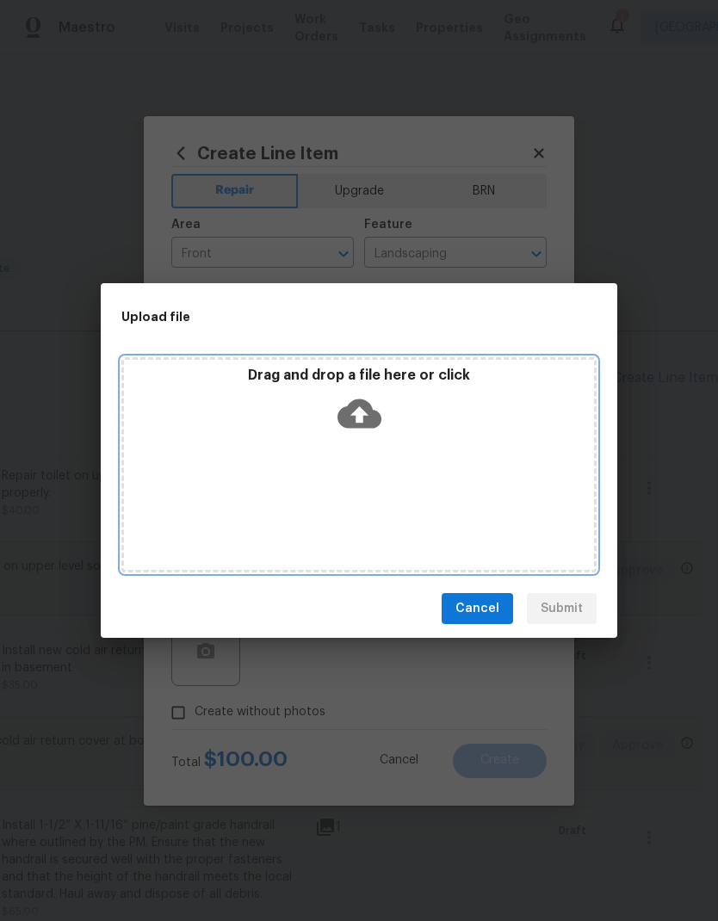
click at [496, 460] on div "Drag and drop a file here or click" at bounding box center [358, 464] width 475 height 215
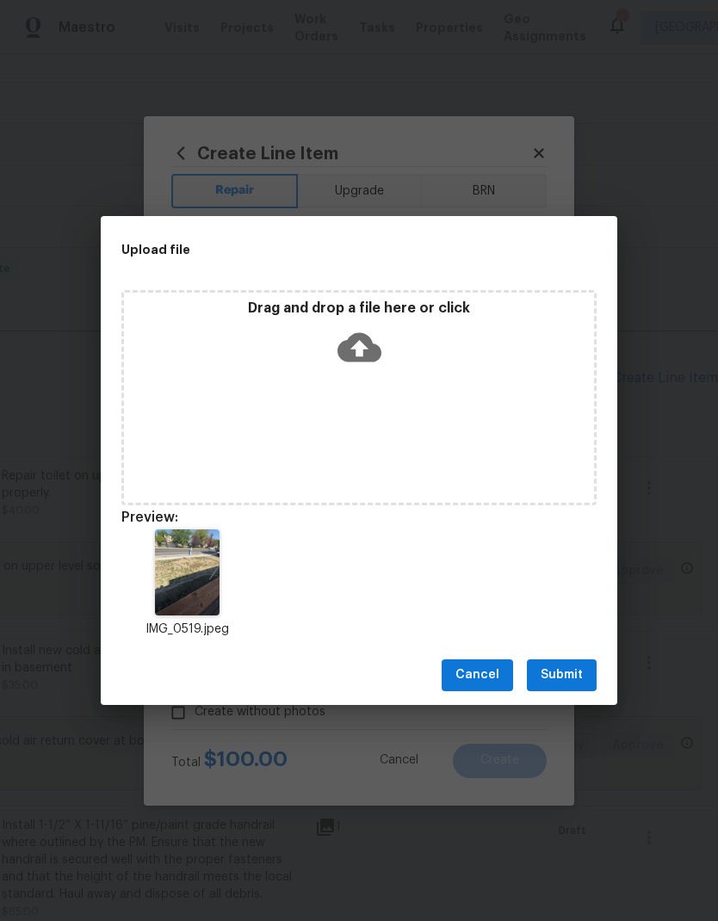
click at [571, 675] on span "Submit" at bounding box center [562, 676] width 42 height 22
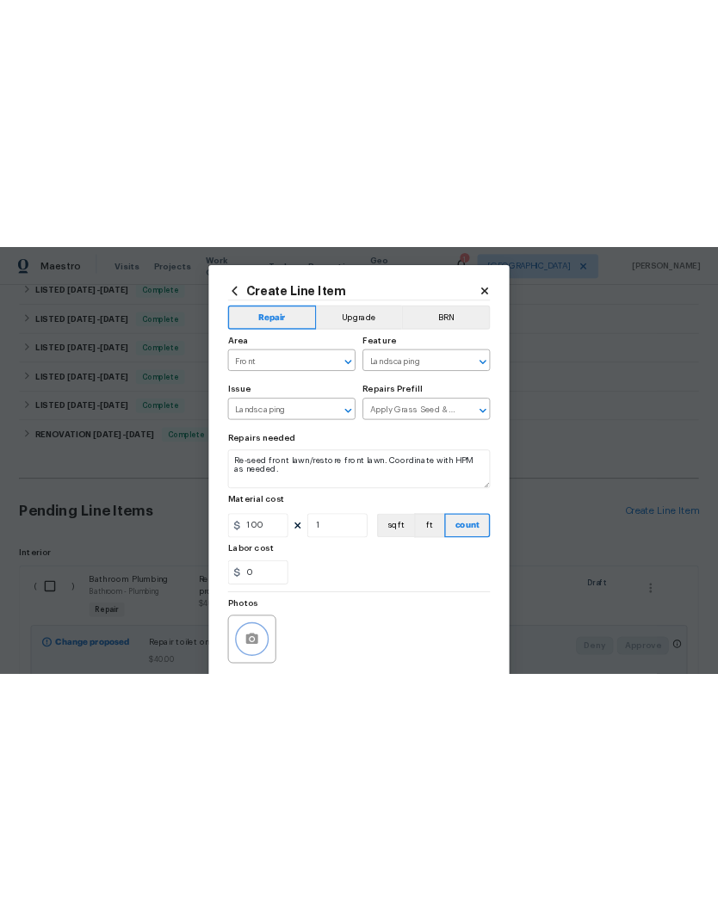
scroll to position [0, 0]
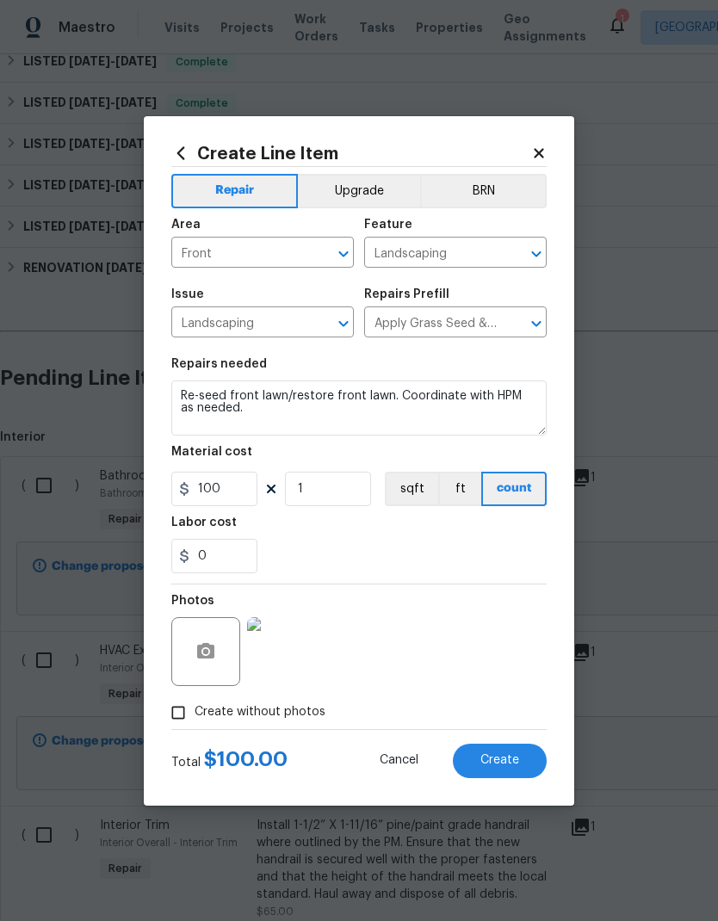
click at [507, 762] on span "Create" at bounding box center [500, 760] width 39 height 13
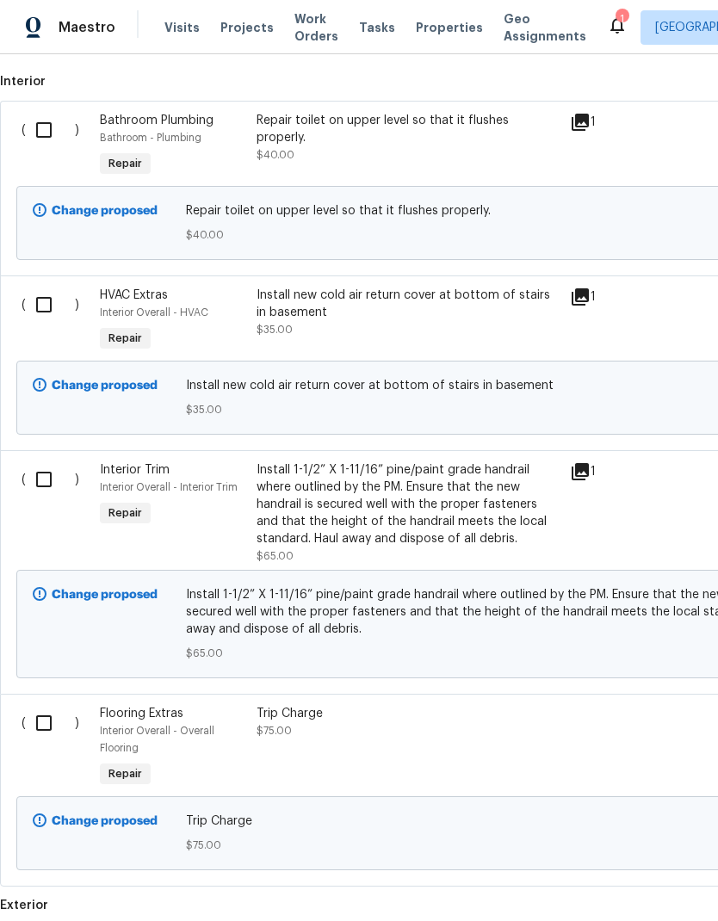
scroll to position [710, 0]
click at [42, 131] on input "checkbox" at bounding box center [50, 129] width 49 height 36
checkbox input "true"
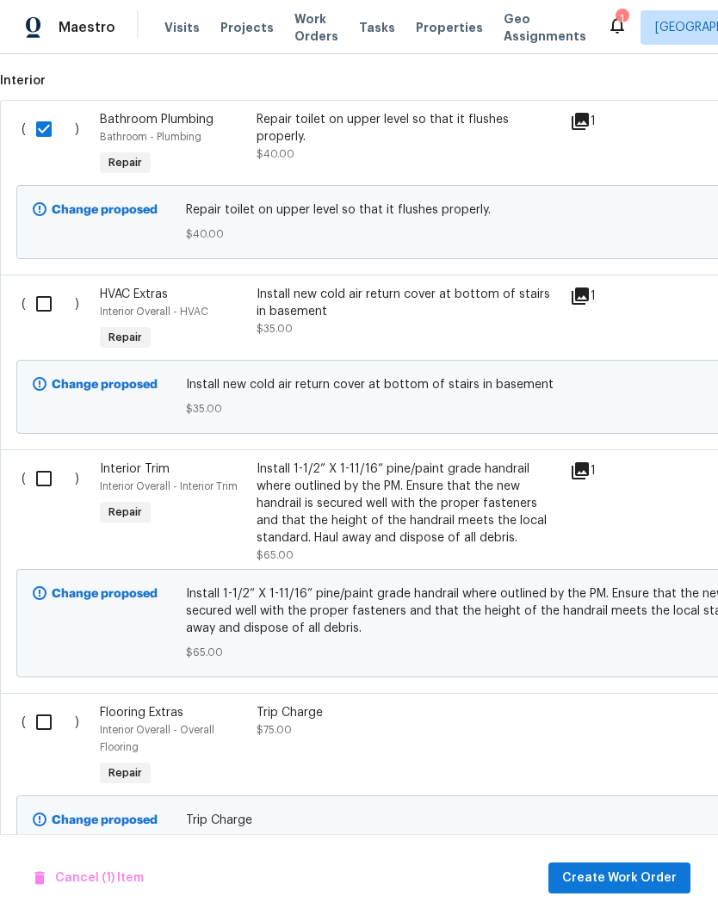
click at [45, 307] on input "checkbox" at bounding box center [50, 304] width 49 height 36
checkbox input "true"
click at [54, 486] on input "checkbox" at bounding box center [50, 479] width 49 height 36
checkbox input "true"
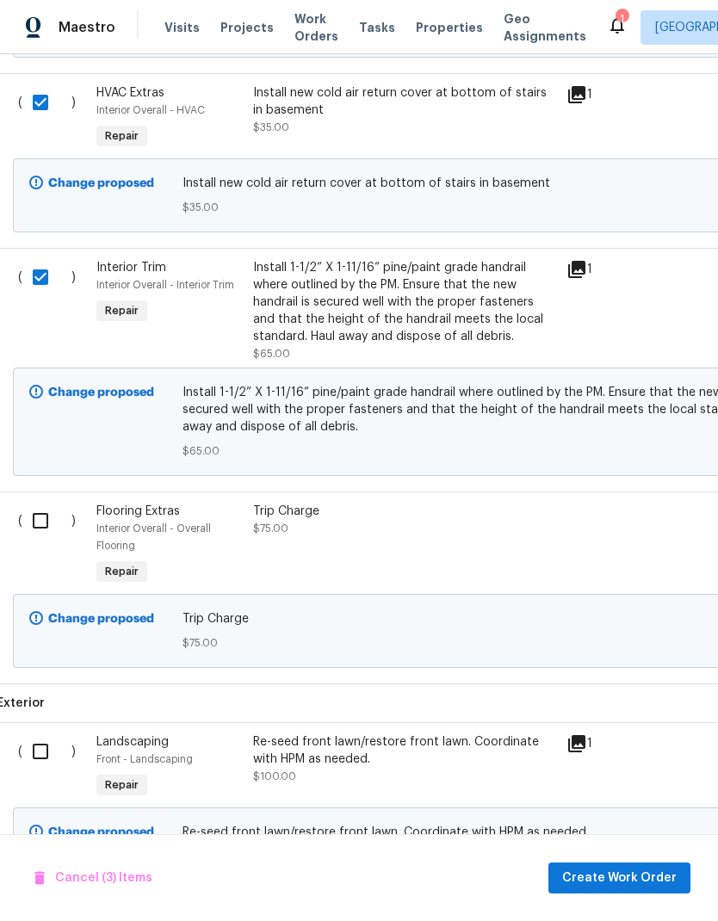
scroll to position [913, 3]
click at [46, 515] on input "checkbox" at bounding box center [46, 520] width 49 height 36
checkbox input "true"
click at [638, 883] on span "Create Work Order" at bounding box center [619, 879] width 115 height 22
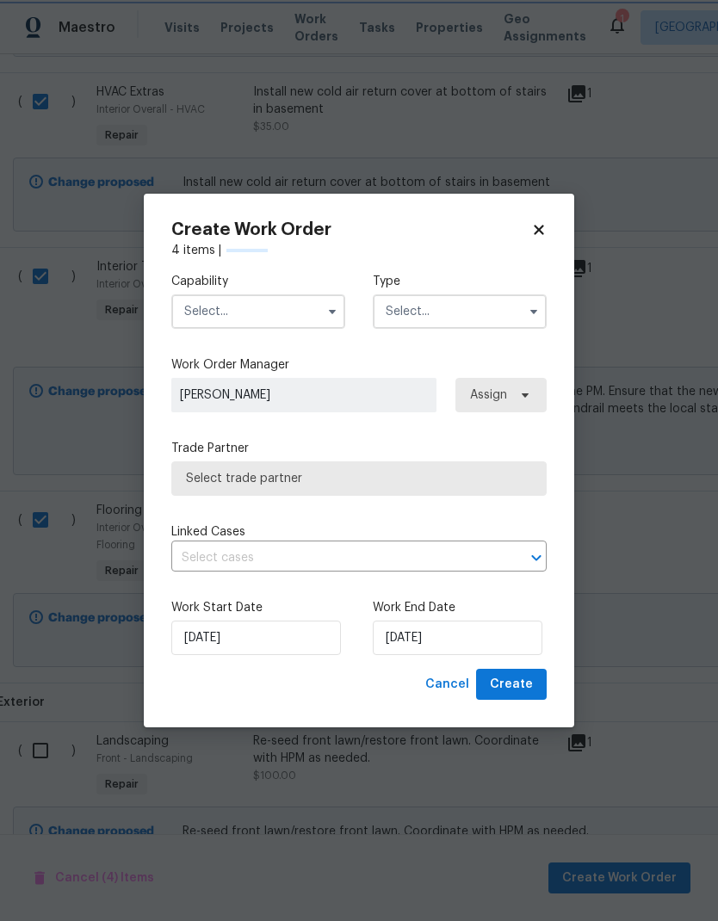
checkbox input "false"
click at [264, 310] on input "text" at bounding box center [258, 312] width 174 height 34
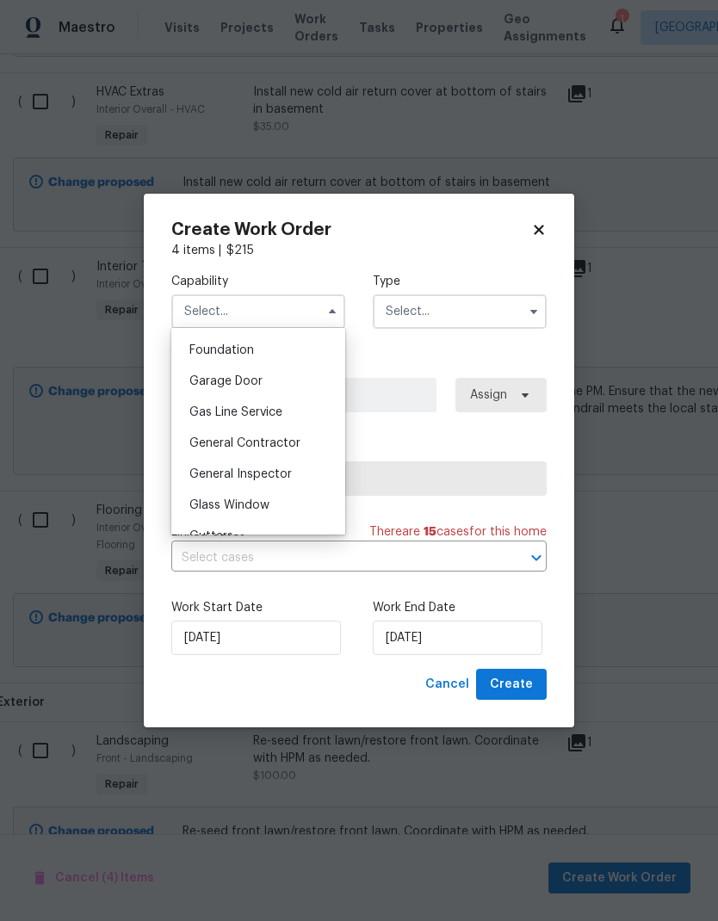
scroll to position [732, 0]
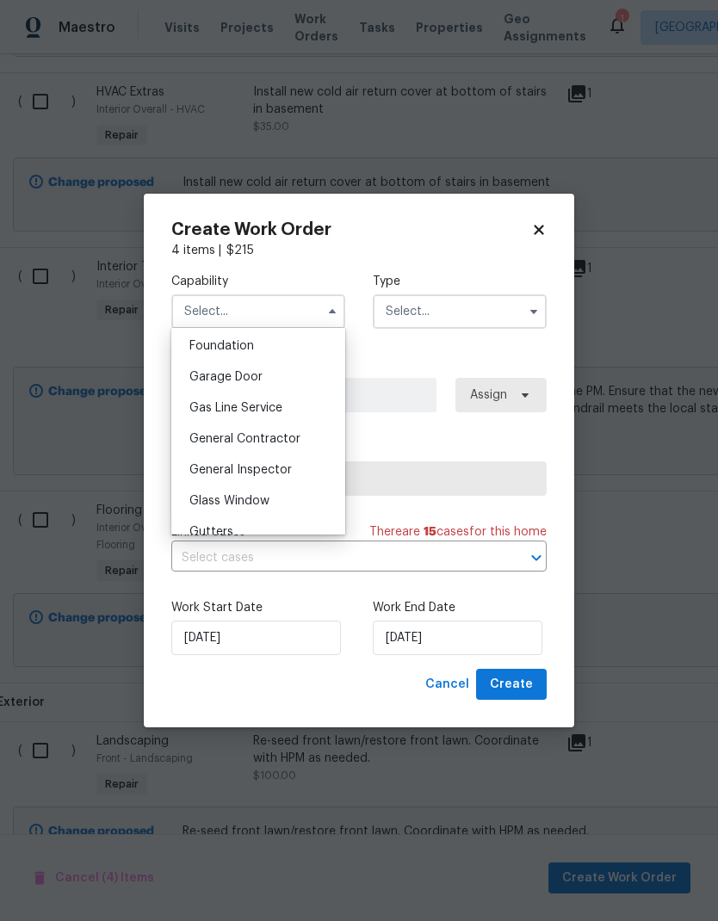
click at [303, 437] on div "General Contractor" at bounding box center [258, 439] width 165 height 31
type input "General Contractor"
click at [457, 315] on input "text" at bounding box center [460, 312] width 174 height 34
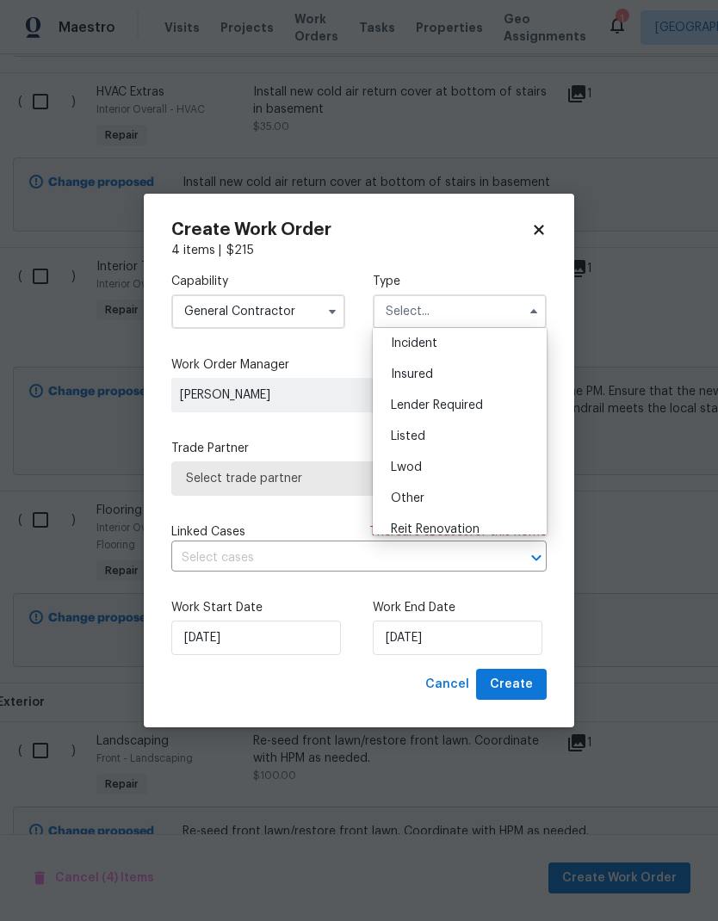
scroll to position [81, 0]
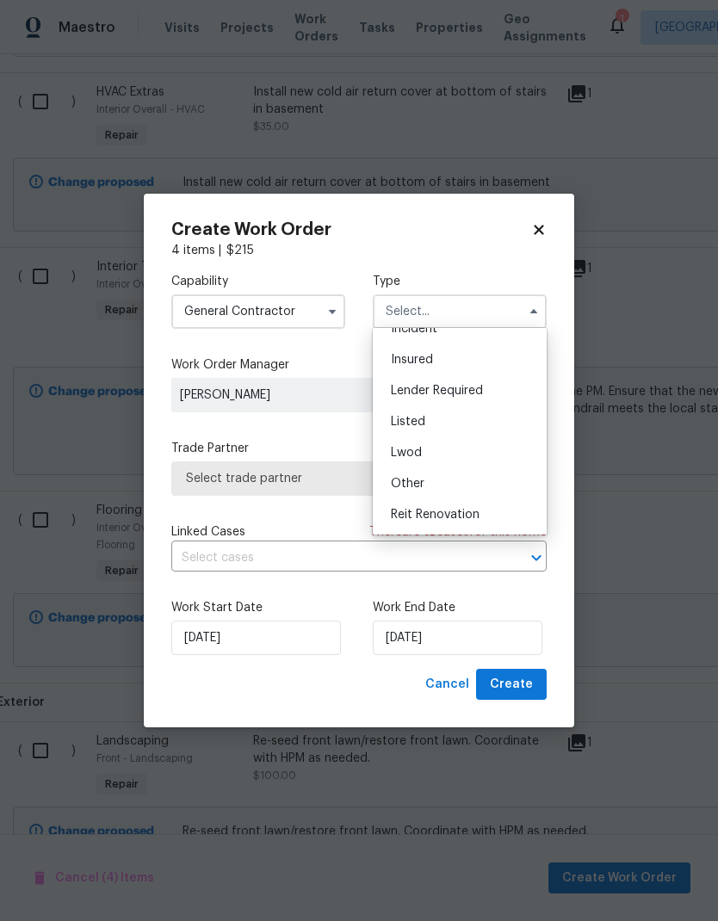
click at [442, 423] on div "Listed" at bounding box center [459, 421] width 165 height 31
type input "Listed"
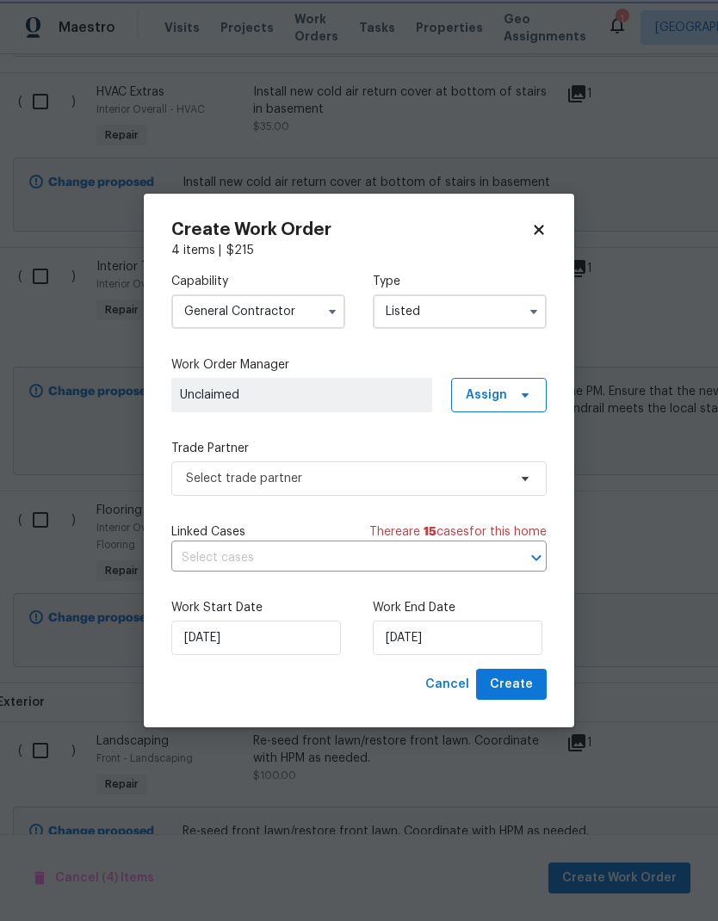
scroll to position [0, 0]
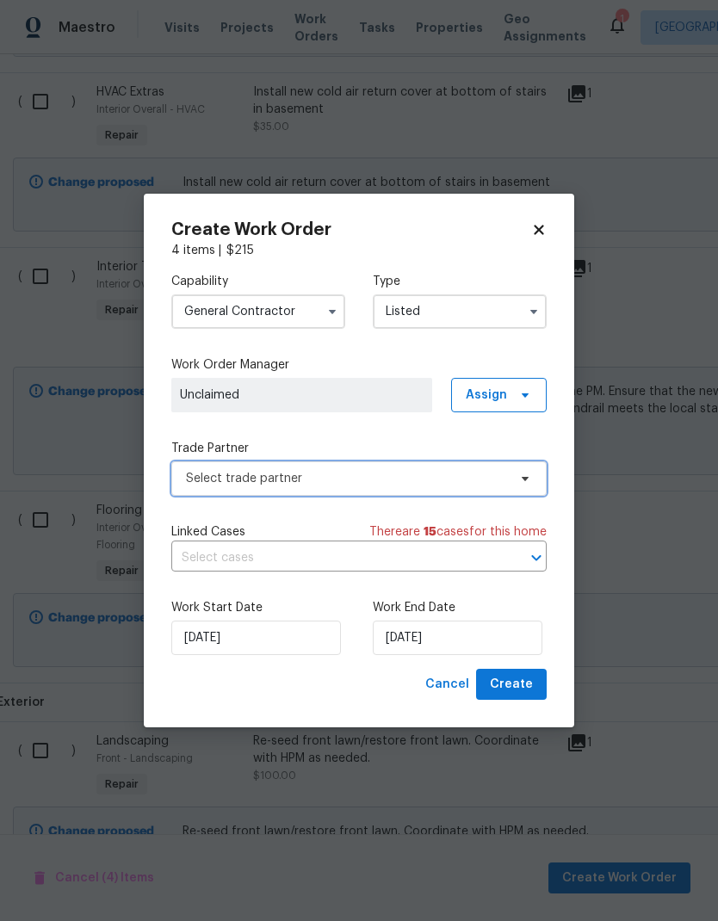
click at [410, 485] on span "Select trade partner" at bounding box center [346, 478] width 321 height 17
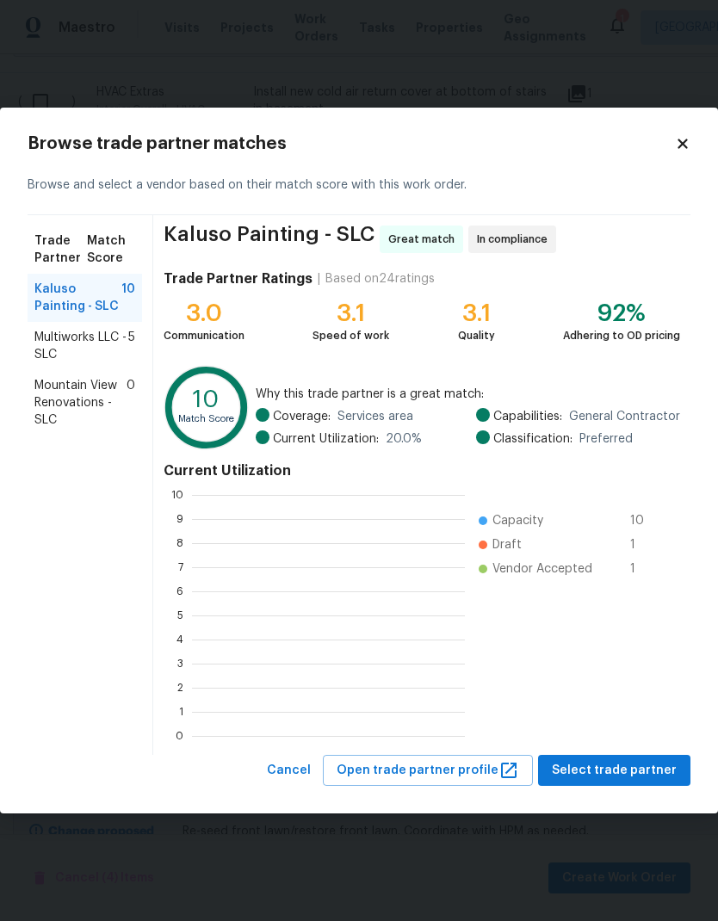
scroll to position [2, 2]
click at [653, 776] on span "Select trade partner" at bounding box center [614, 771] width 125 height 22
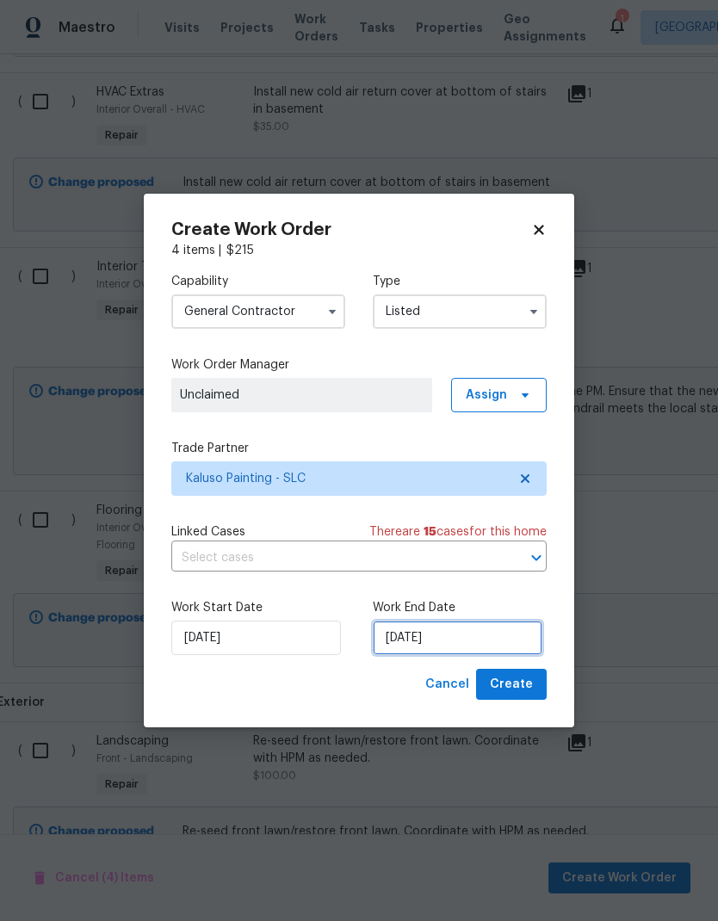
click at [495, 636] on input "[DATE]" at bounding box center [458, 638] width 170 height 34
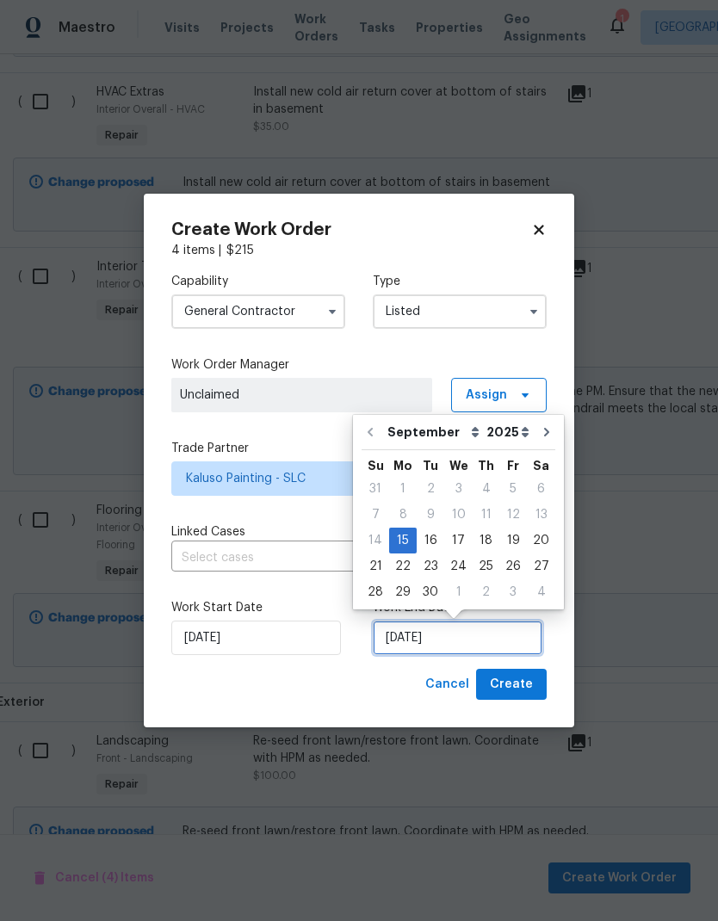
scroll to position [7, 0]
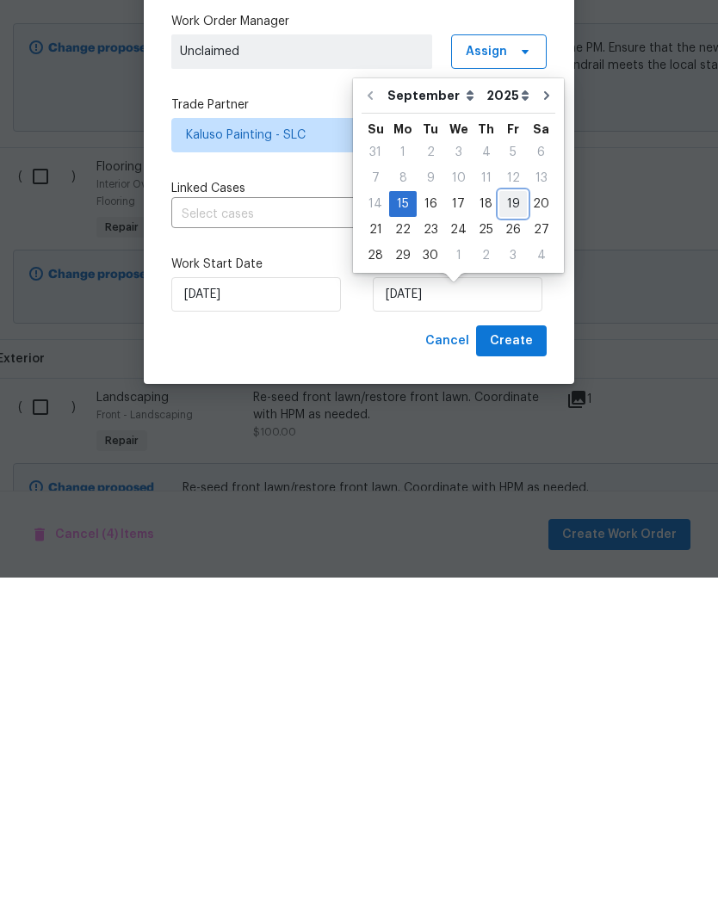
click at [506, 536] on div "19" at bounding box center [513, 548] width 28 height 24
type input "9/19/2025"
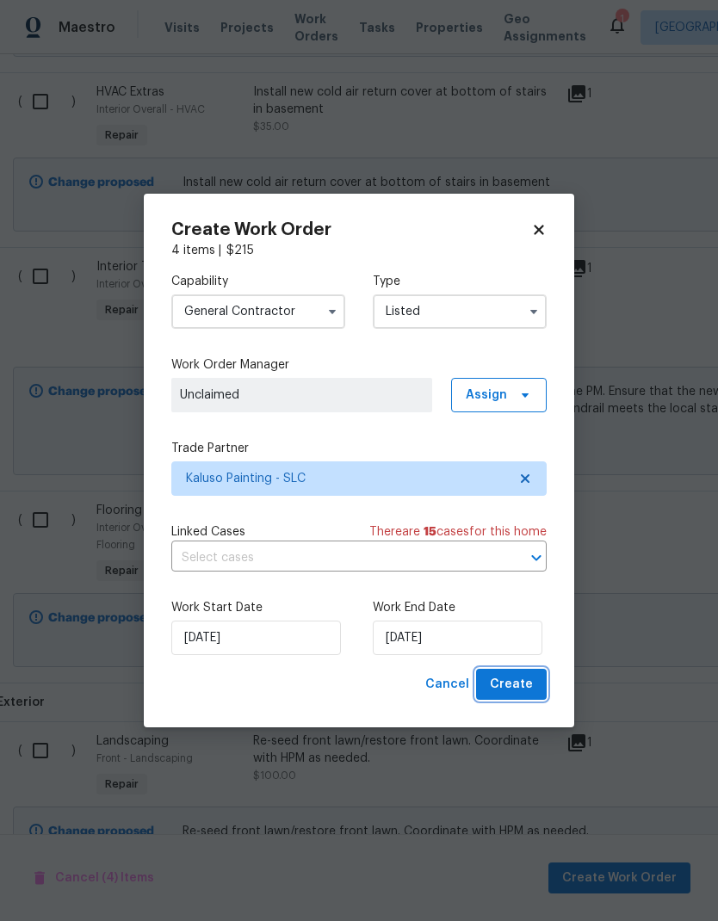
click at [517, 692] on span "Create" at bounding box center [511, 685] width 43 height 22
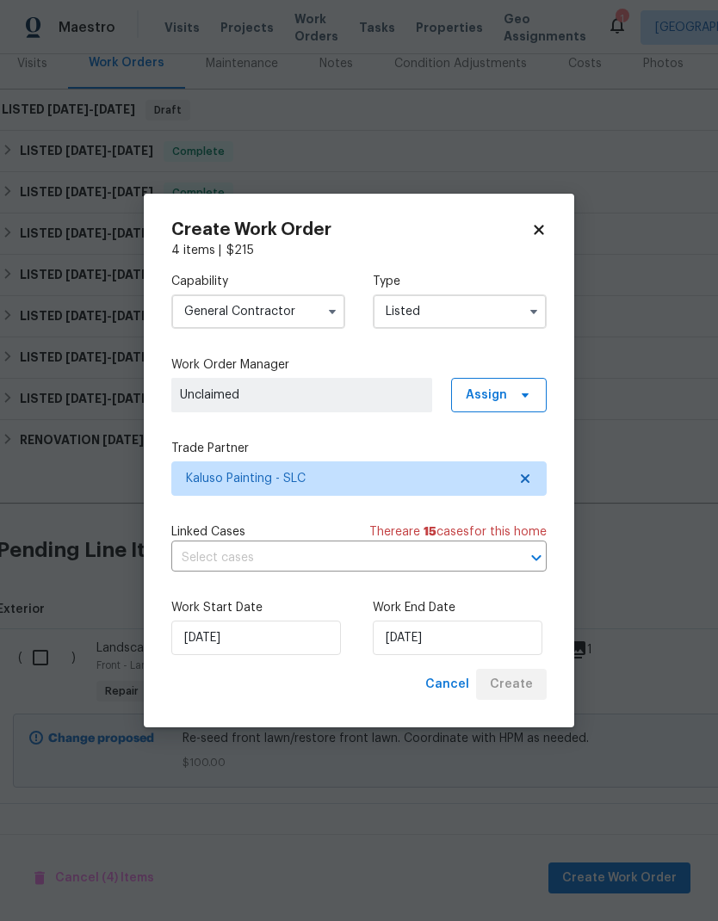
scroll to position [154, 3]
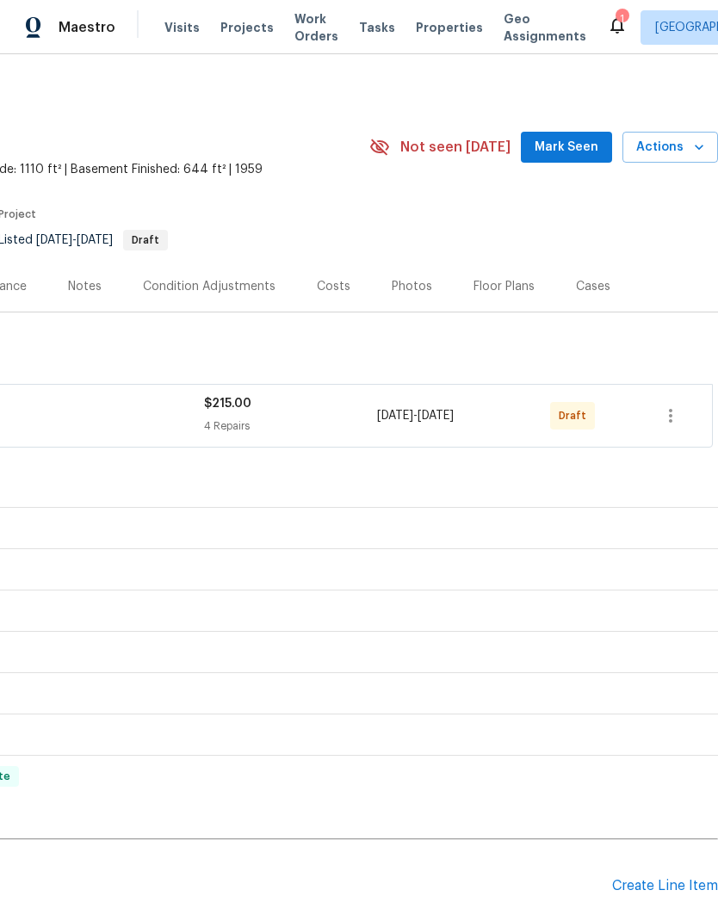
scroll to position [0, 255]
click at [677, 417] on icon "button" at bounding box center [671, 416] width 21 height 21
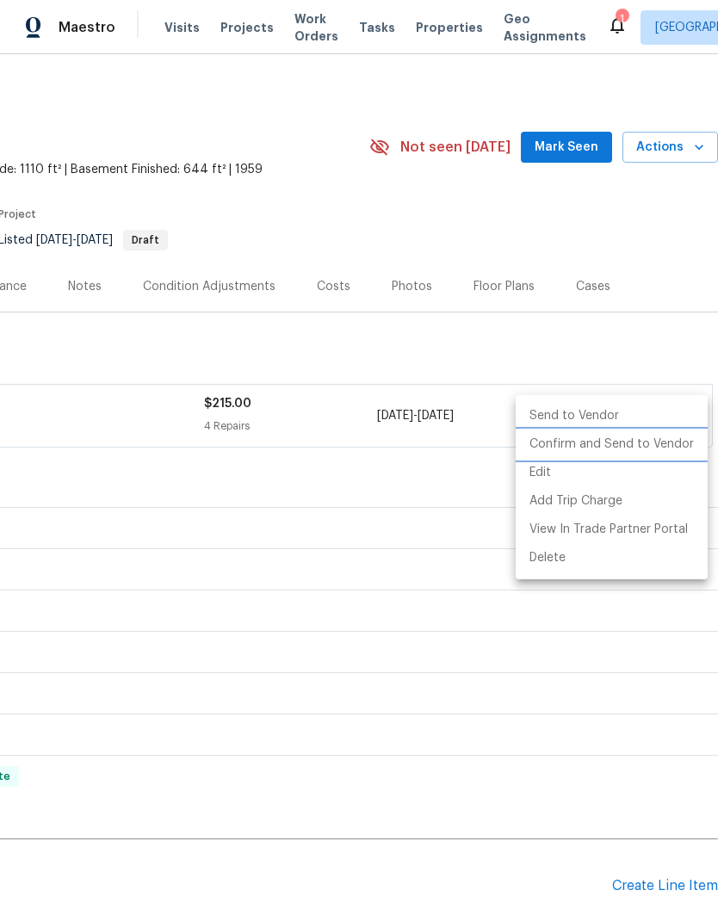
click at [650, 446] on li "Confirm and Send to Vendor" at bounding box center [612, 445] width 192 height 28
click at [679, 261] on div at bounding box center [359, 460] width 718 height 921
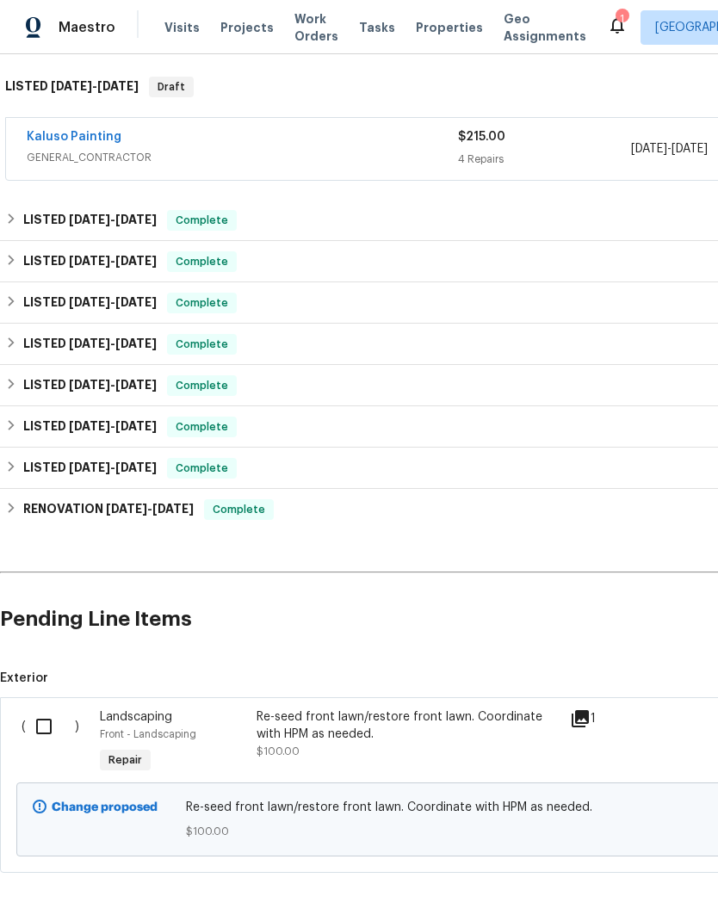
scroll to position [267, 0]
click at [40, 727] on input "checkbox" at bounding box center [50, 727] width 49 height 36
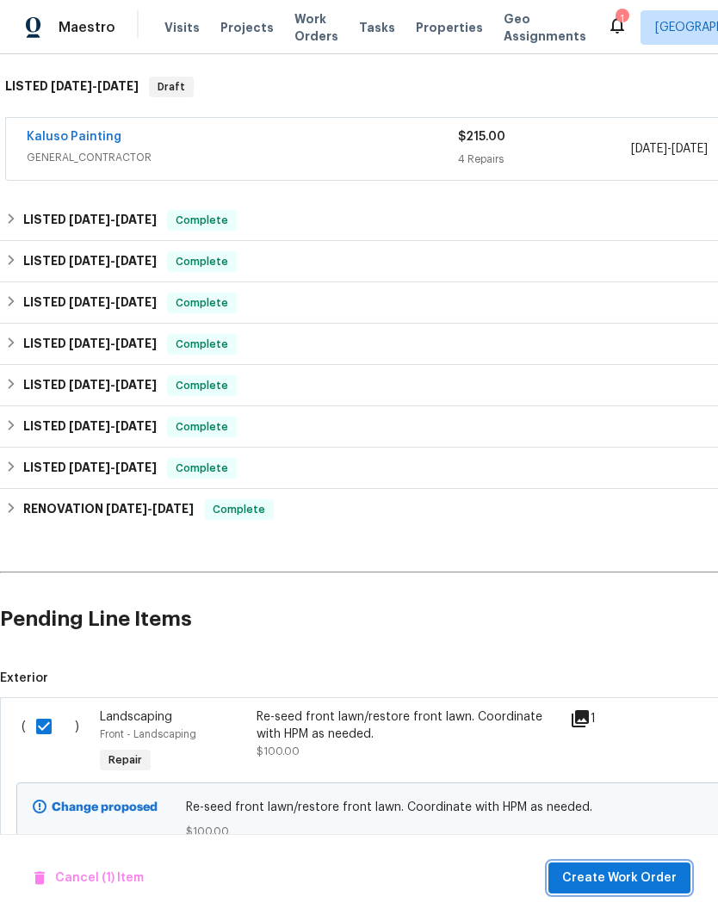
click at [642, 880] on span "Create Work Order" at bounding box center [619, 879] width 115 height 22
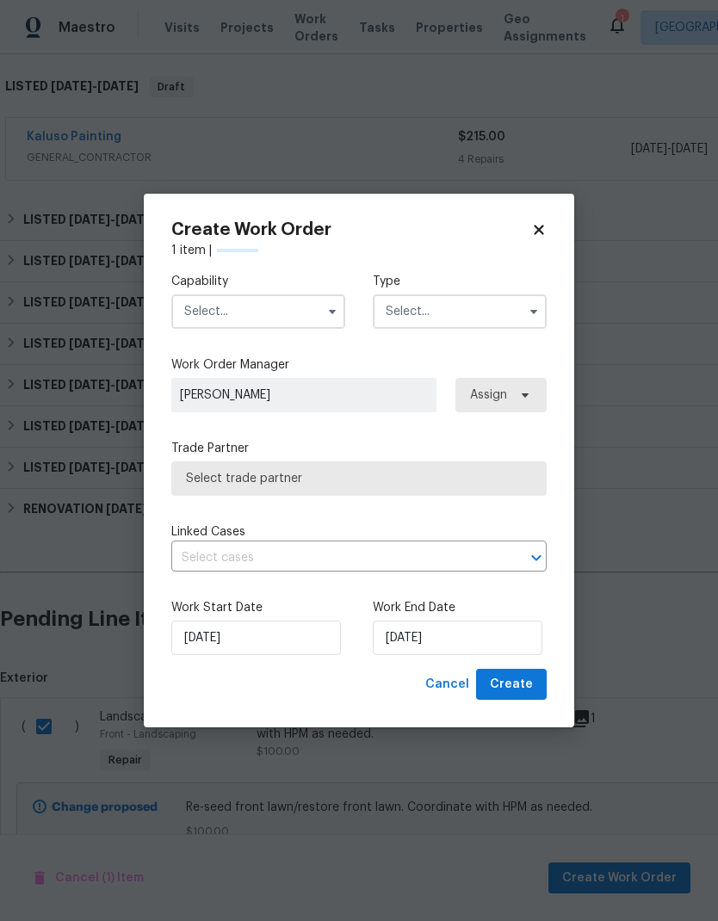
checkbox input "false"
click at [278, 309] on input "text" at bounding box center [258, 312] width 174 height 34
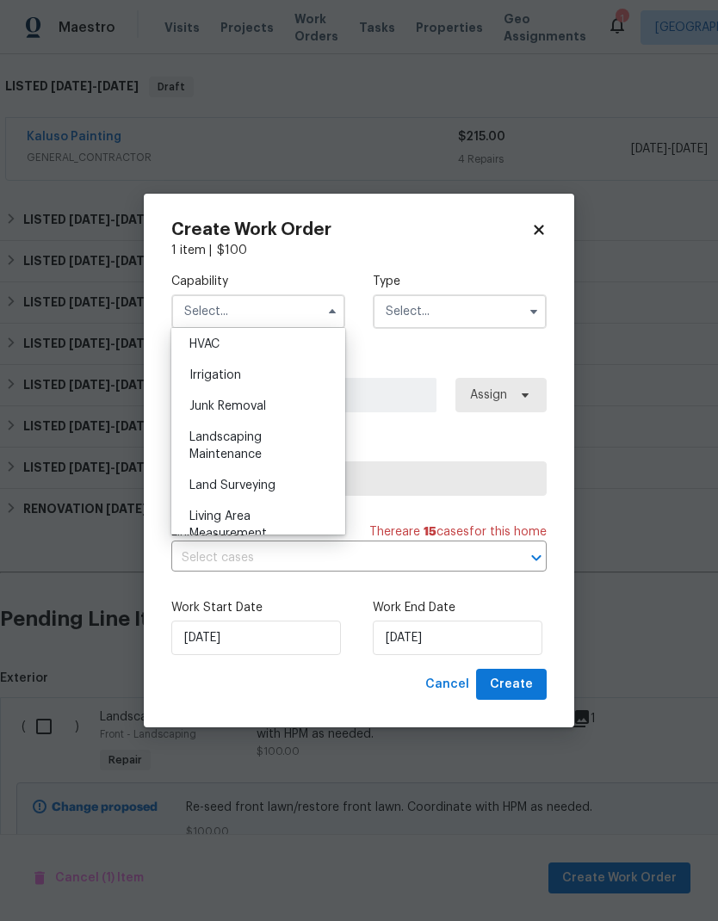
scroll to position [1046, 0]
click at [277, 439] on div "Landscaping Maintenance" at bounding box center [258, 443] width 165 height 48
type input "Landscaping Maintenance"
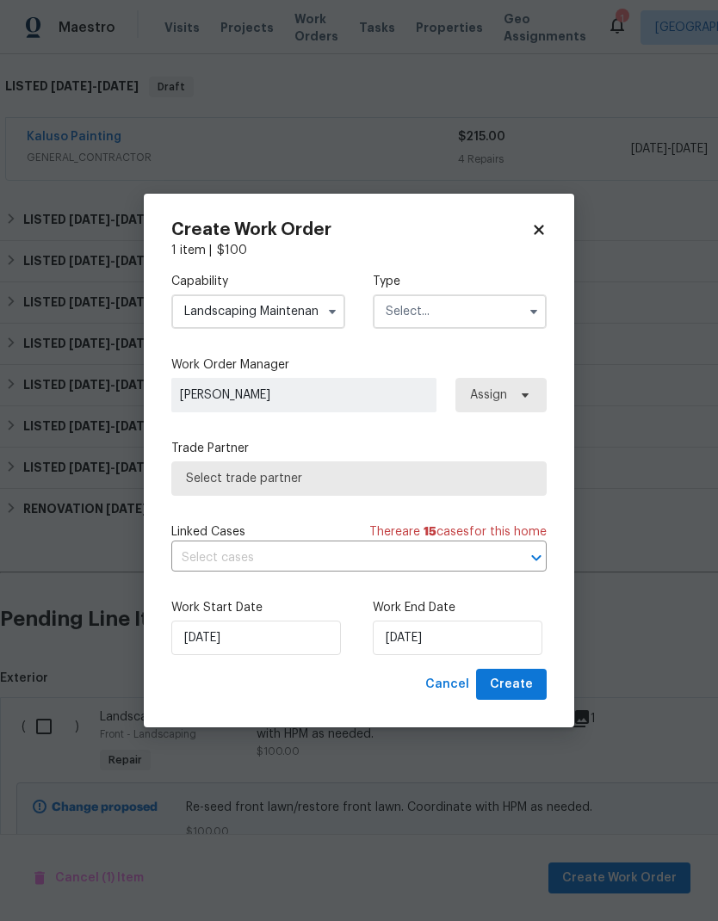
click at [456, 320] on input "text" at bounding box center [460, 312] width 174 height 34
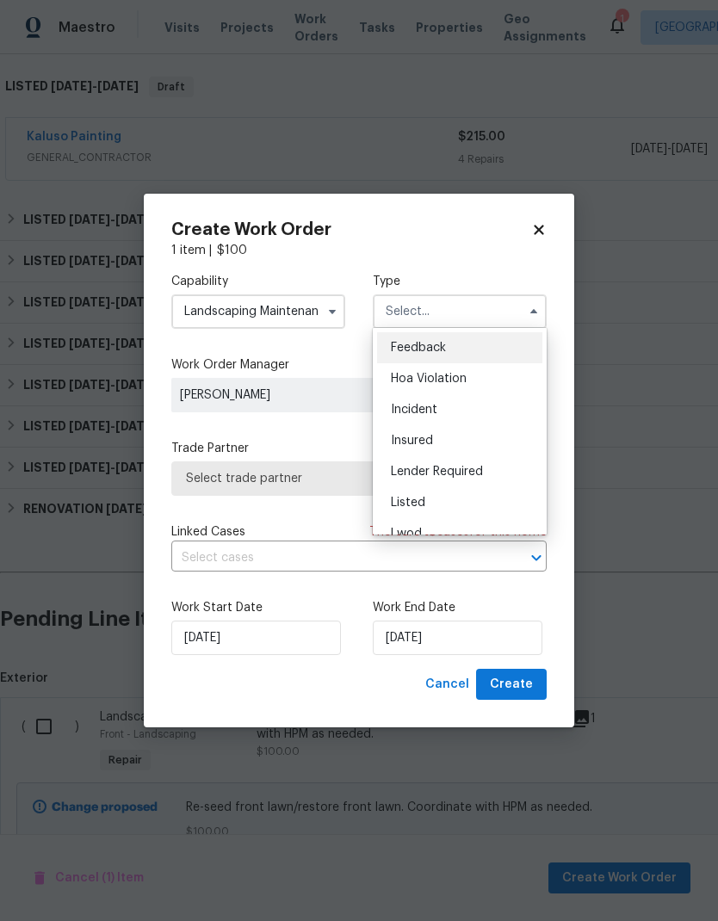
click at [449, 504] on div "Listed" at bounding box center [459, 502] width 165 height 31
type input "Listed"
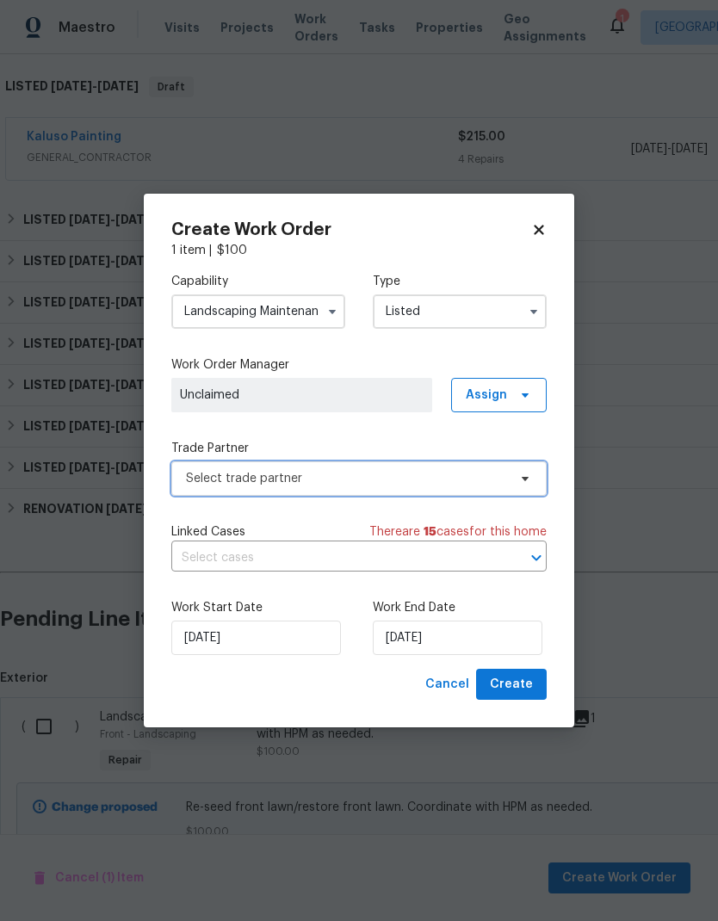
click at [458, 492] on span "Select trade partner" at bounding box center [358, 479] width 375 height 34
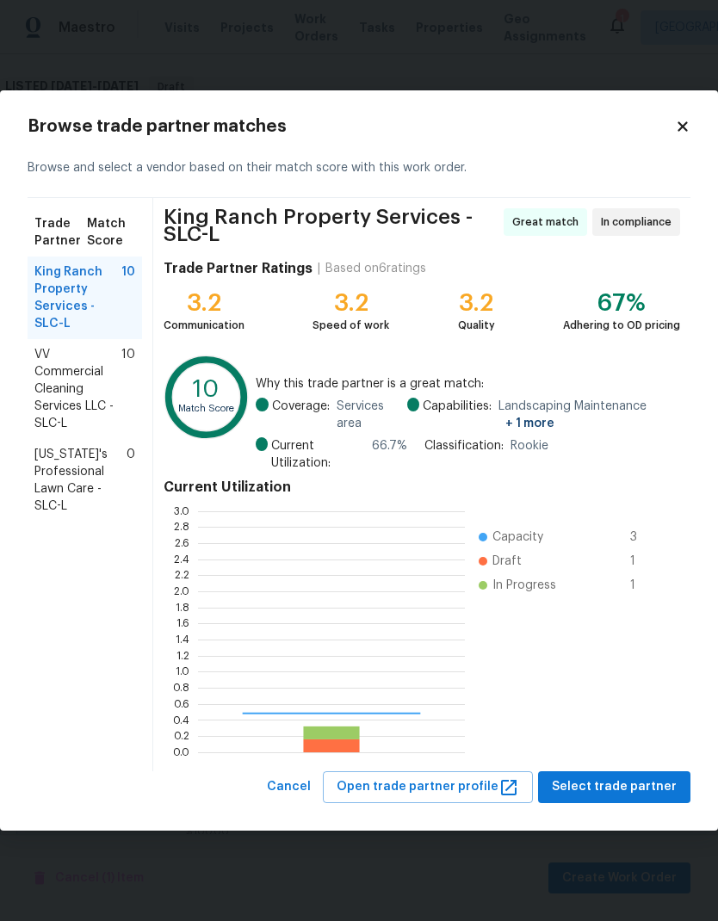
scroll to position [241, 267]
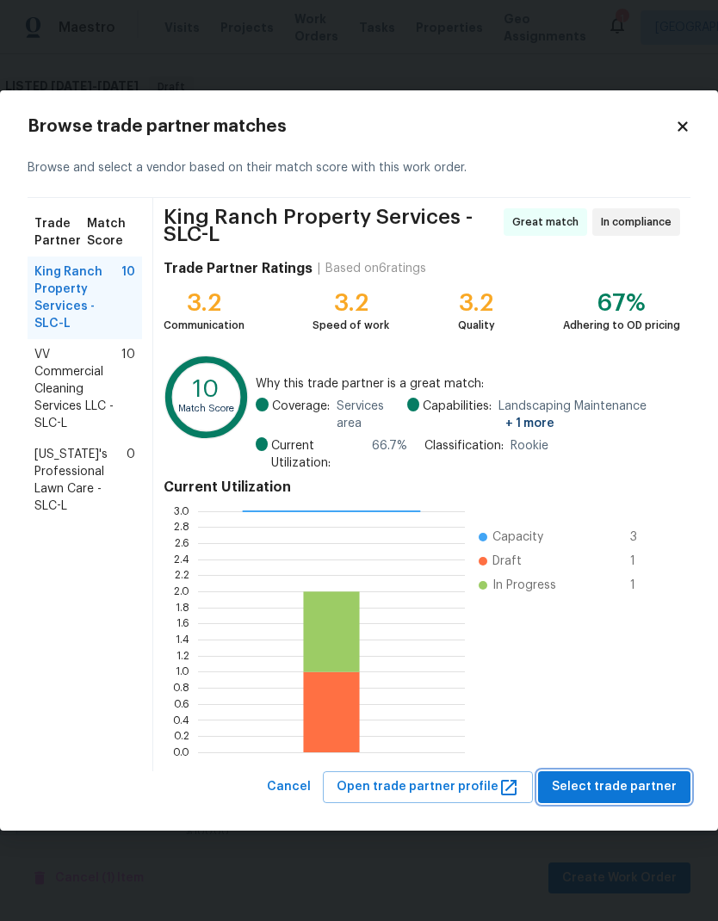
click at [653, 789] on span "Select trade partner" at bounding box center [614, 788] width 125 height 22
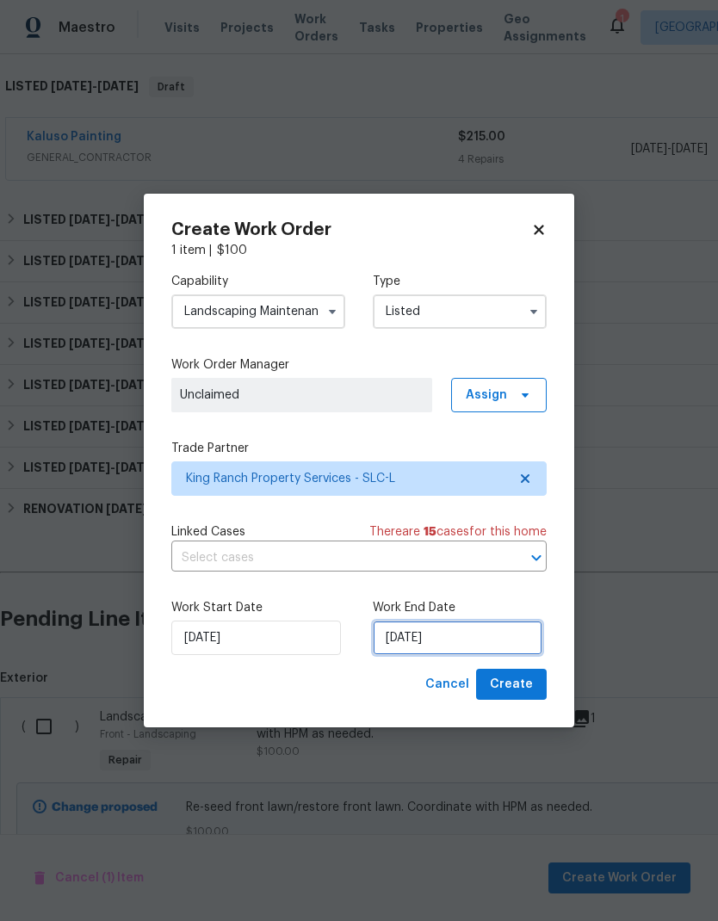
click at [482, 634] on input "[DATE]" at bounding box center [458, 638] width 170 height 34
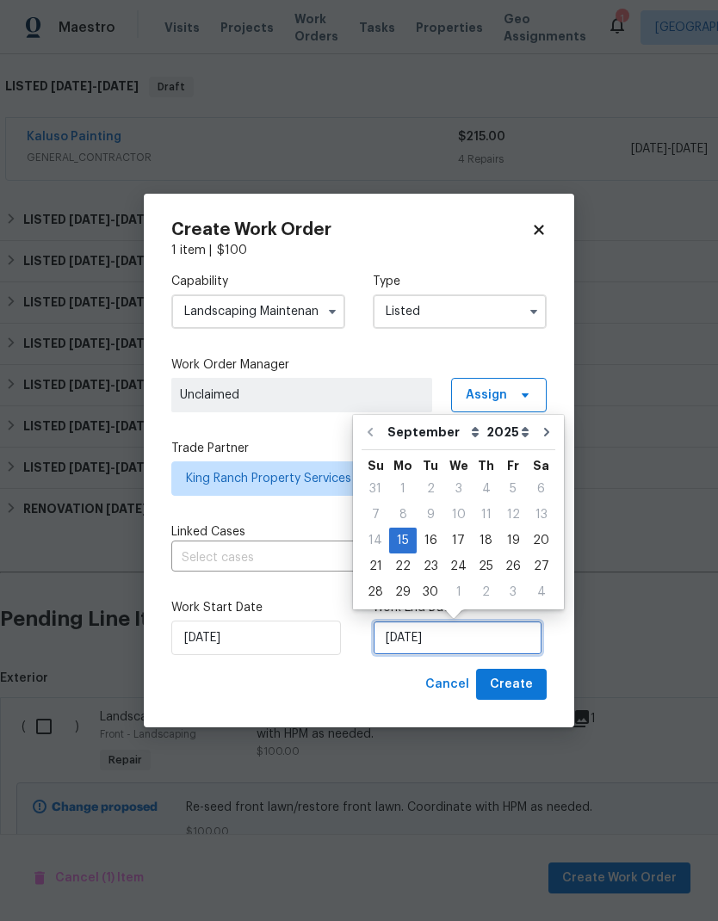
scroll to position [7, 0]
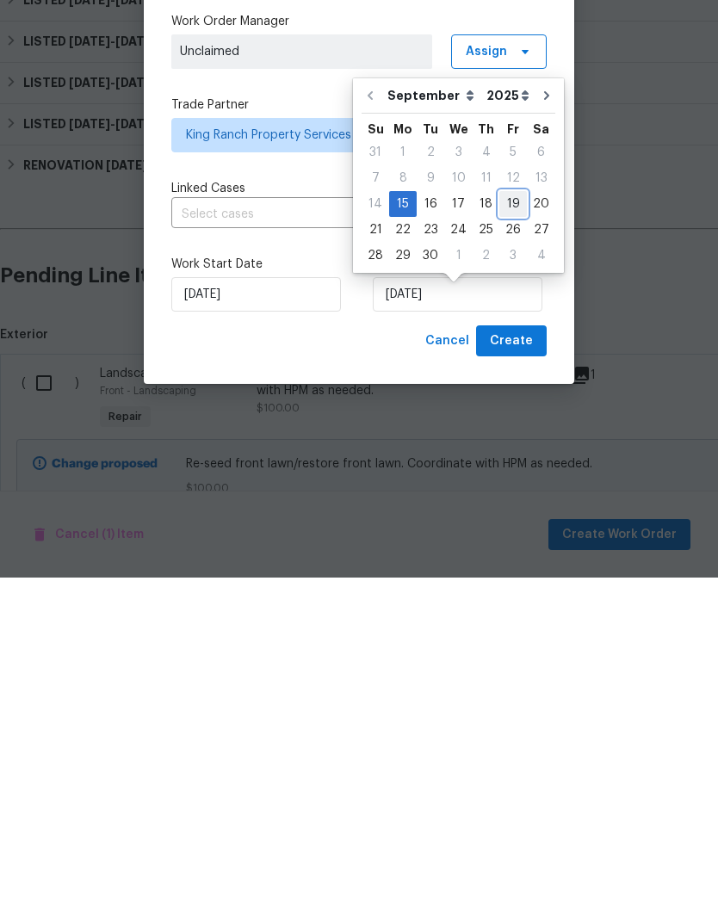
click at [509, 536] on div "19" at bounding box center [513, 548] width 28 height 24
type input "9/19/2025"
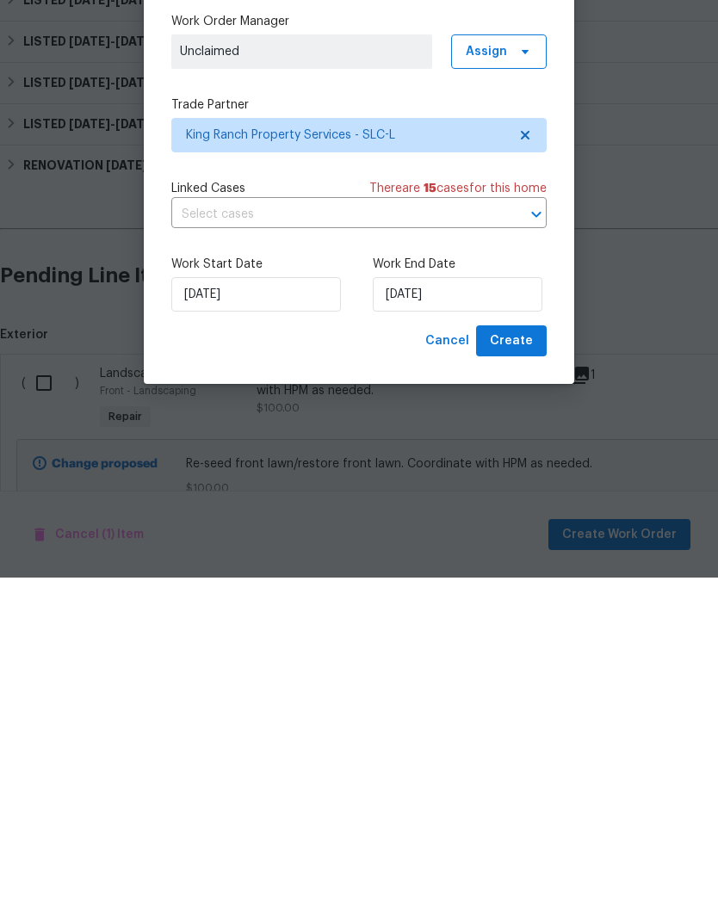
scroll to position [69, 0]
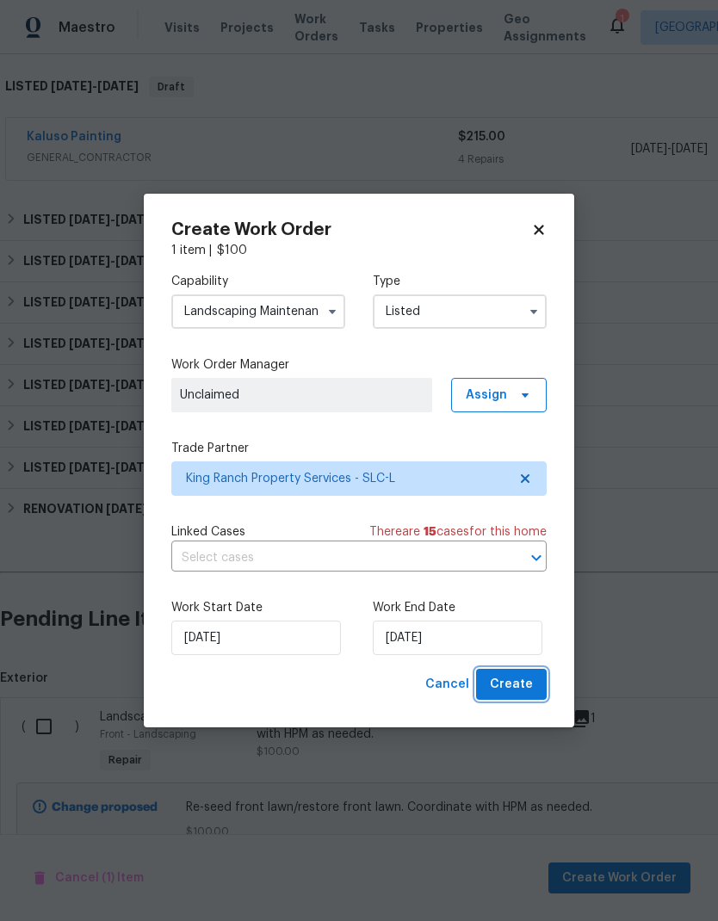
click at [530, 693] on span "Create" at bounding box center [511, 685] width 43 height 22
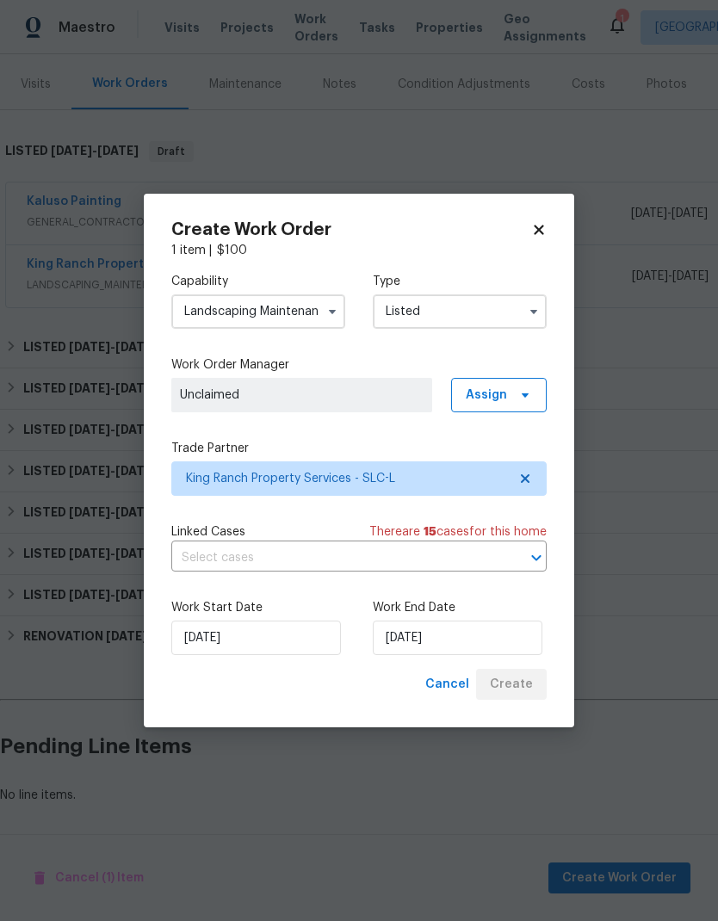
scroll to position [133, 0]
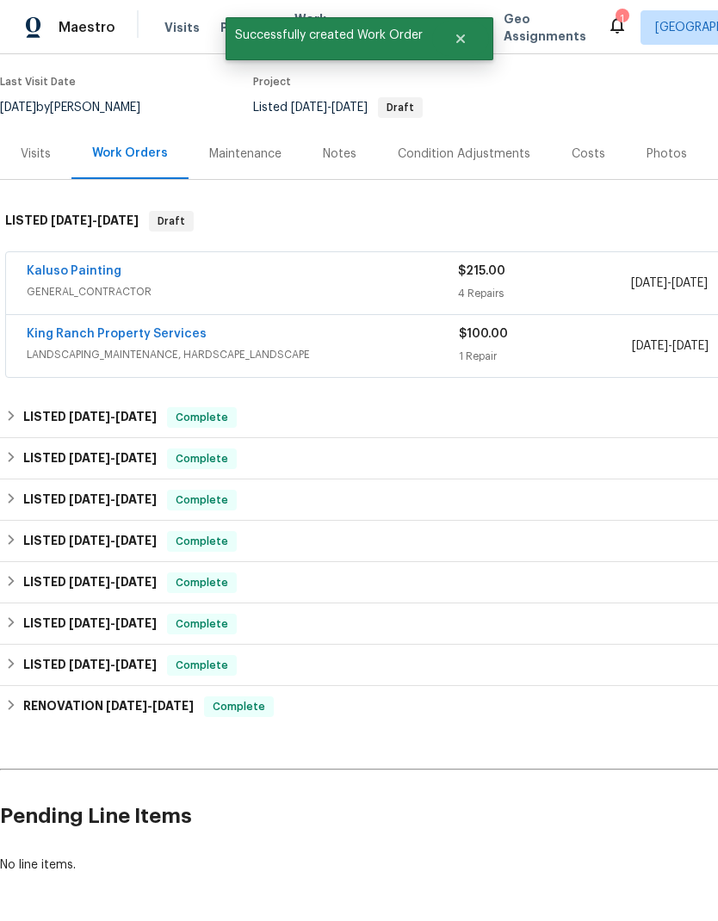
click at [148, 328] on link "King Ranch Property Services" at bounding box center [117, 334] width 180 height 12
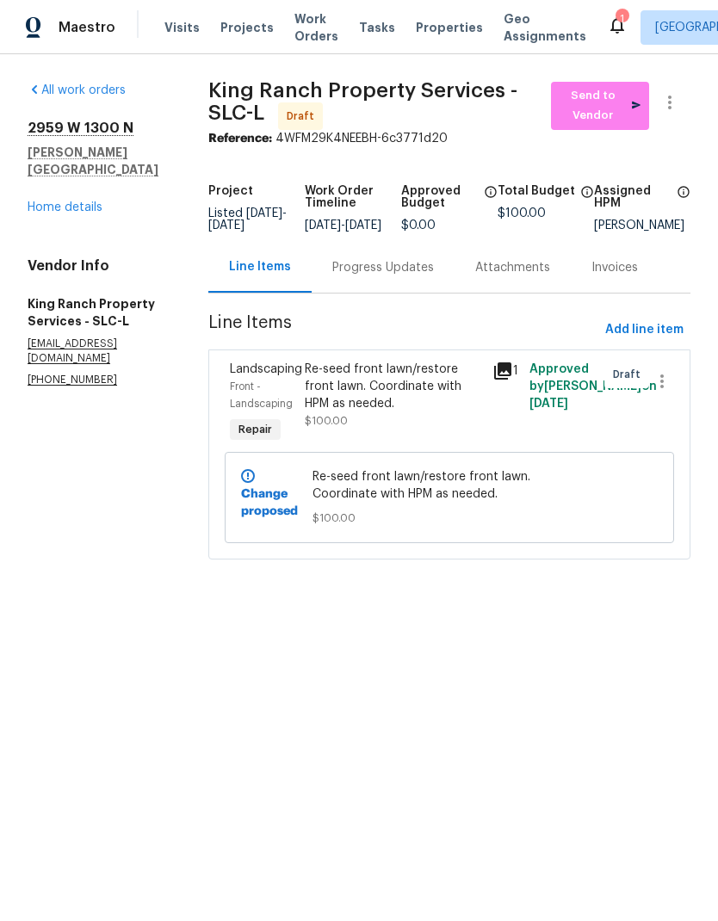
click at [88, 202] on link "Home details" at bounding box center [65, 208] width 75 height 12
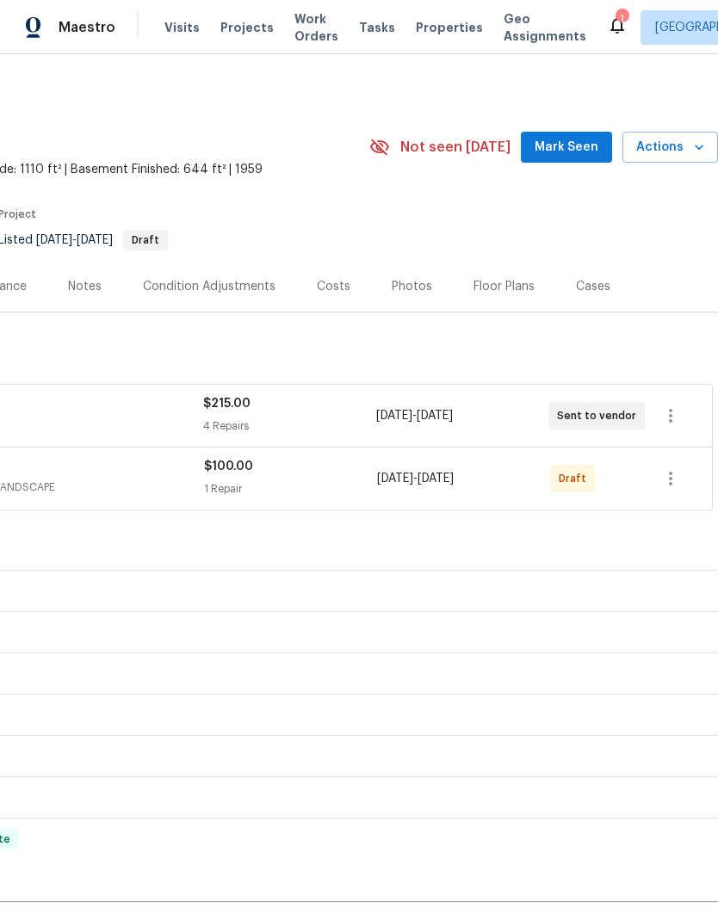
scroll to position [0, 255]
click at [673, 488] on icon "button" at bounding box center [671, 478] width 21 height 21
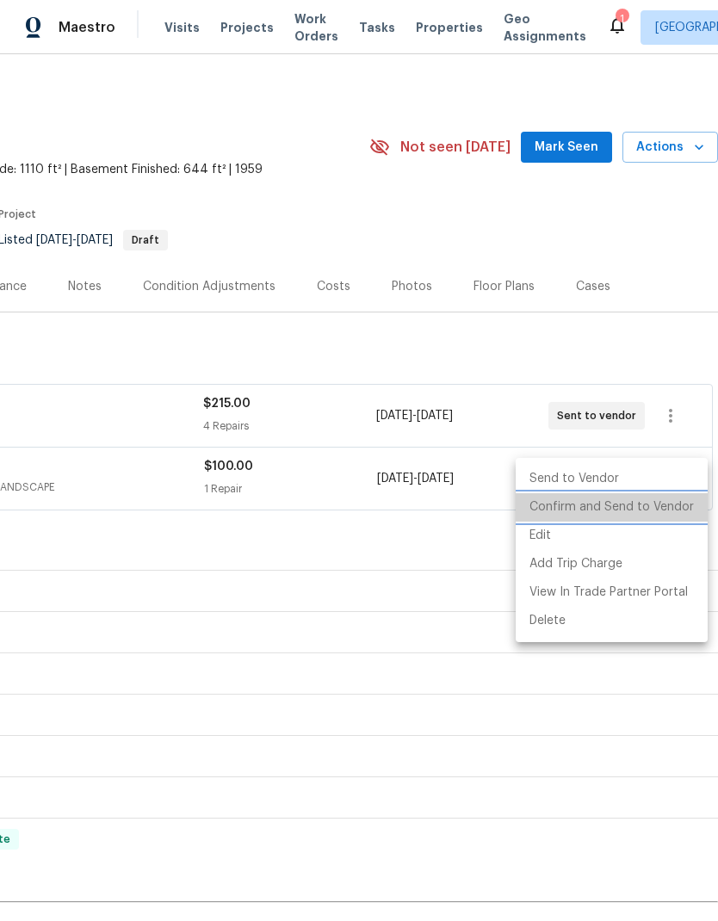
click at [658, 511] on li "Confirm and Send to Vendor" at bounding box center [612, 507] width 192 height 28
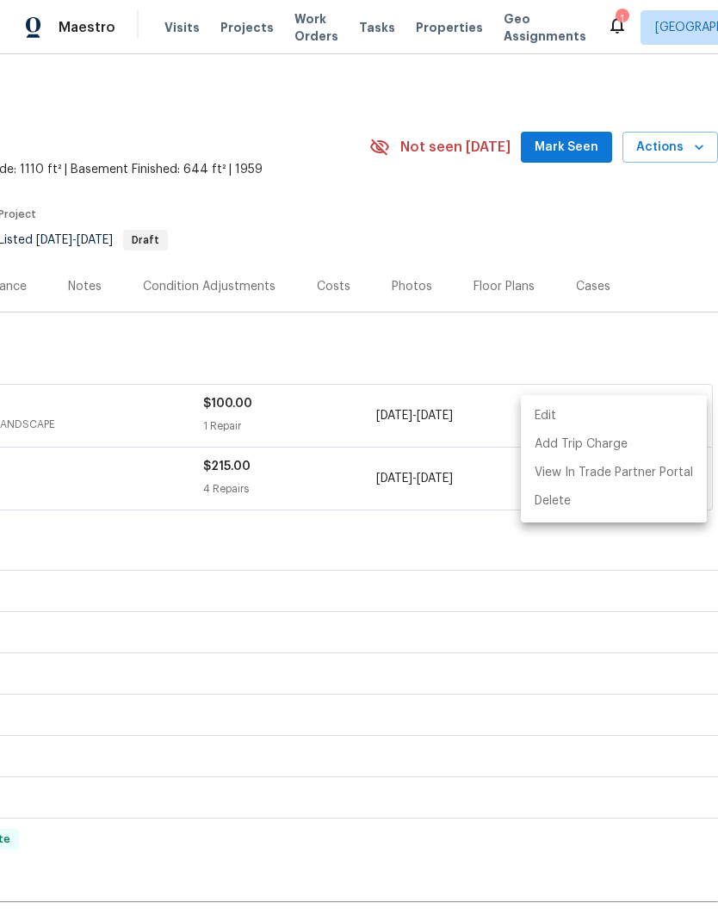
click at [655, 247] on div at bounding box center [359, 460] width 718 height 921
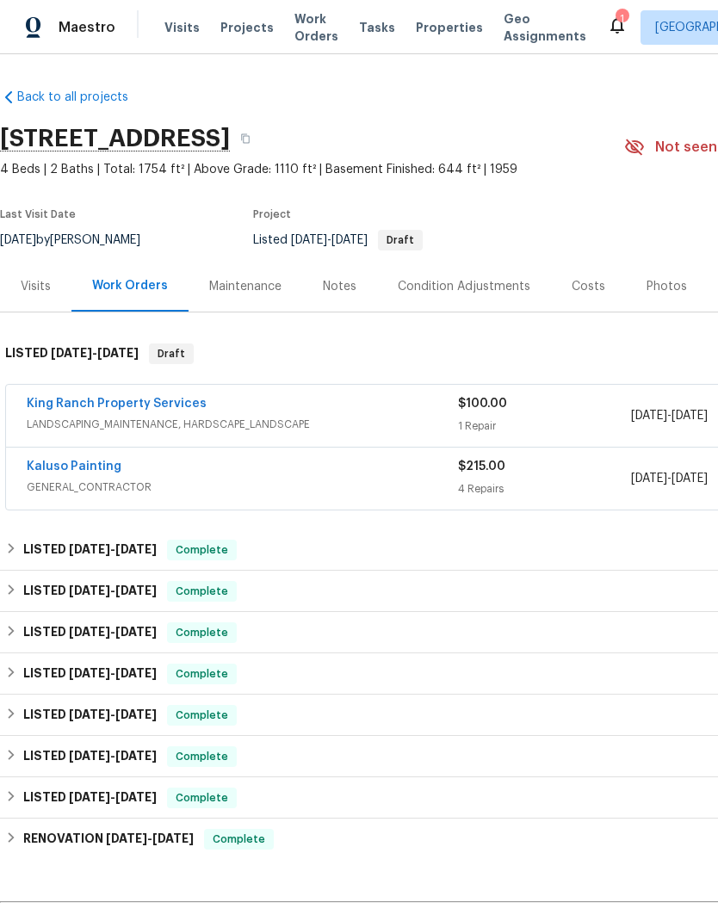
scroll to position [0, 0]
click at [96, 469] on link "Kaluso Painting" at bounding box center [74, 467] width 95 height 12
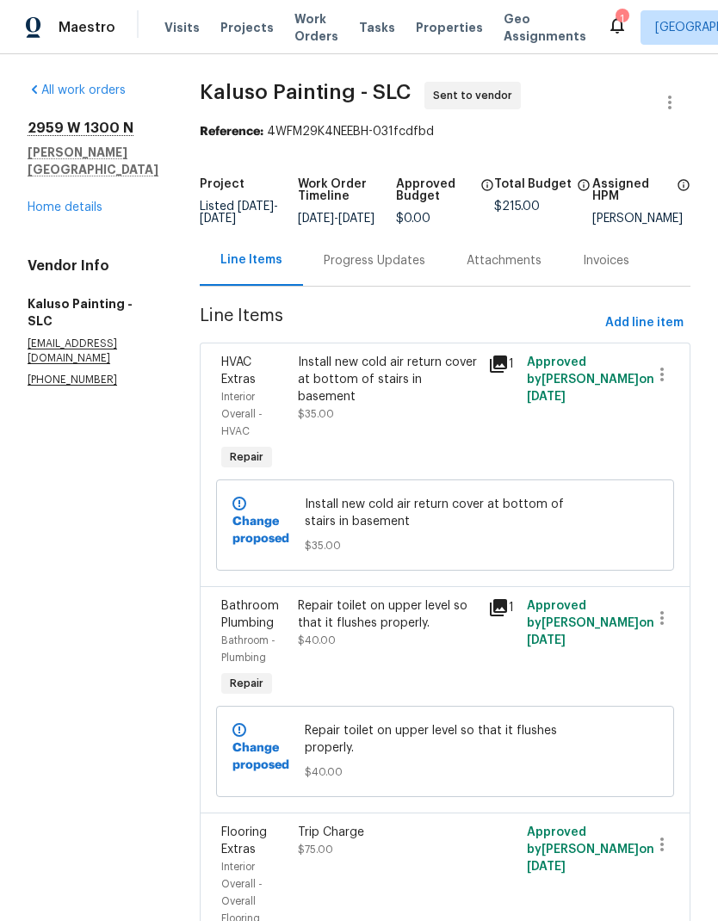
click at [89, 202] on link "Home details" at bounding box center [65, 208] width 75 height 12
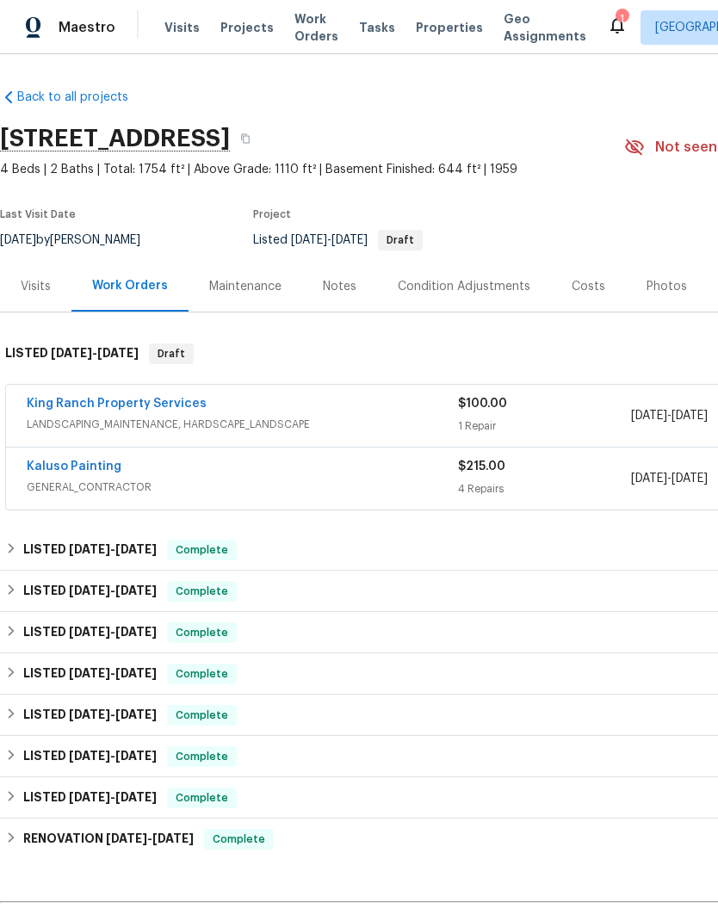
click at [151, 399] on link "King Ranch Property Services" at bounding box center [117, 404] width 180 height 12
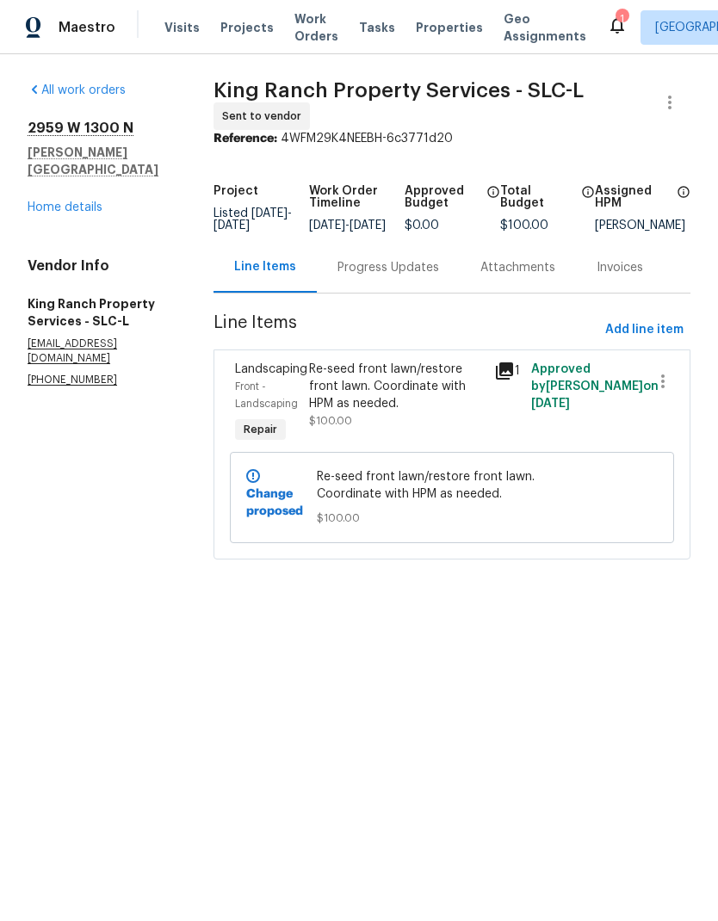
click at [379, 276] on div "Progress Updates" at bounding box center [389, 267] width 102 height 17
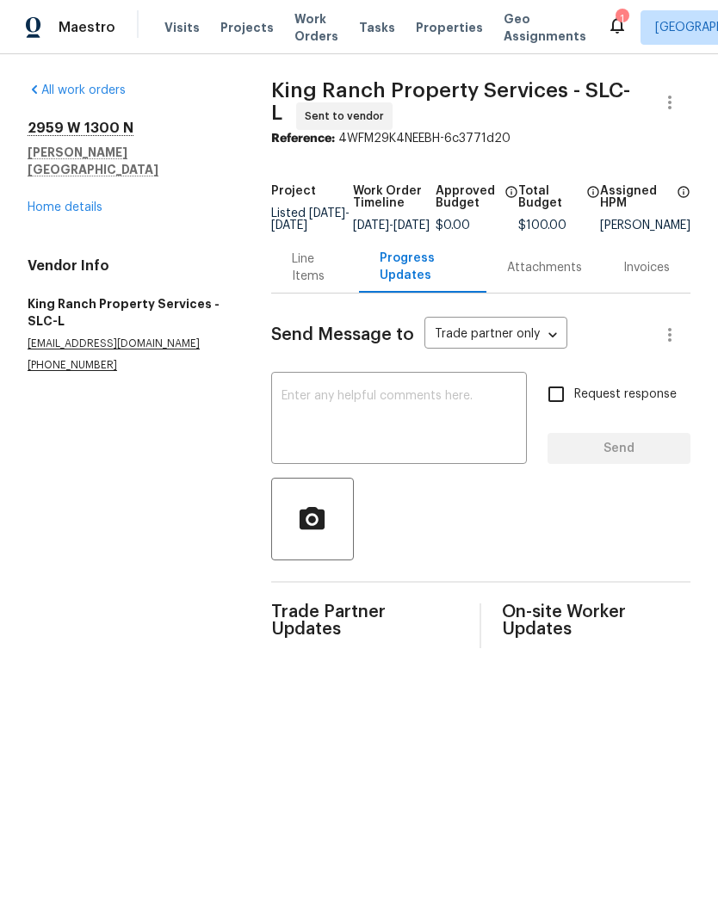
click at [444, 420] on textarea at bounding box center [399, 420] width 235 height 60
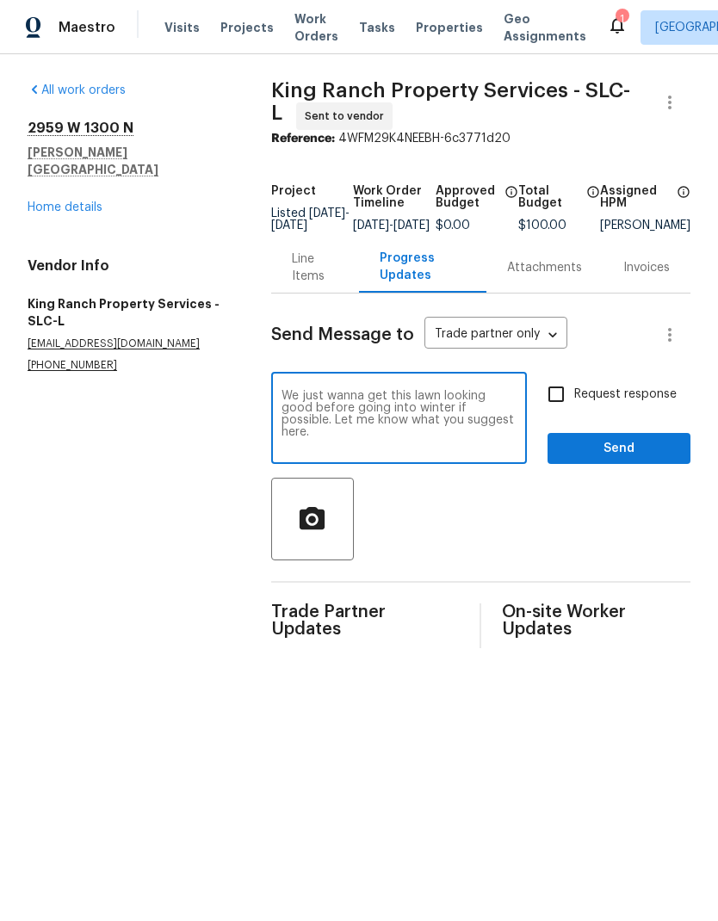
type textarea "We just wanna get this lawn looking good before going into winter if possible. …"
click at [564, 406] on input "Request response" at bounding box center [556, 394] width 36 height 36
checkbox input "true"
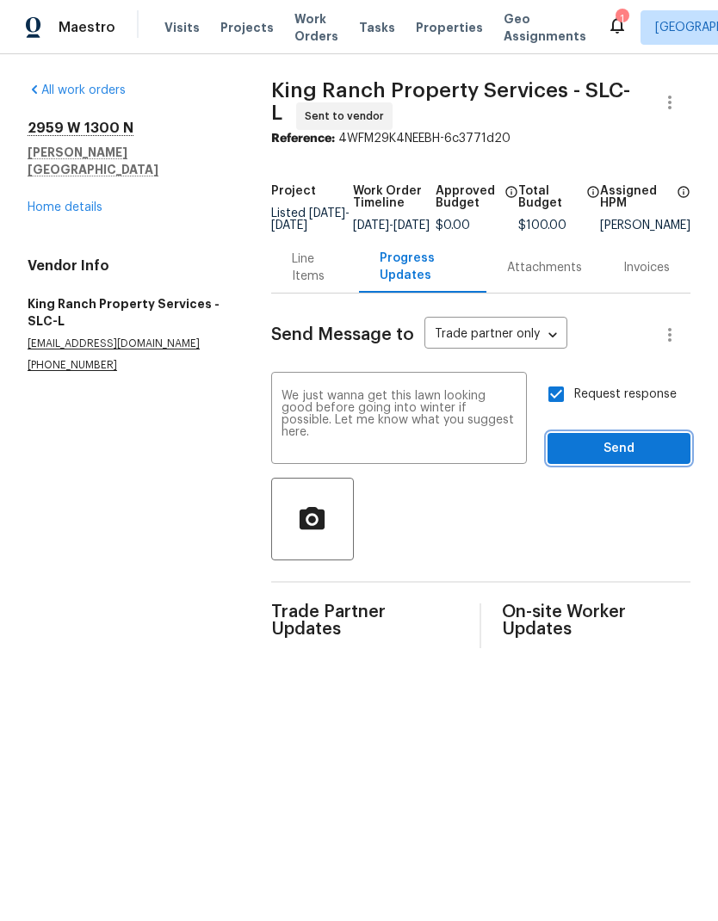
click at [647, 460] on span "Send" at bounding box center [618, 449] width 115 height 22
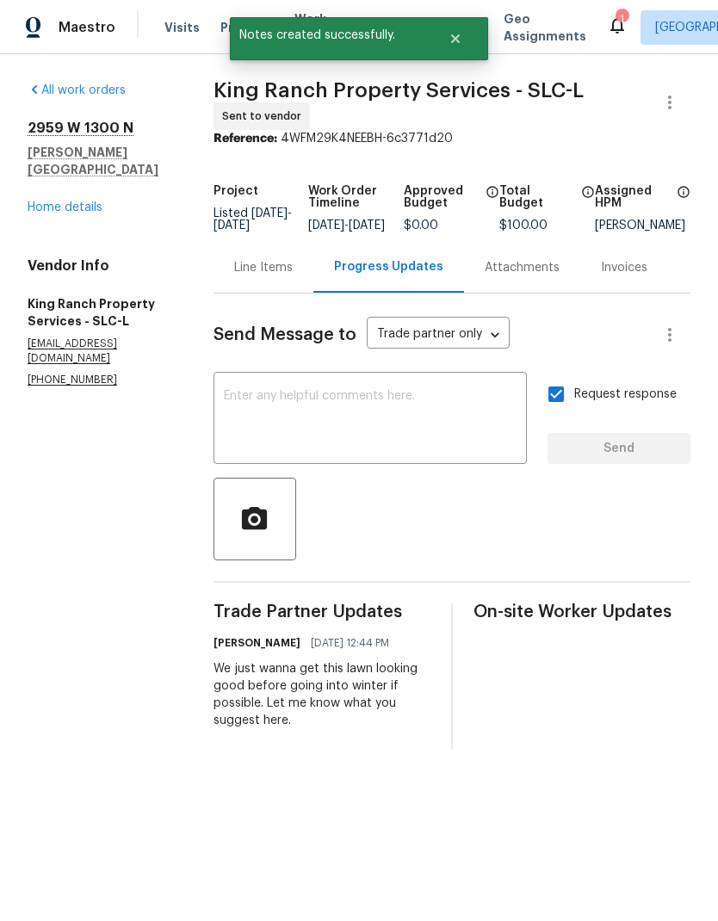
click at [88, 202] on link "Home details" at bounding box center [65, 208] width 75 height 12
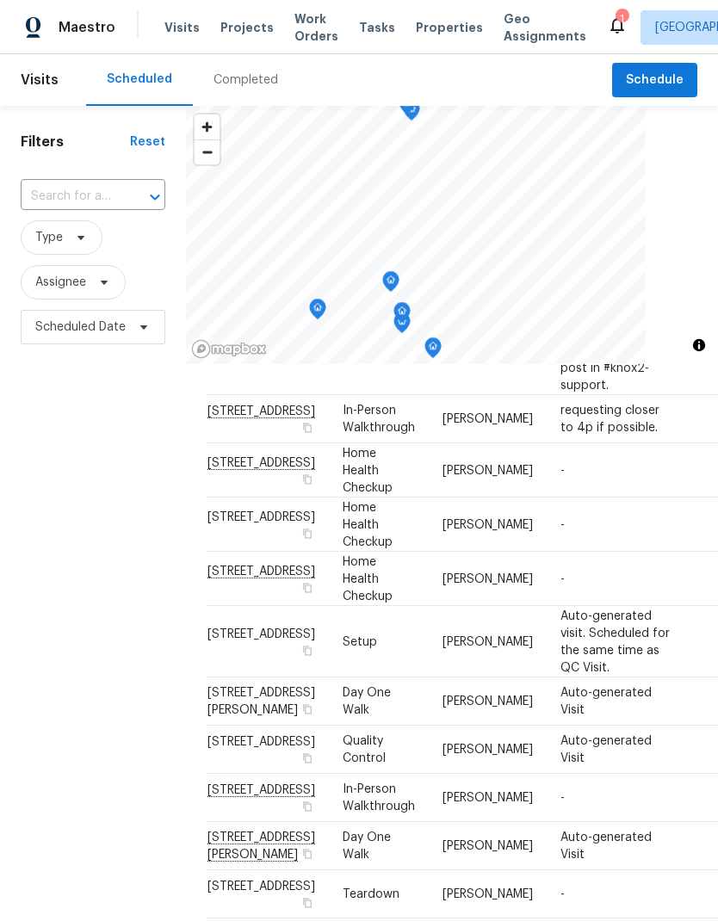
scroll to position [1916, 0]
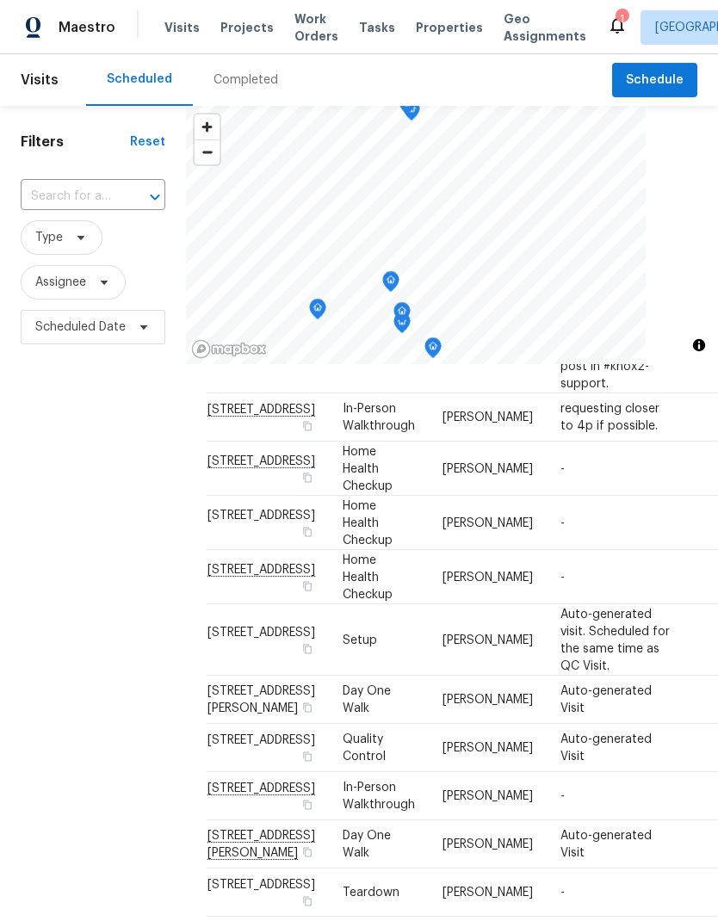
click at [0, 0] on icon at bounding box center [0, 0] width 0 height 0
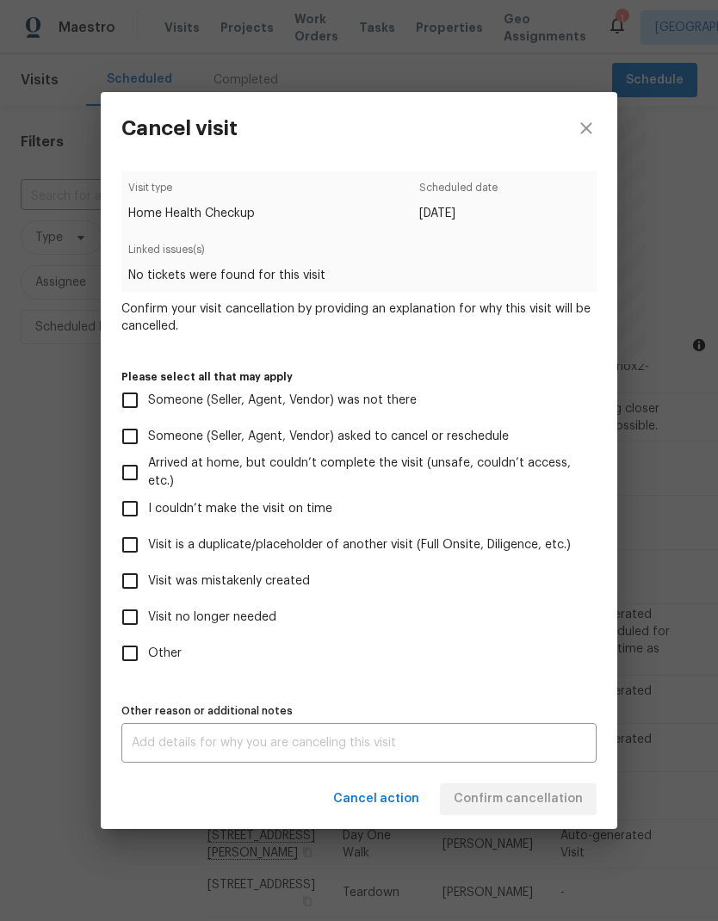
click at [142, 627] on input "Visit no longer needed" at bounding box center [130, 617] width 36 height 36
checkbox input "true"
click at [245, 749] on textarea at bounding box center [359, 743] width 455 height 12
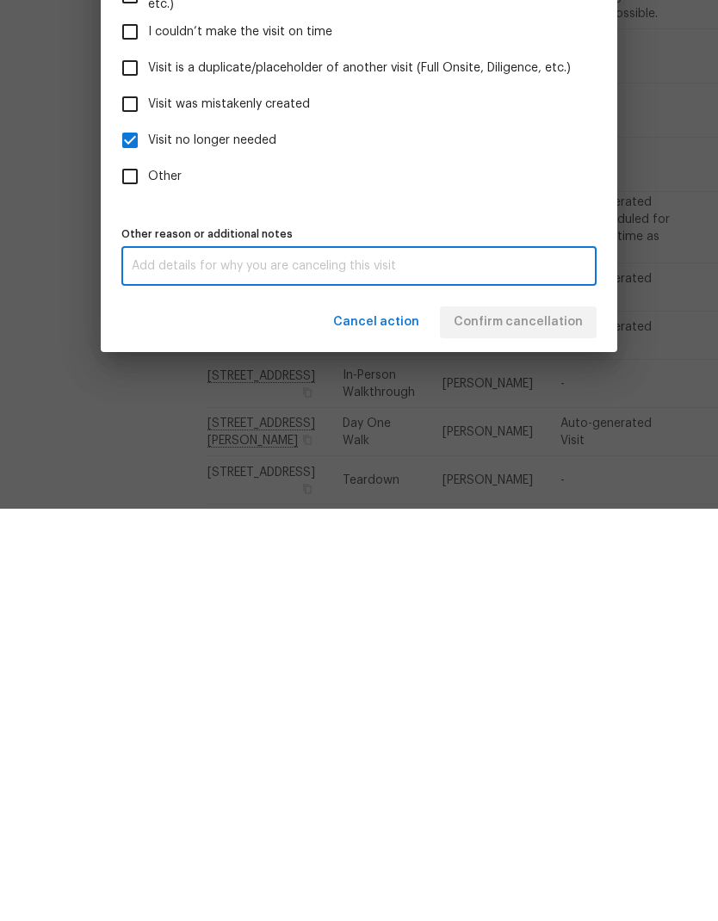
scroll to position [69, 0]
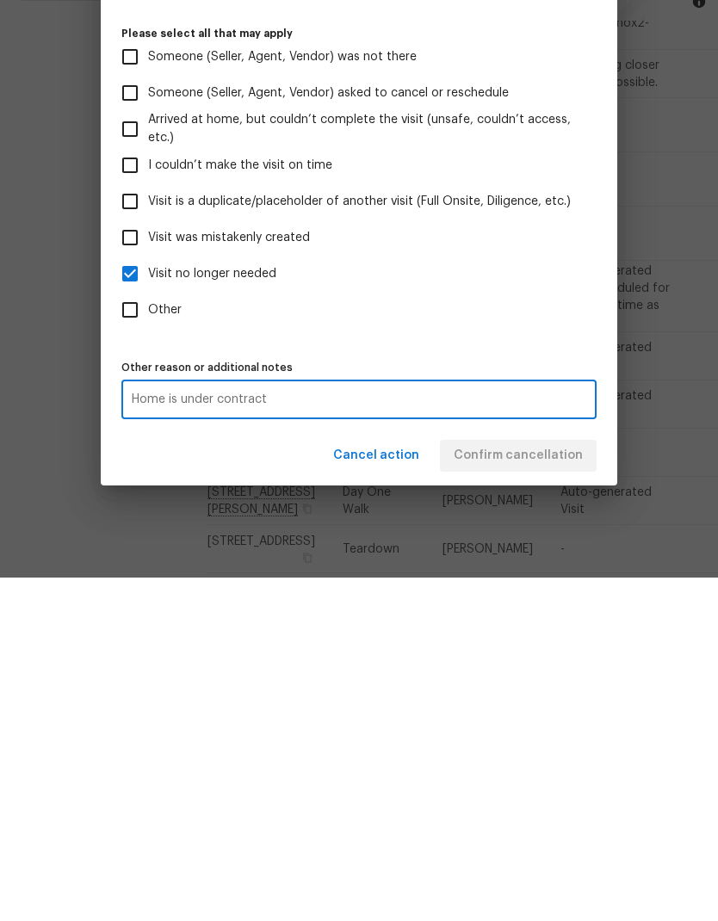
type textarea "Home is under contract"
click at [530, 770] on div "Cancel action Confirm cancellation" at bounding box center [359, 799] width 517 height 59
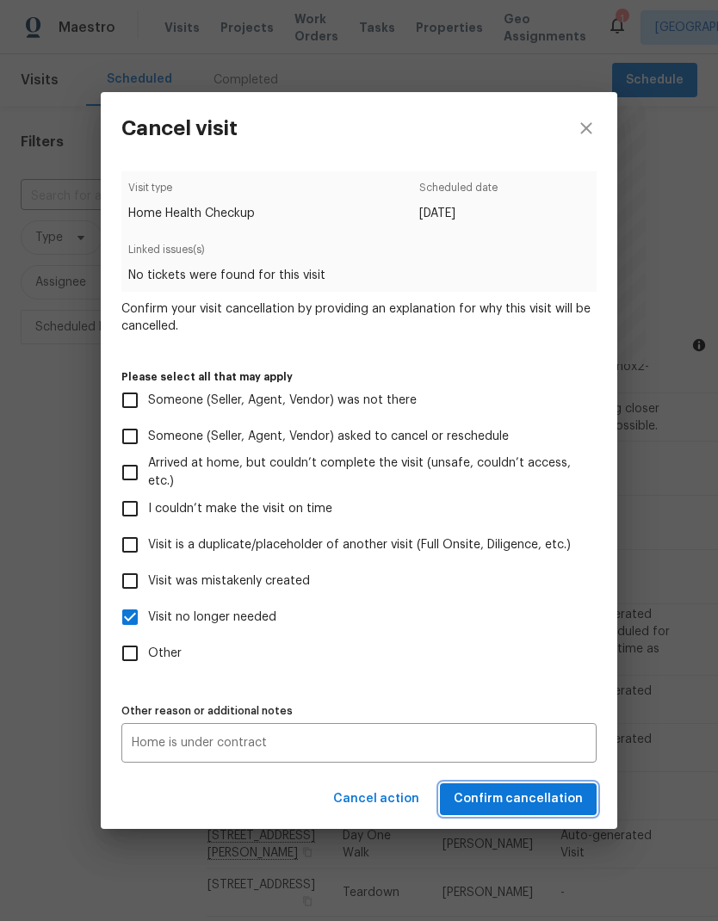
click at [547, 804] on span "Confirm cancellation" at bounding box center [518, 800] width 129 height 22
